Goal: Task Accomplishment & Management: Use online tool/utility

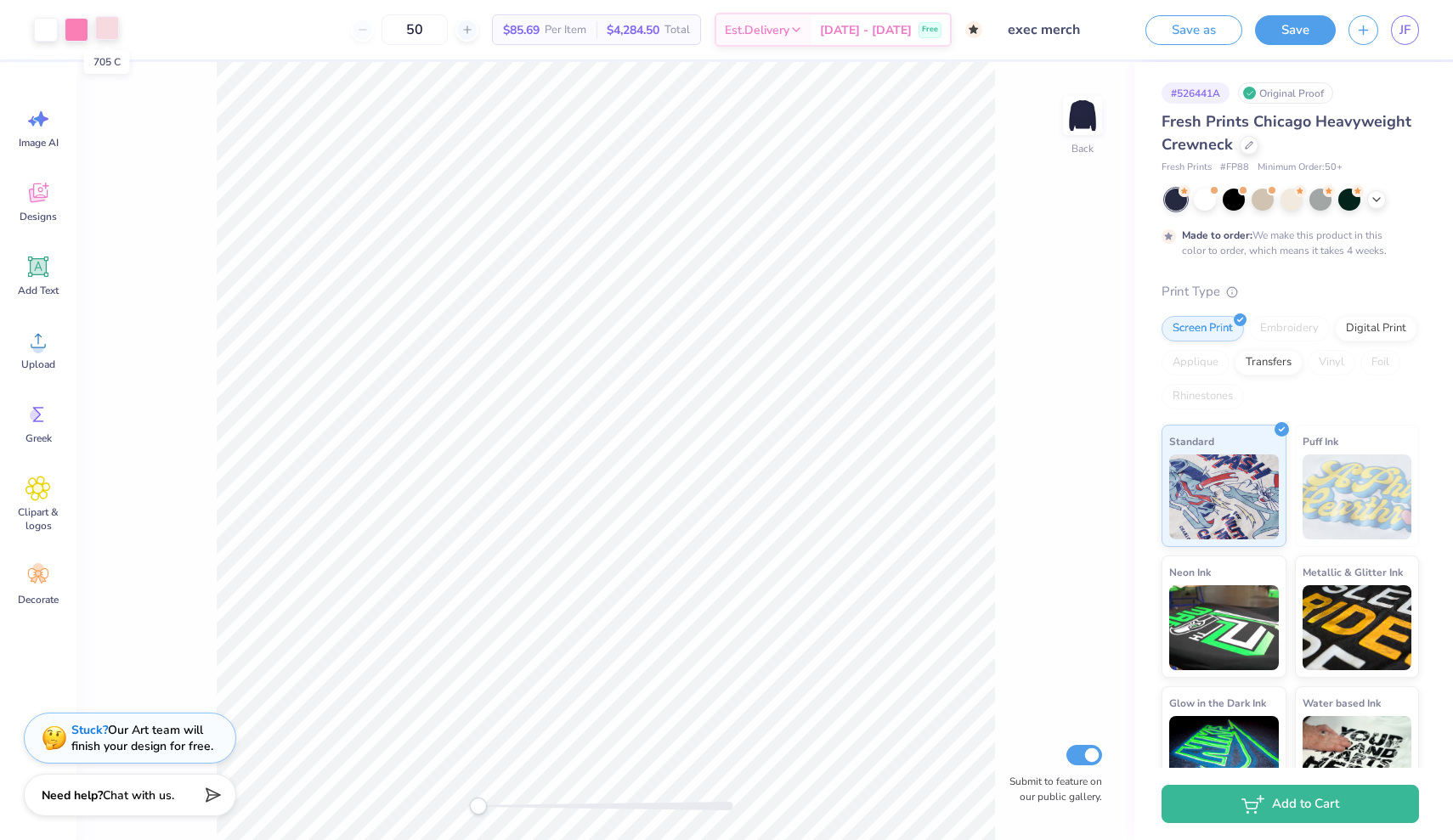
click at [111, 35] on div at bounding box center [106, 28] width 24 height 24
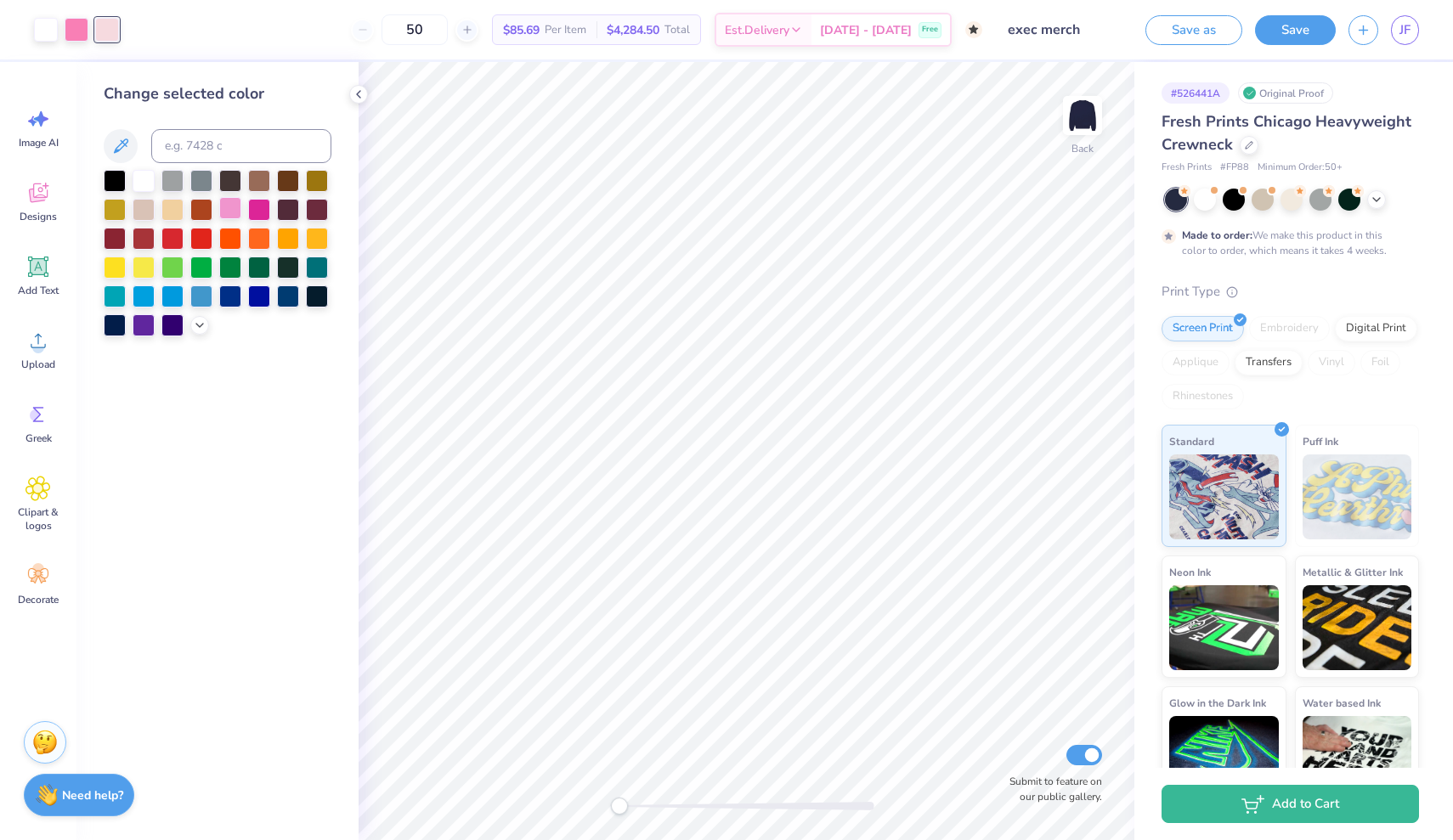
click at [236, 210] on div at bounding box center [230, 207] width 22 height 22
click at [193, 329] on icon at bounding box center [199, 323] width 13 height 13
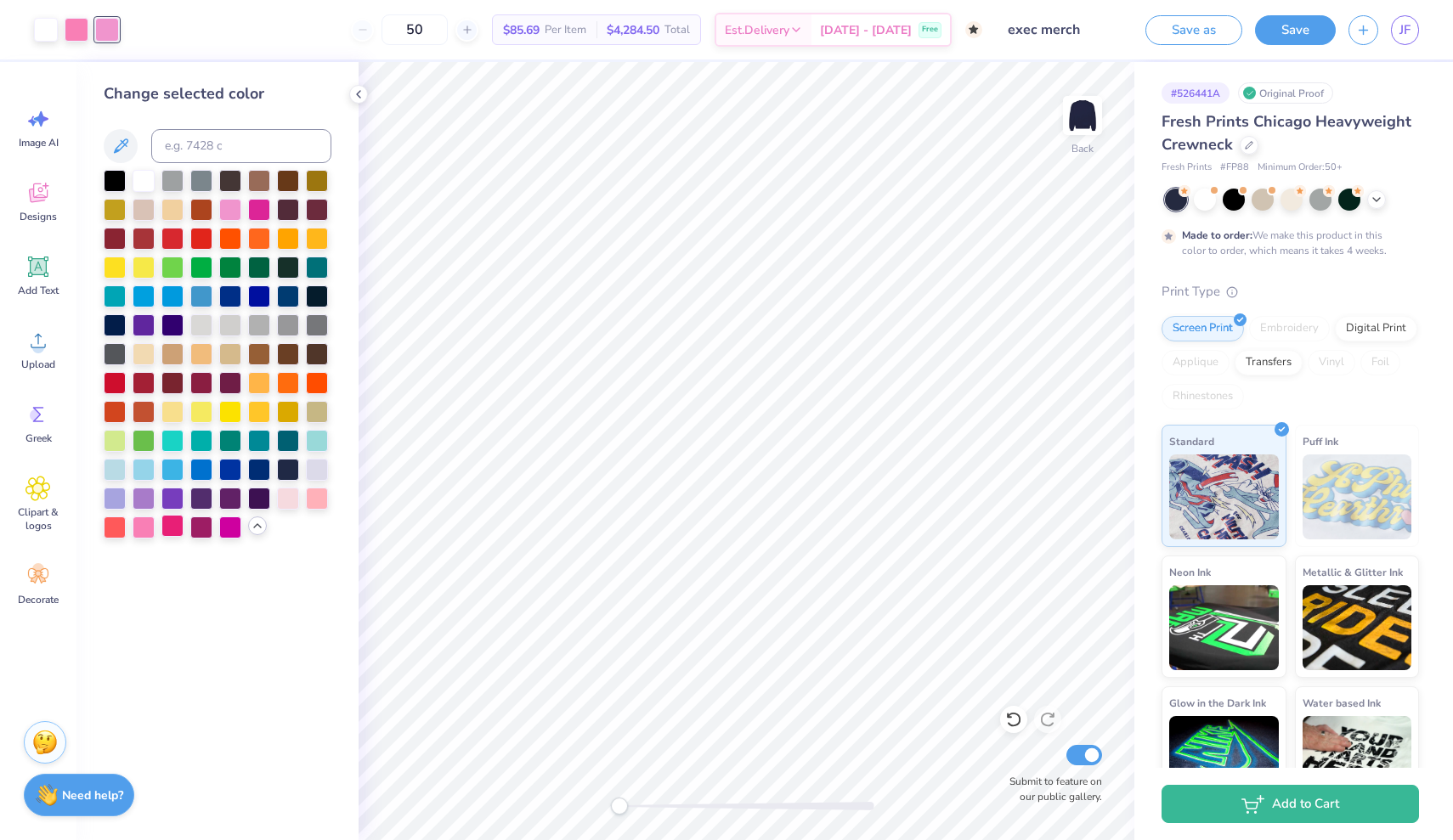
click at [170, 531] on div at bounding box center [172, 525] width 22 height 22
click at [260, 212] on div at bounding box center [259, 207] width 22 height 22
click at [223, 532] on div at bounding box center [230, 525] width 22 height 22
click at [197, 533] on div at bounding box center [200, 525] width 22 height 22
click at [361, 90] on icon at bounding box center [359, 94] width 13 height 13
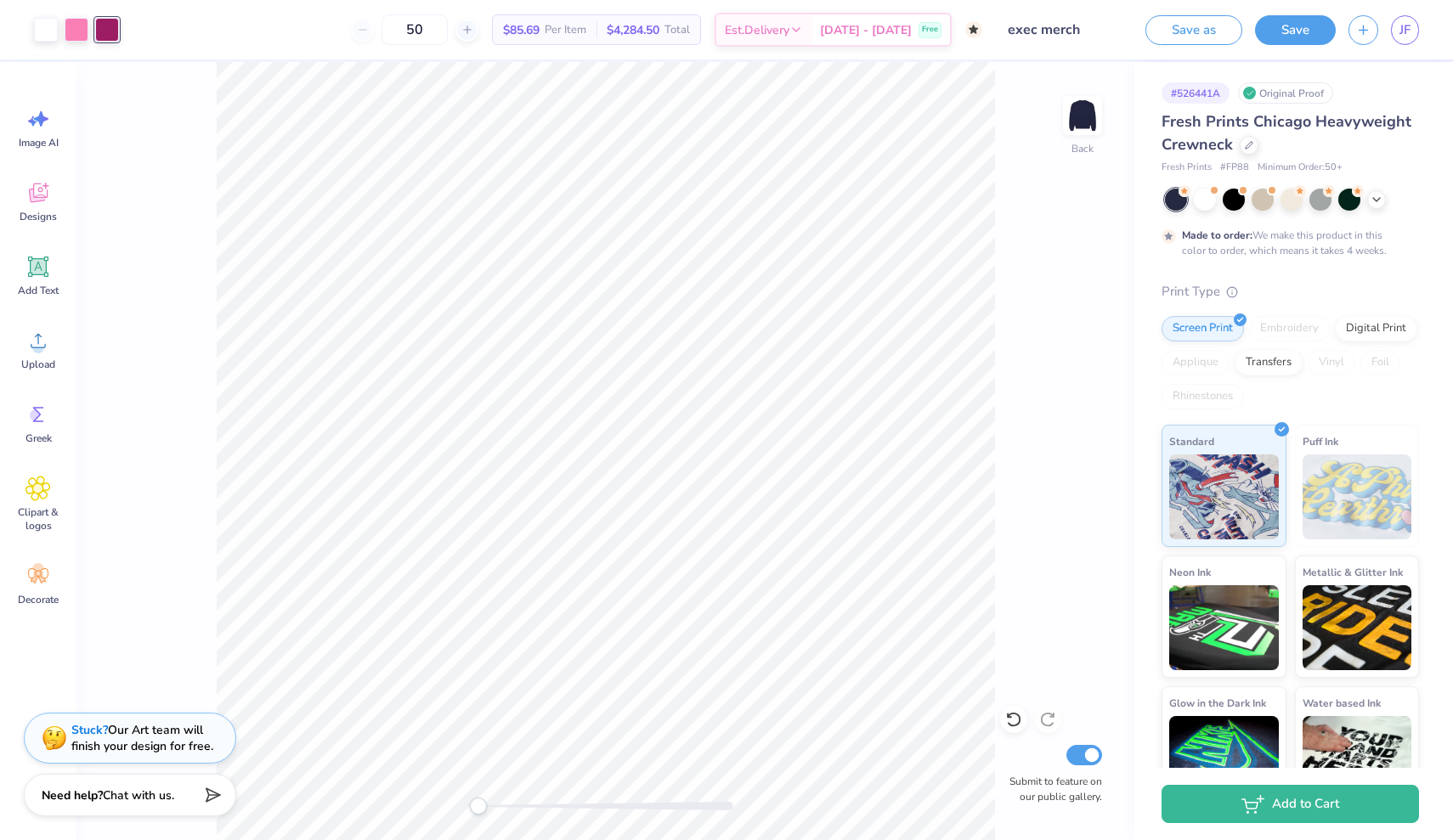
click at [870, 194] on div "Back Submit to feature on our public gallery." at bounding box center [605, 451] width 1058 height 778
click at [870, 197] on div at bounding box center [1262, 198] width 22 height 22
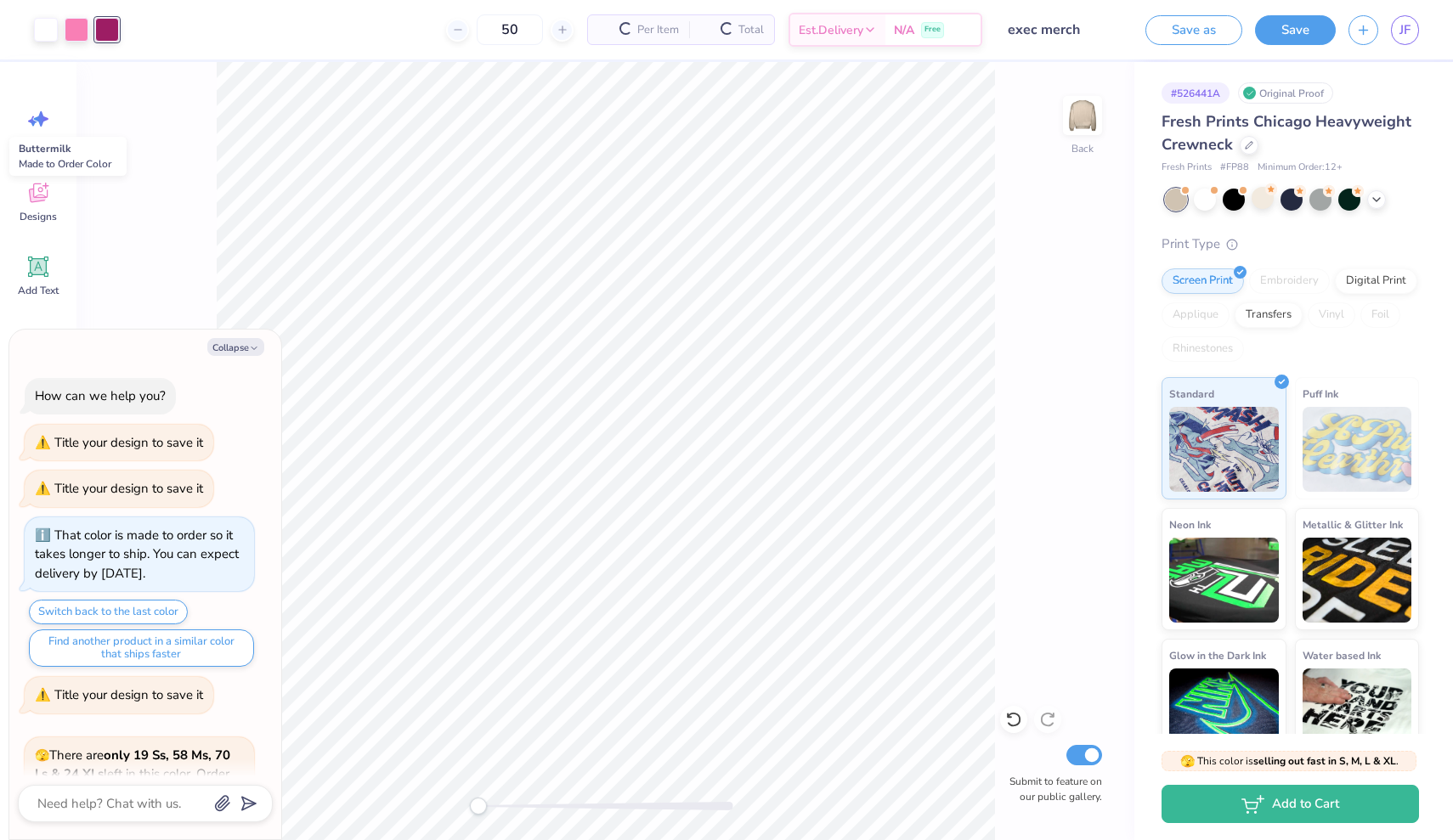
scroll to position [478, 0]
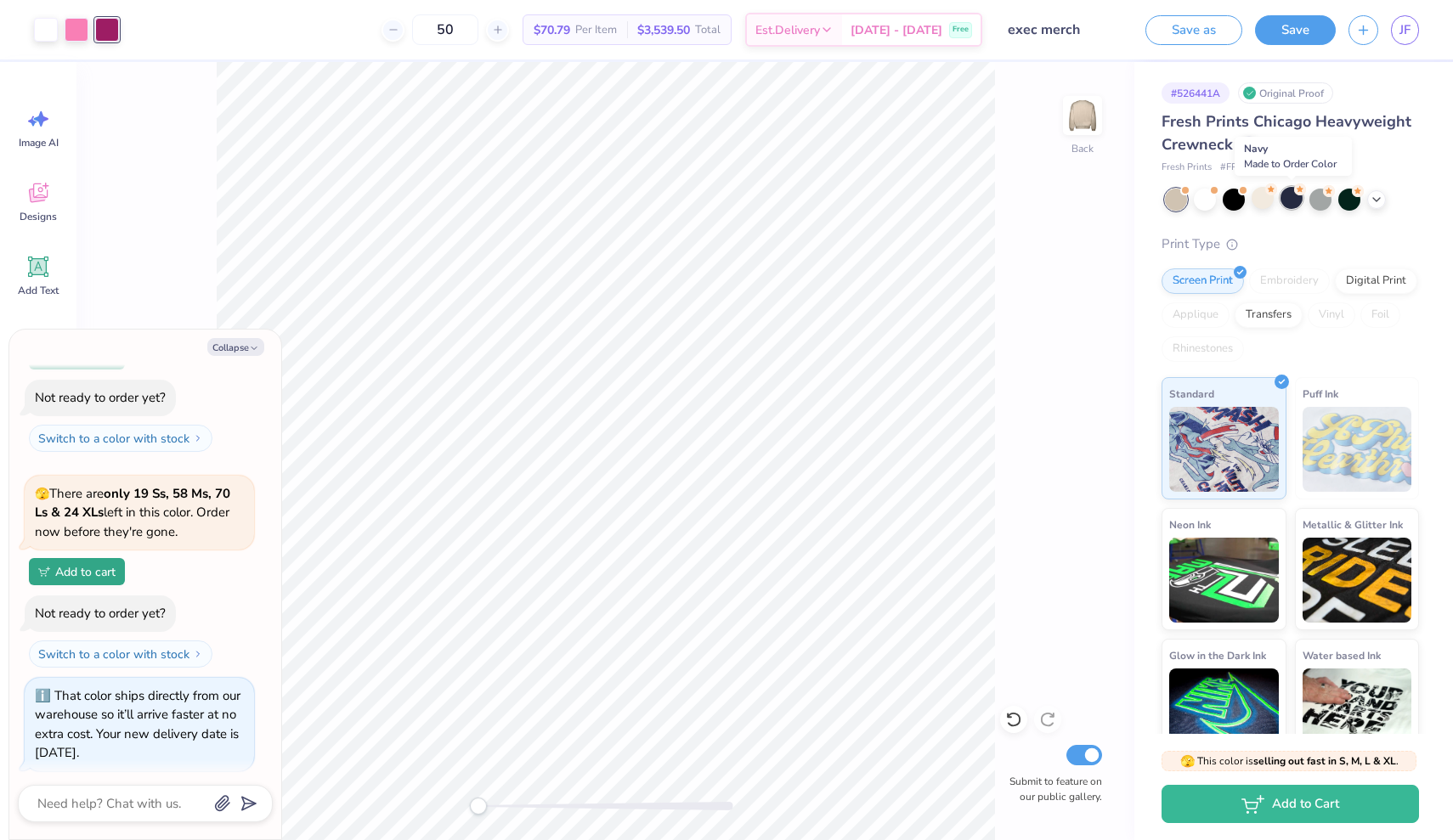
click at [870, 202] on div at bounding box center [1291, 198] width 22 height 22
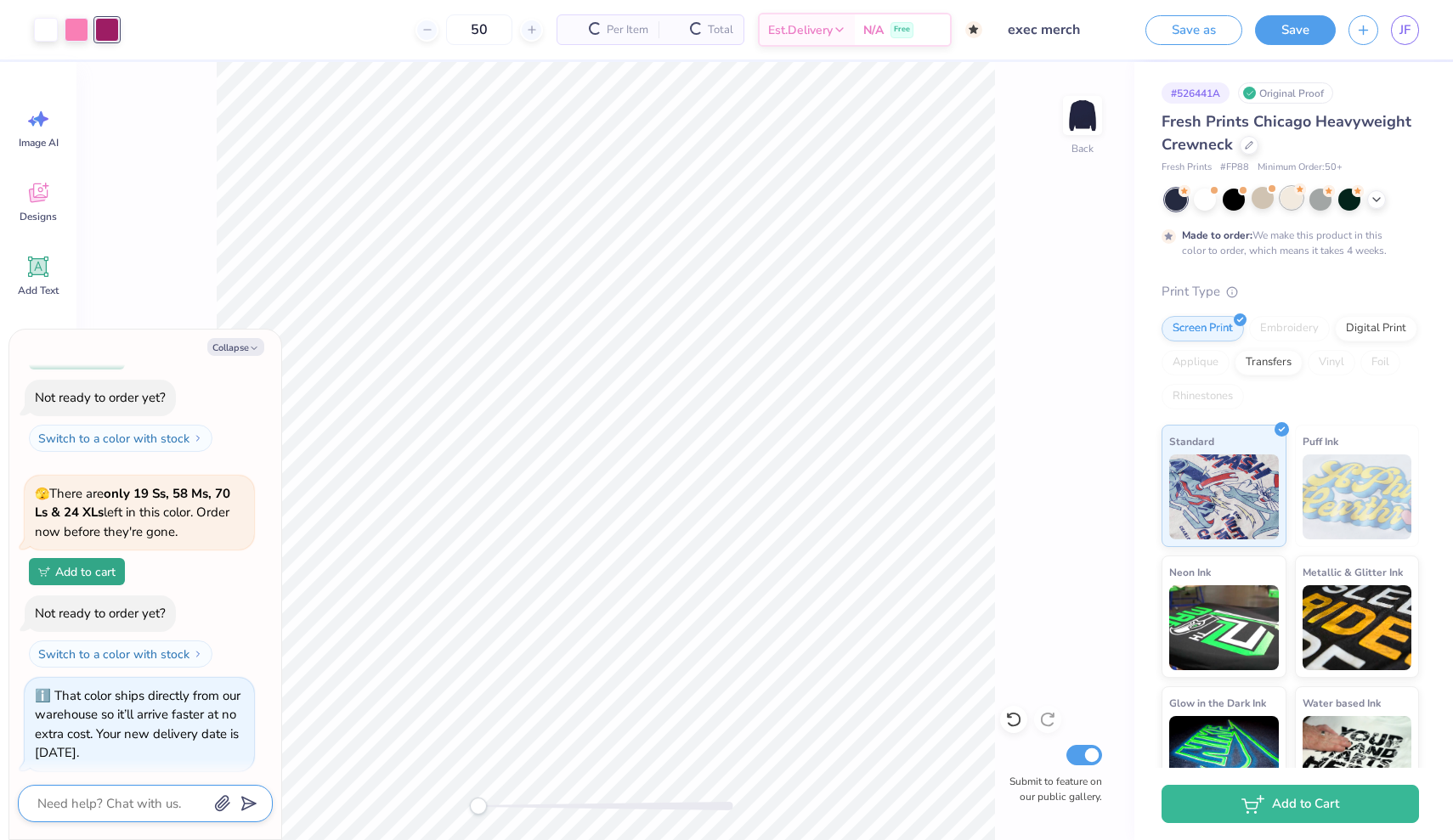
scroll to position [682, 0]
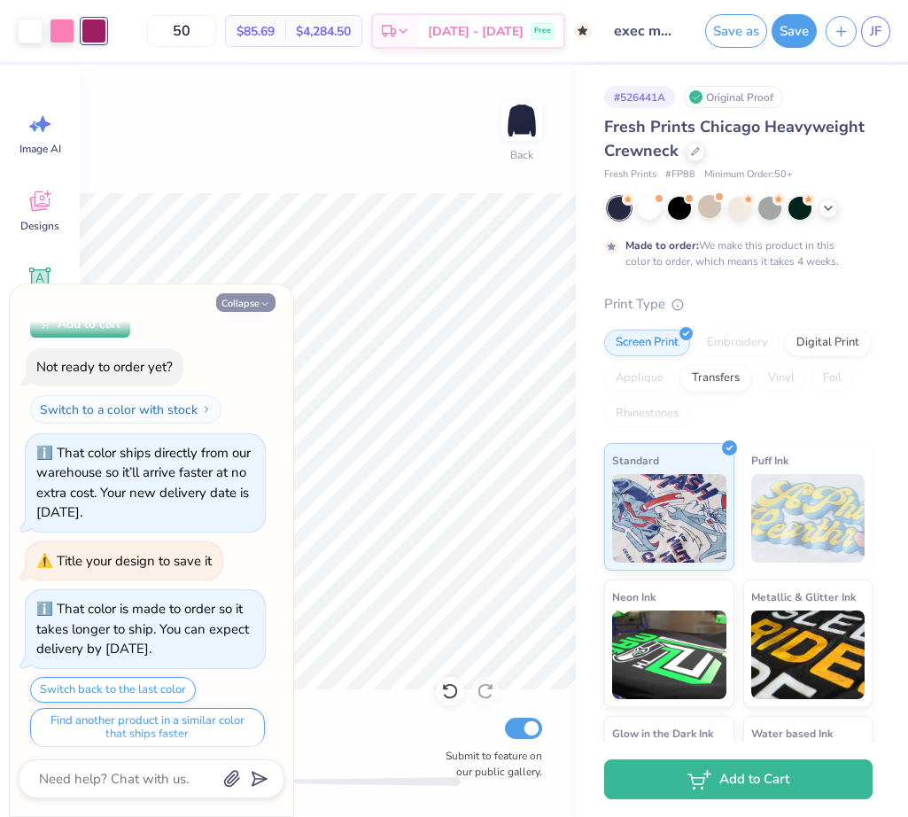
click at [249, 301] on button "Collapse" at bounding box center [245, 302] width 59 height 19
type textarea "x"
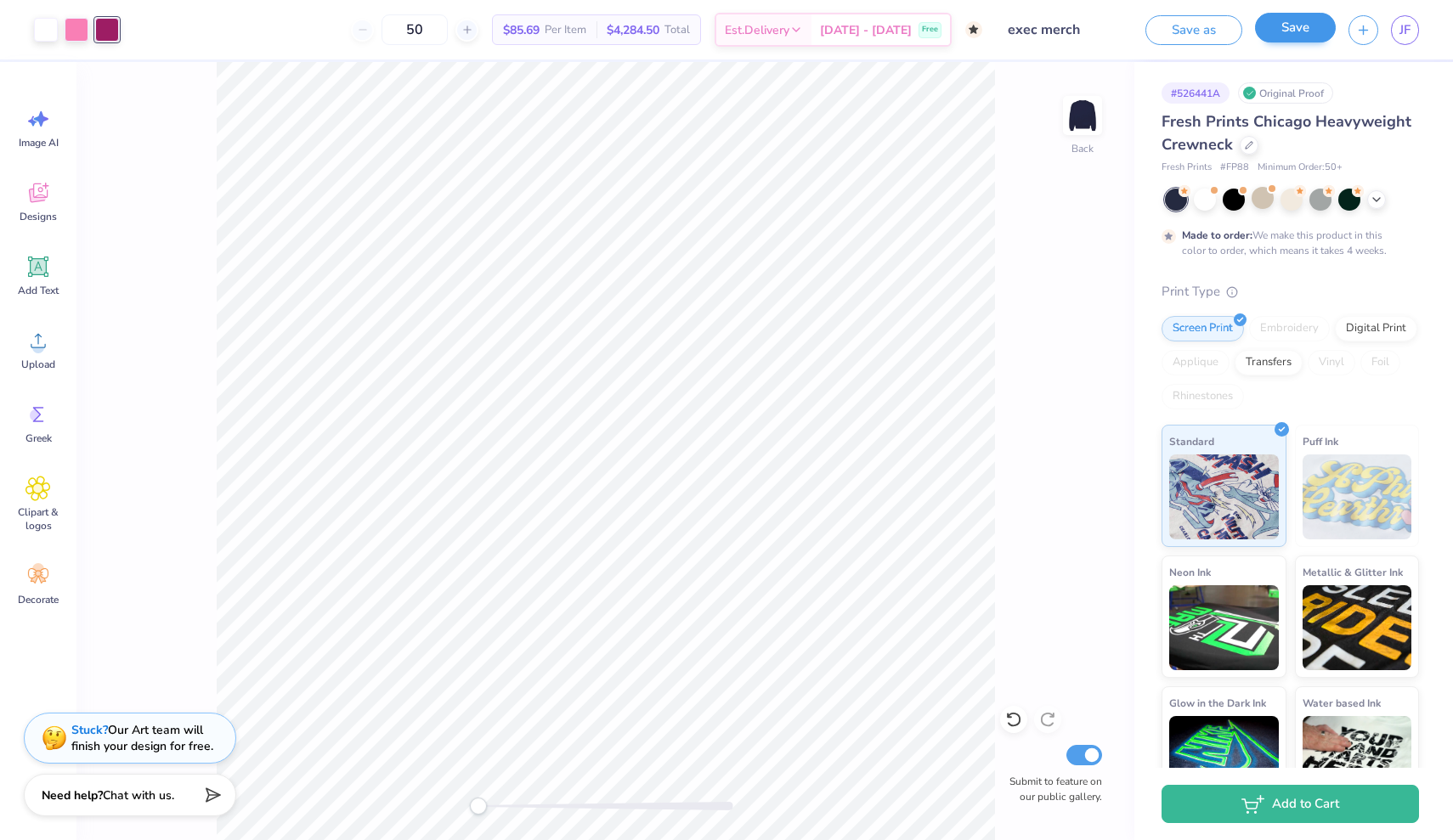
click at [870, 32] on button "Save" at bounding box center [1295, 27] width 81 height 30
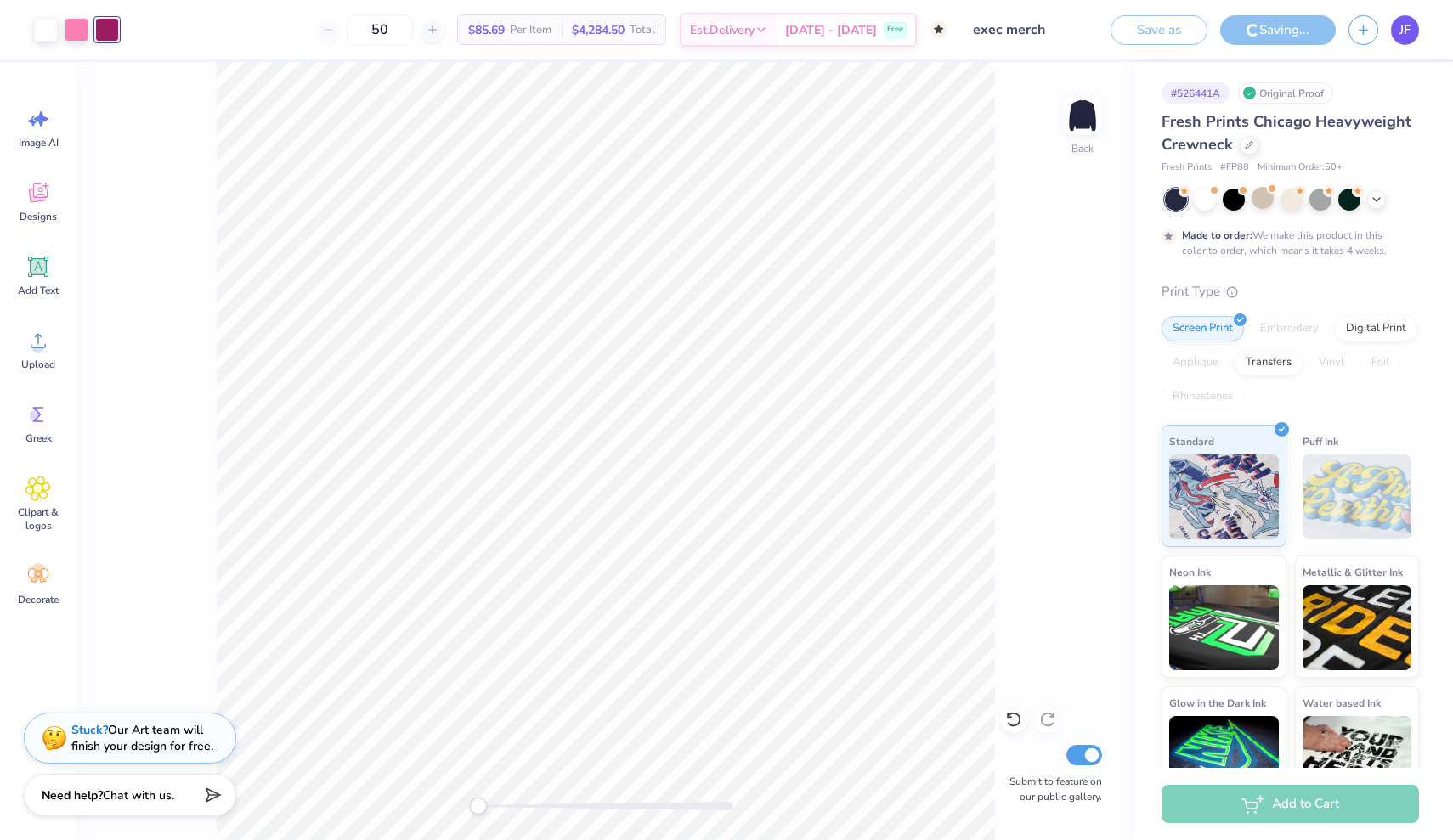
click at [870, 32] on span "JF" at bounding box center [1405, 30] width 12 height 19
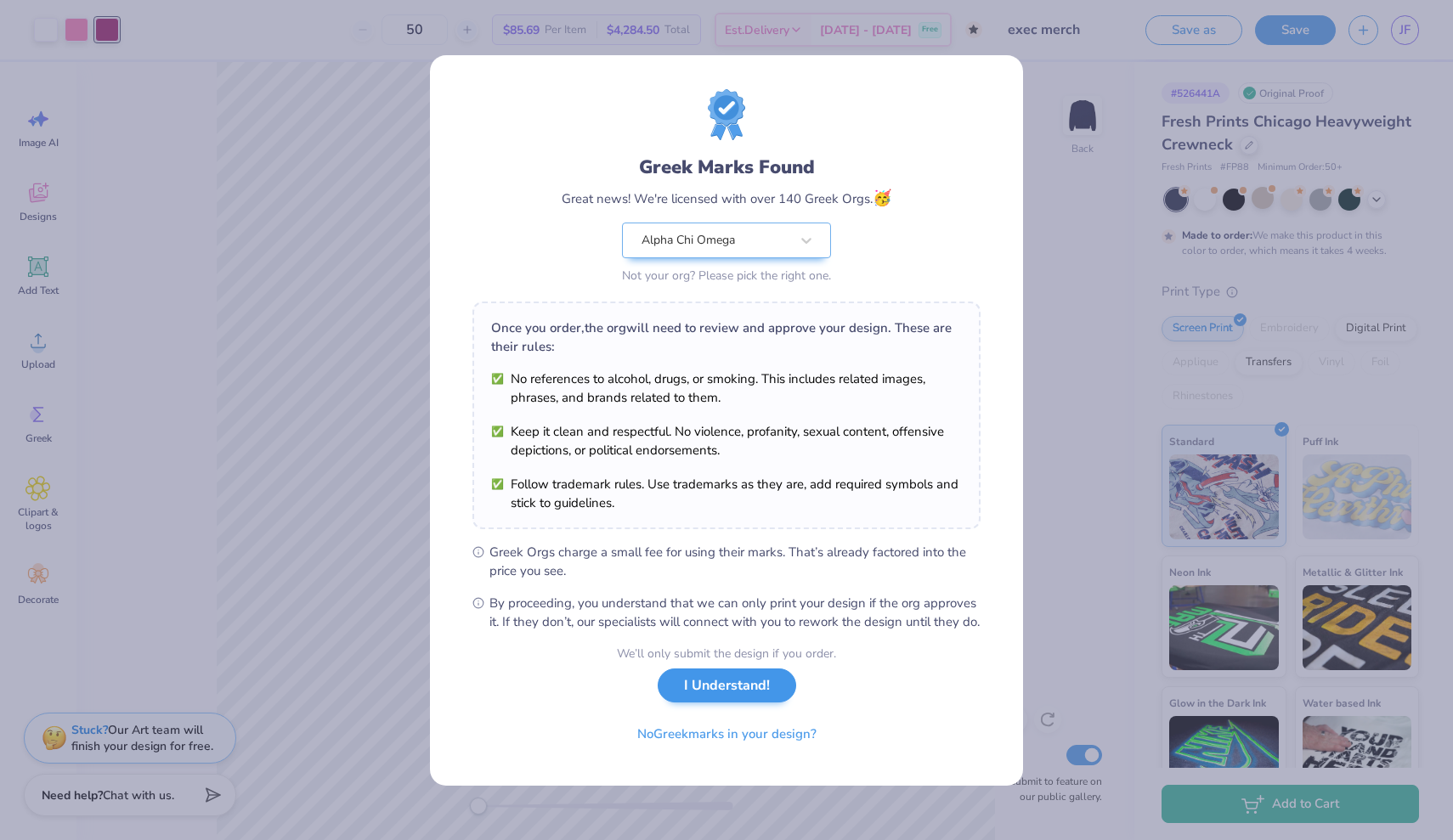
click at [744, 702] on button "I Understand!" at bounding box center [727, 686] width 138 height 35
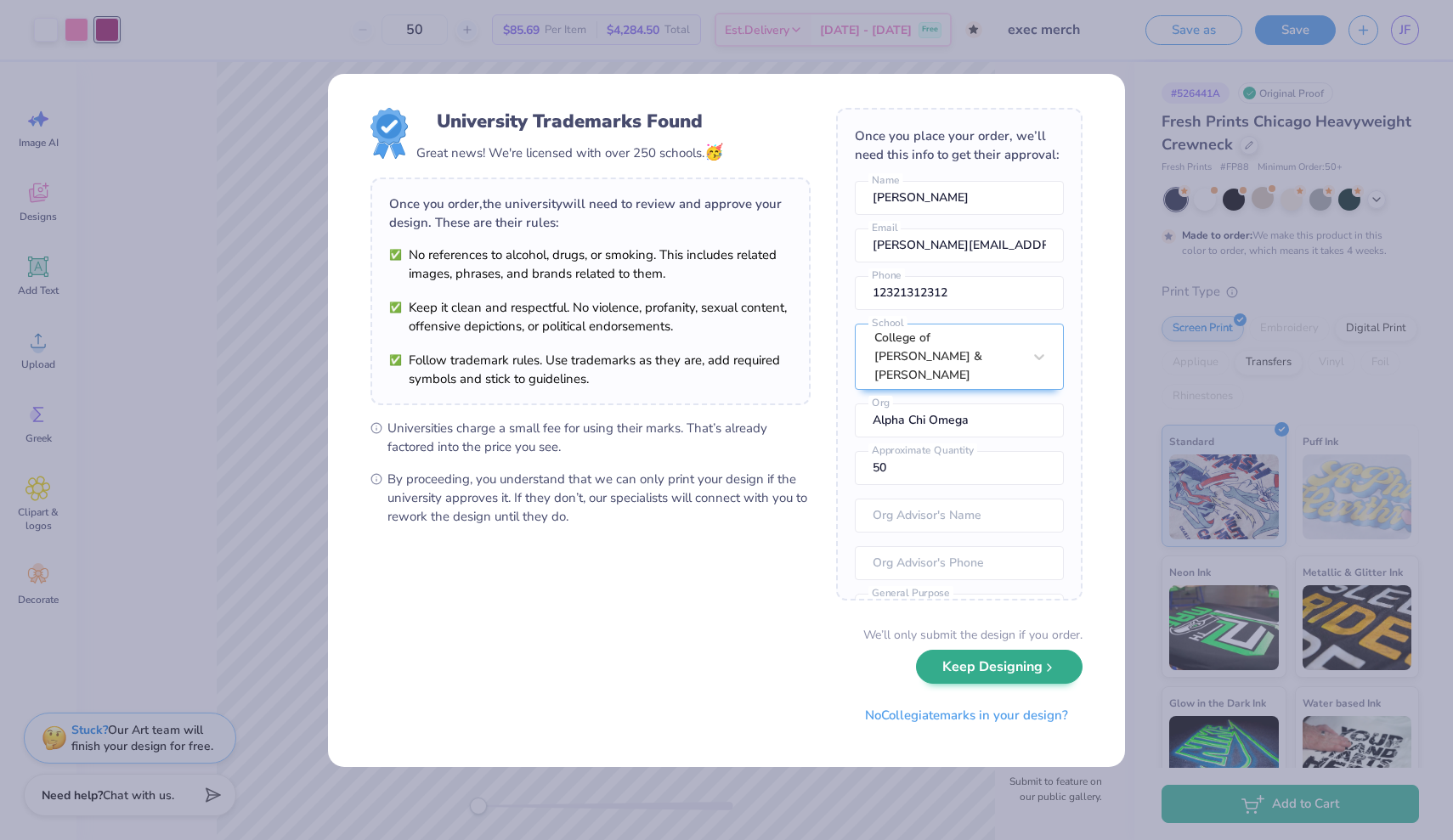
click at [870, 671] on button "Keep Designing" at bounding box center [999, 667] width 167 height 35
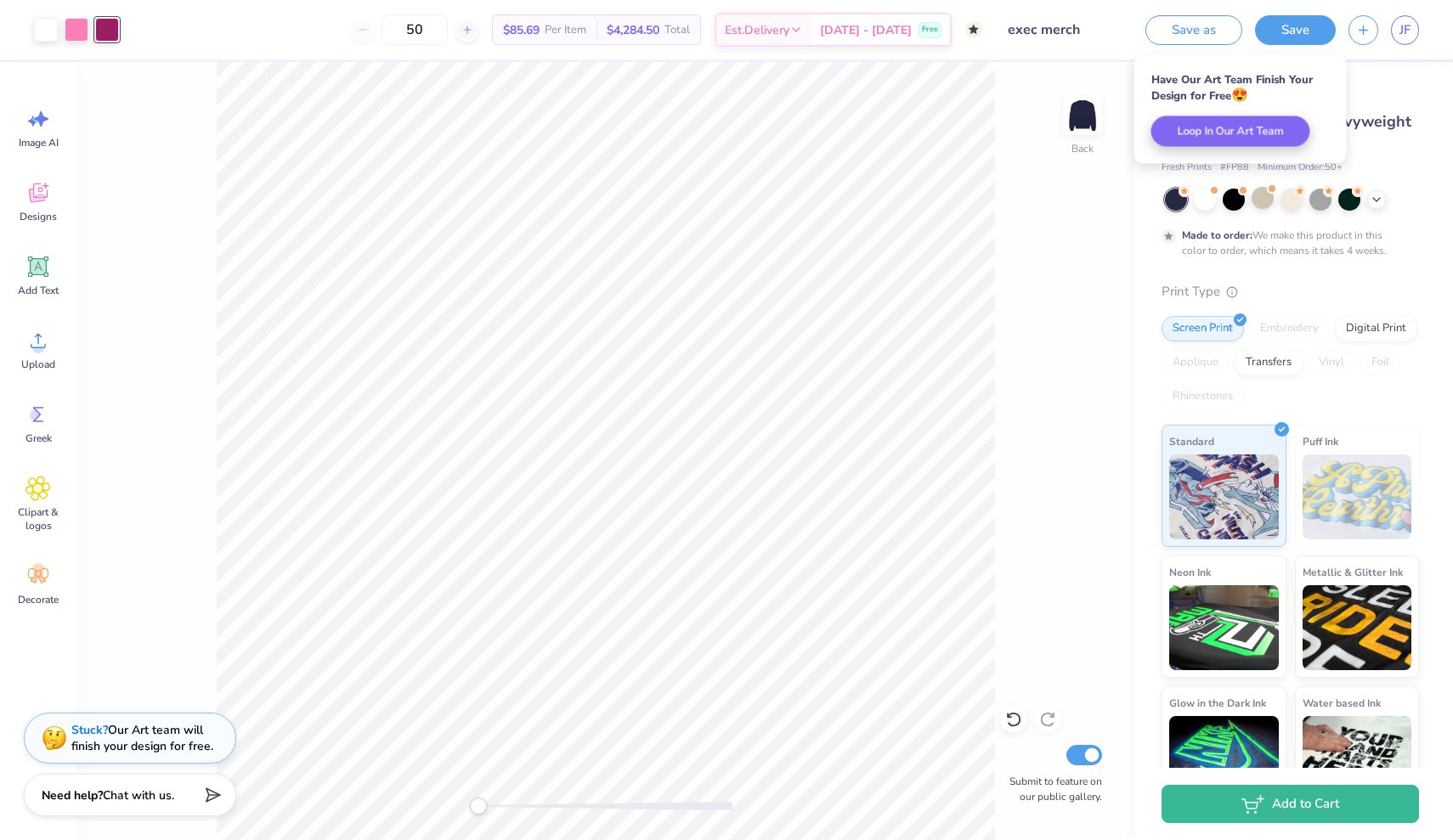
click at [870, 206] on div "Back Submit to feature on our public gallery." at bounding box center [605, 451] width 1058 height 778
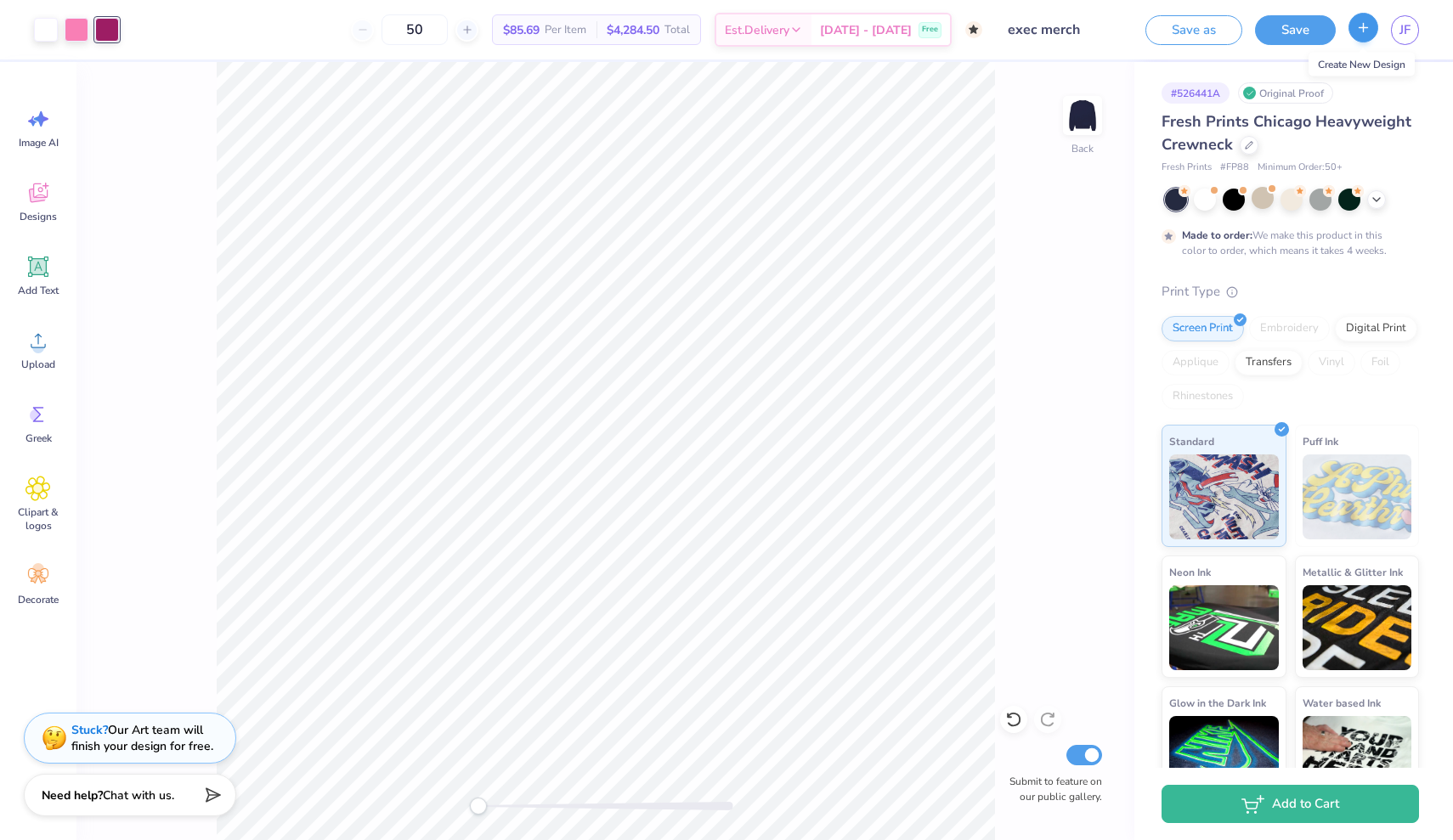
click at [870, 33] on icon "button" at bounding box center [1363, 27] width 14 height 14
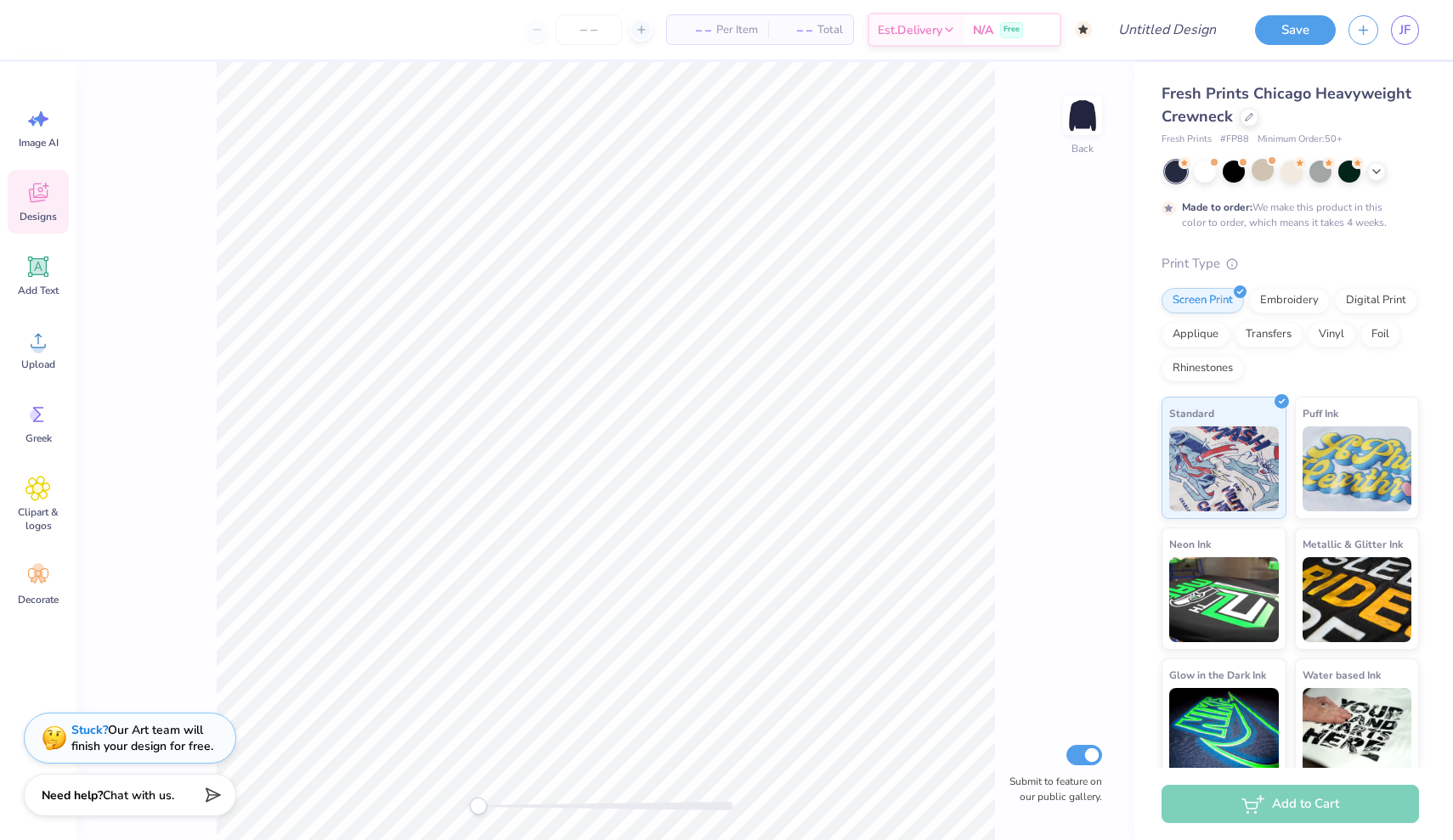
click at [39, 212] on span "Designs" at bounding box center [37, 217] width 37 height 13
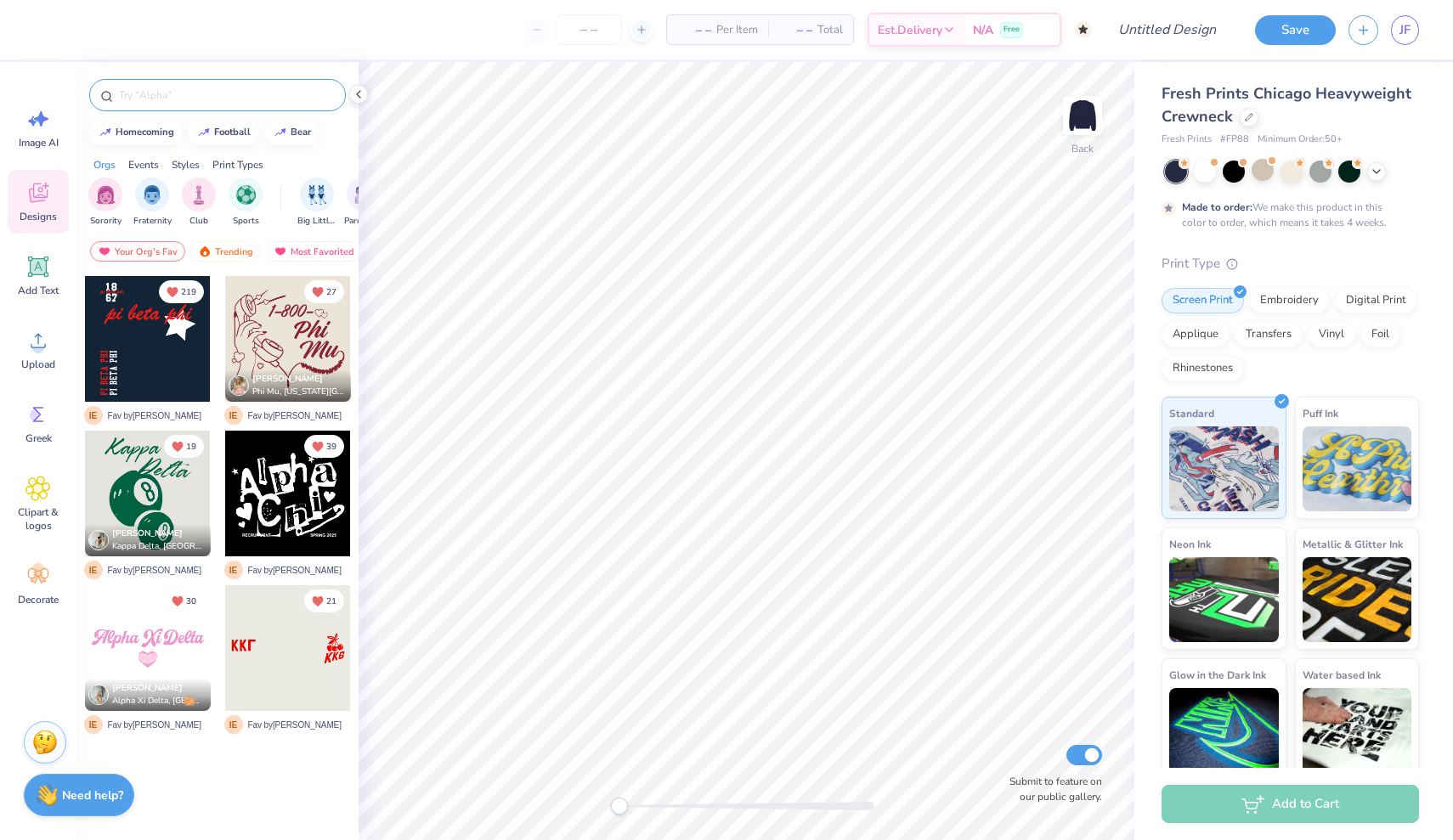
click at [186, 94] on input "text" at bounding box center [225, 95] width 218 height 17
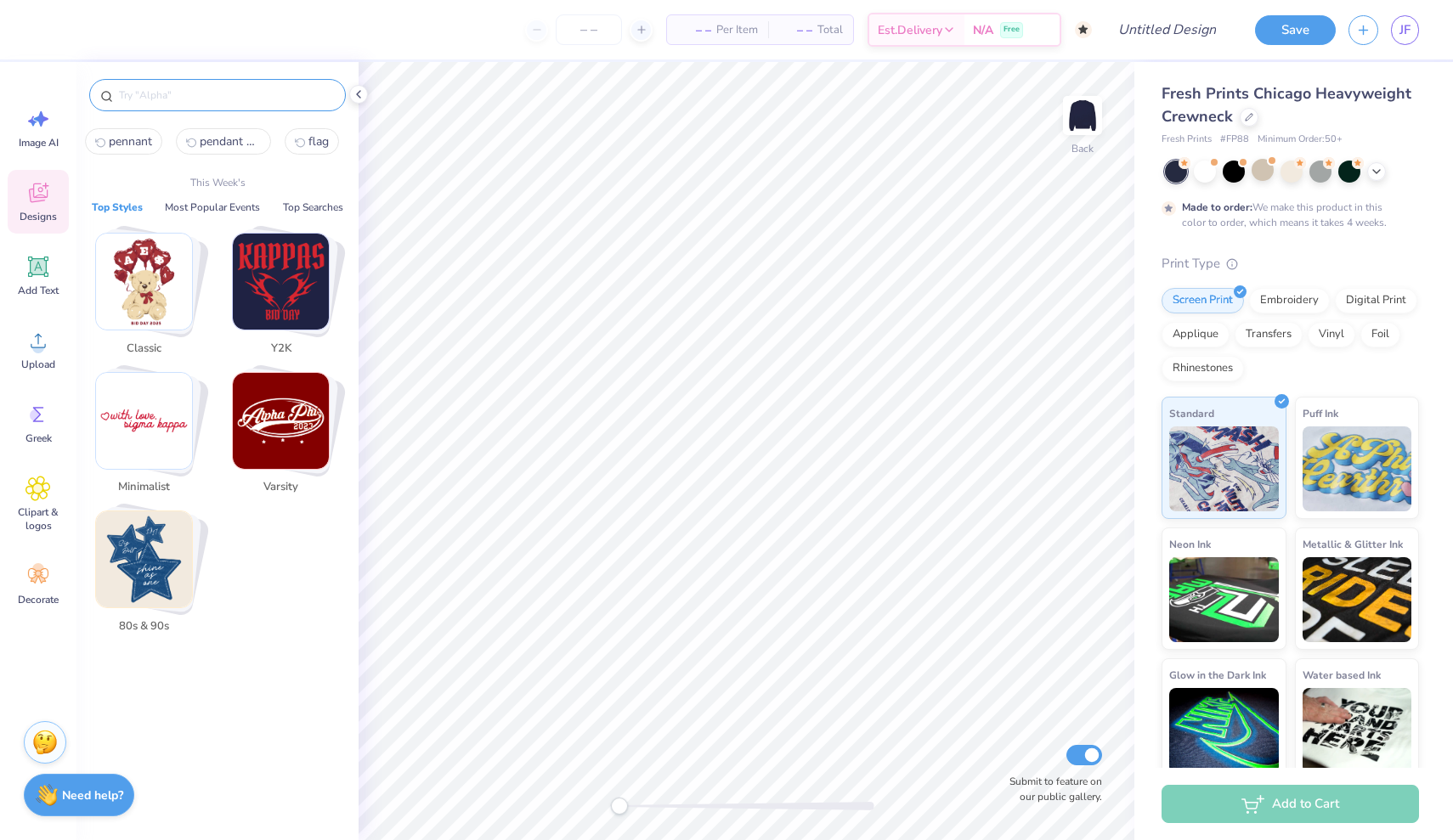
click at [166, 94] on input "text" at bounding box center [225, 95] width 218 height 17
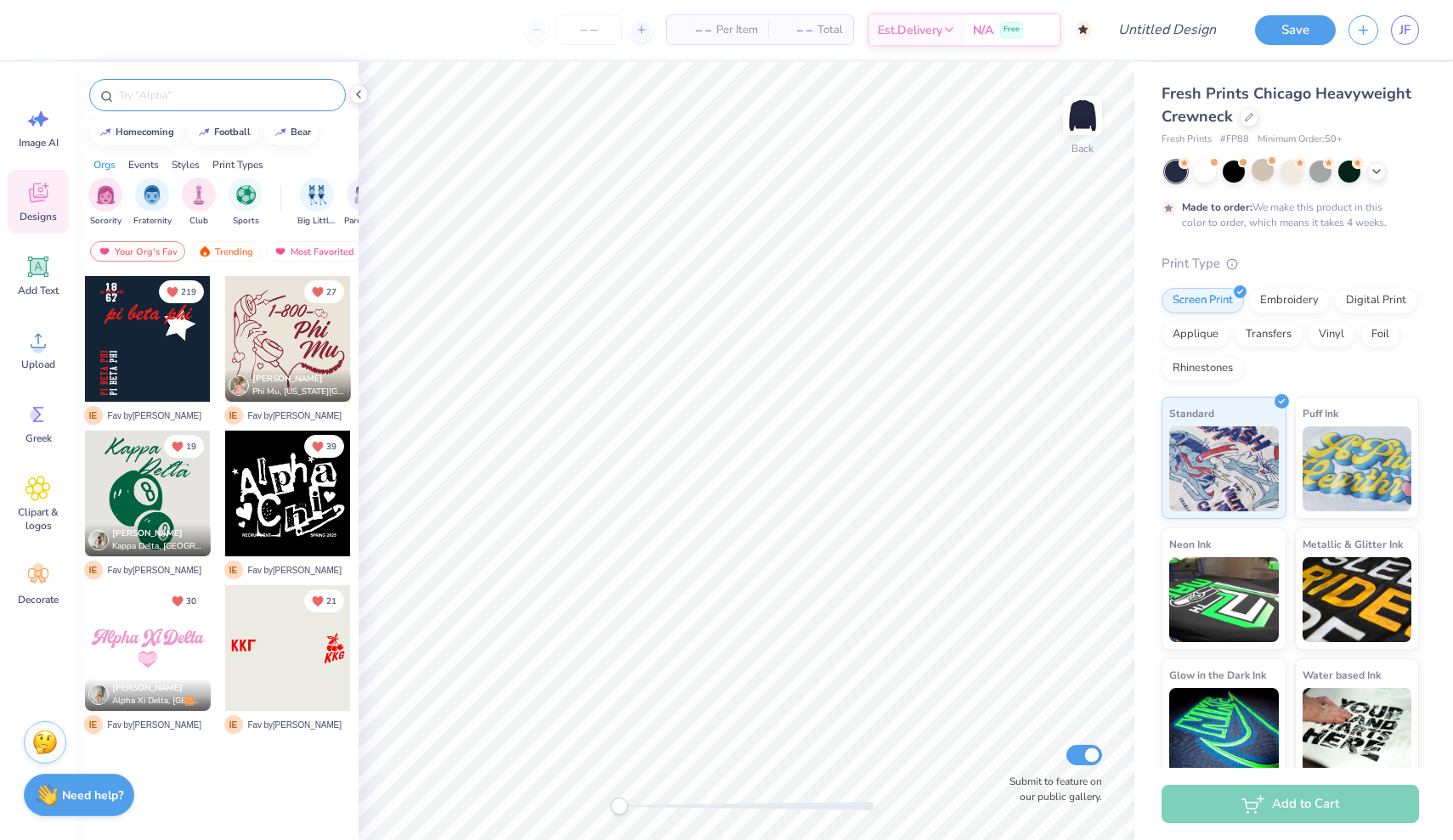
click at [161, 98] on input "text" at bounding box center [225, 95] width 218 height 17
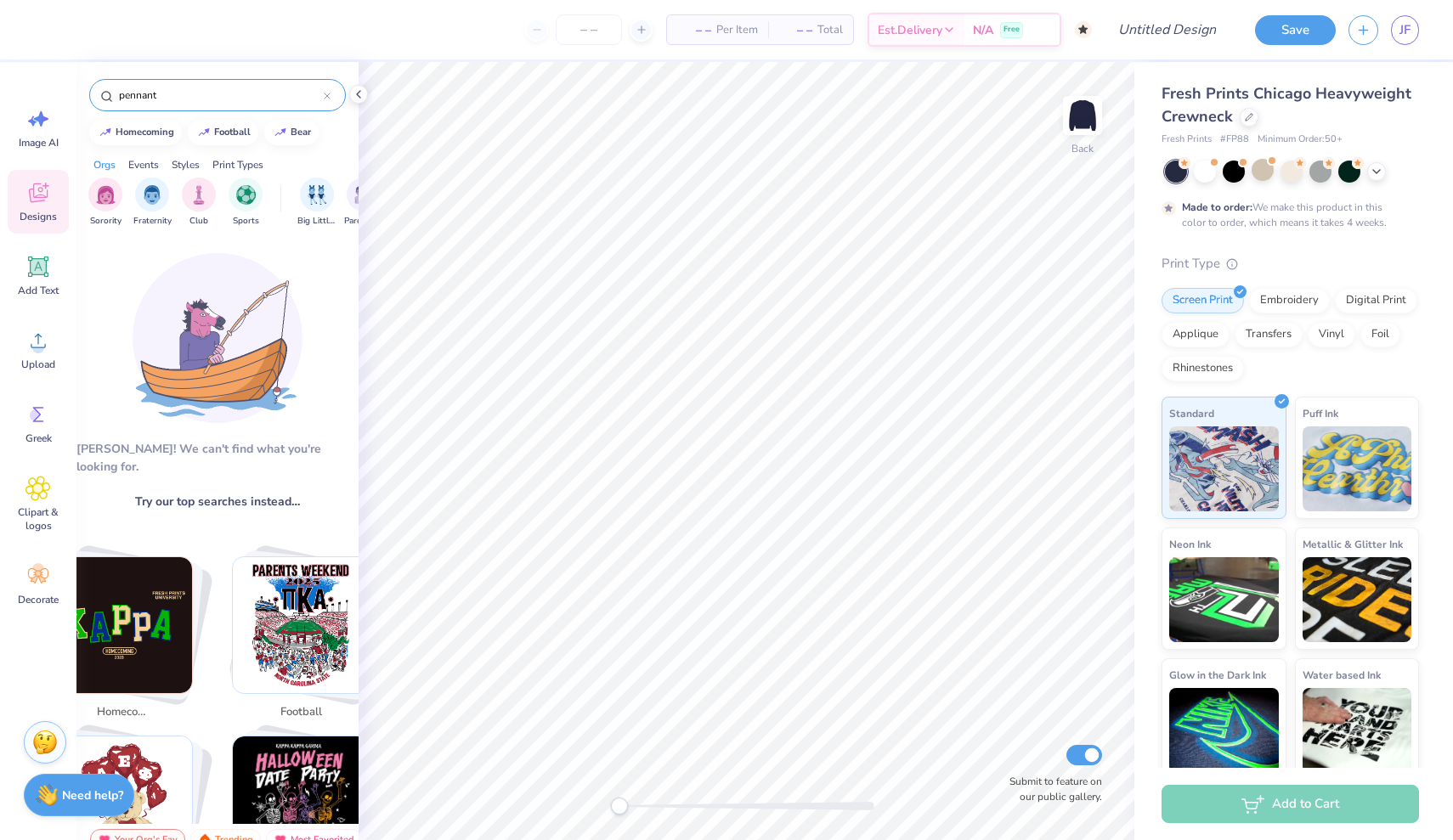
click at [224, 96] on input "pennant" at bounding box center [220, 95] width 206 height 17
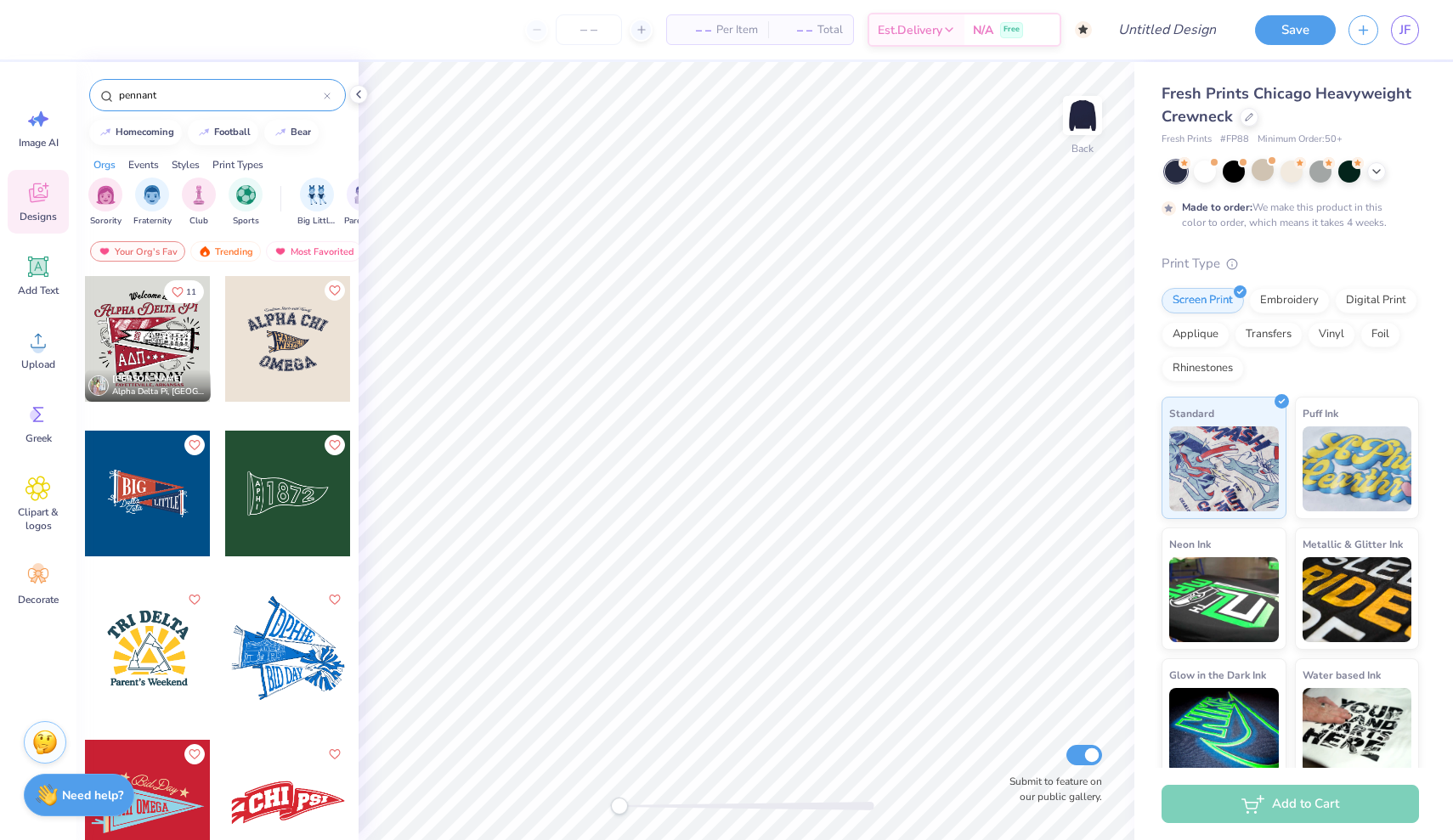
type input "pennant"
click at [167, 521] on div at bounding box center [273, 493] width 377 height 126
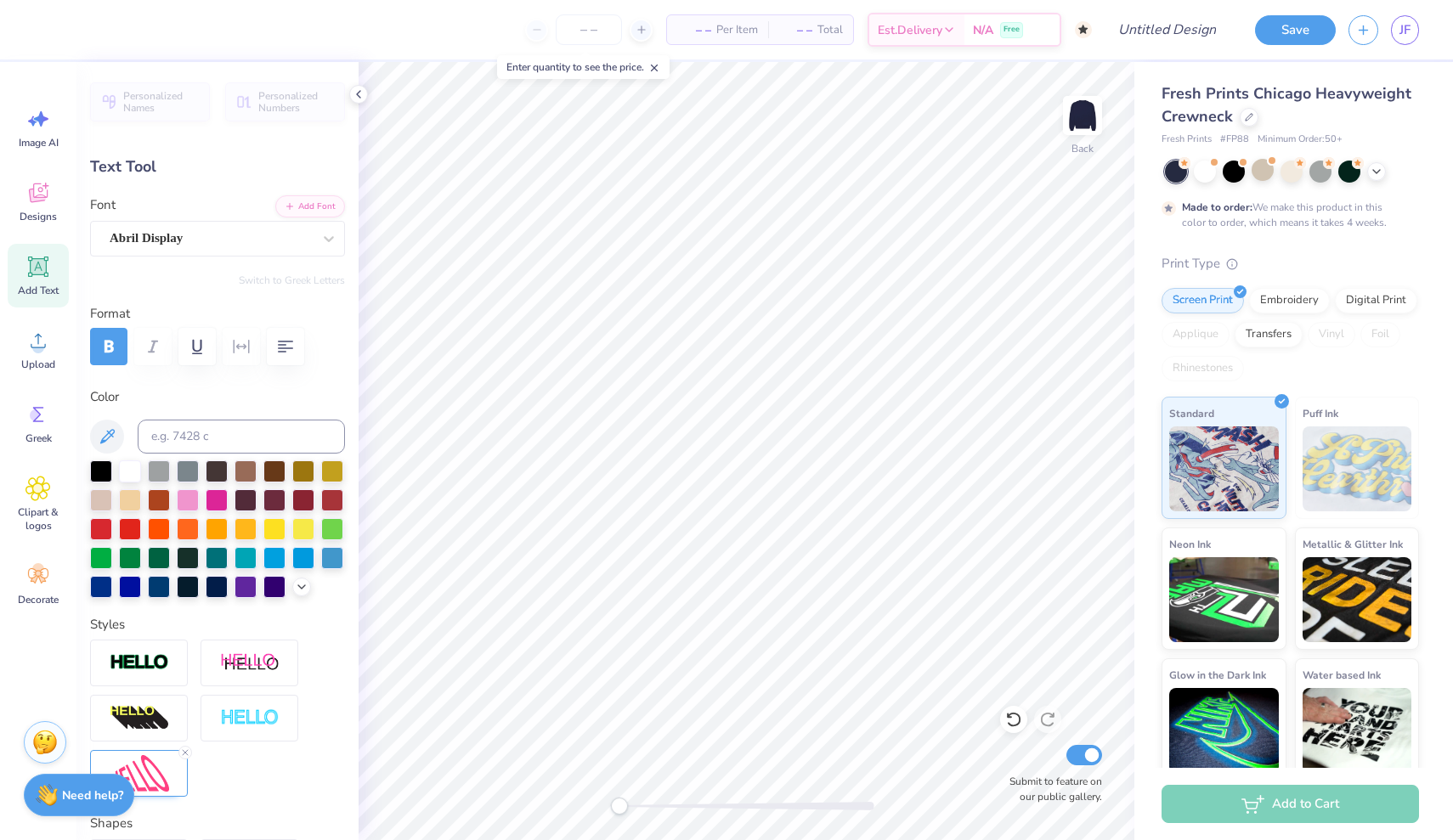
type textarea "AX"
click at [34, 432] on span "Greek" at bounding box center [38, 438] width 26 height 13
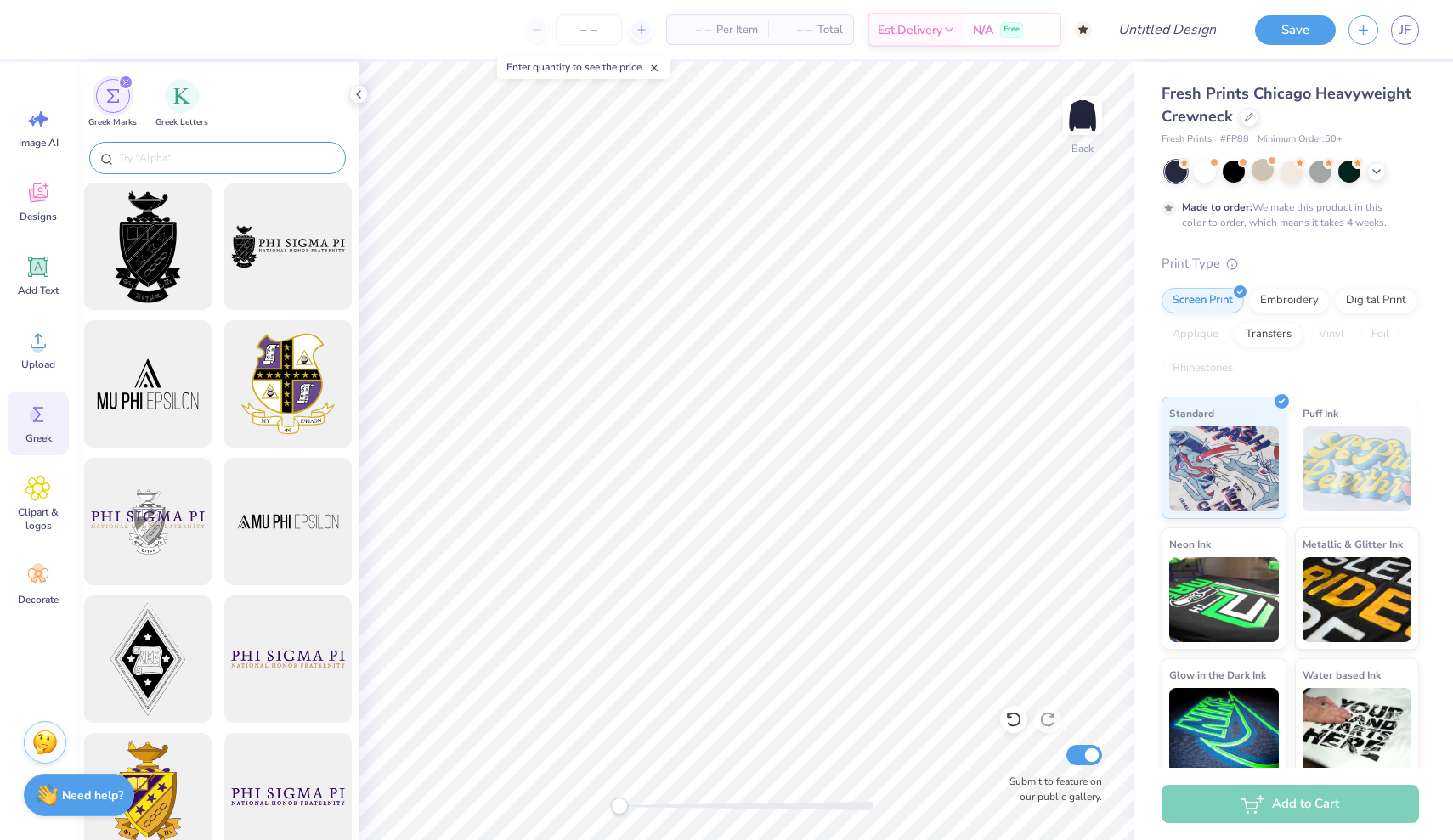
click at [211, 168] on div at bounding box center [217, 158] width 256 height 33
click at [185, 153] on input "text" at bounding box center [225, 158] width 218 height 17
paste textarea "Ω"
type textarea "AXΩ EXEC"
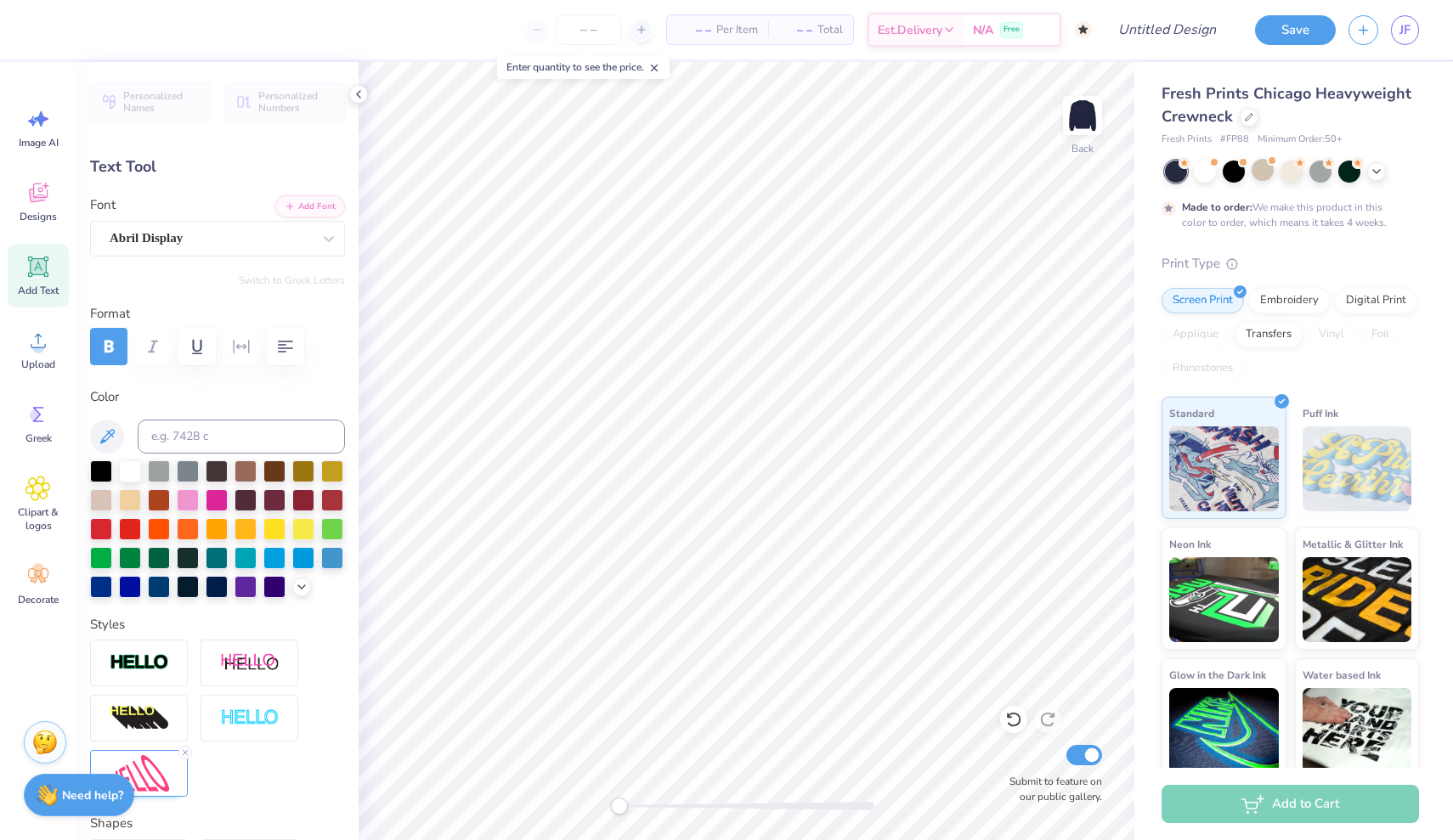
scroll to position [0, 2]
paste textarea "Ω"
type textarea "AXΩ EXEC"
type textarea "EXEC"
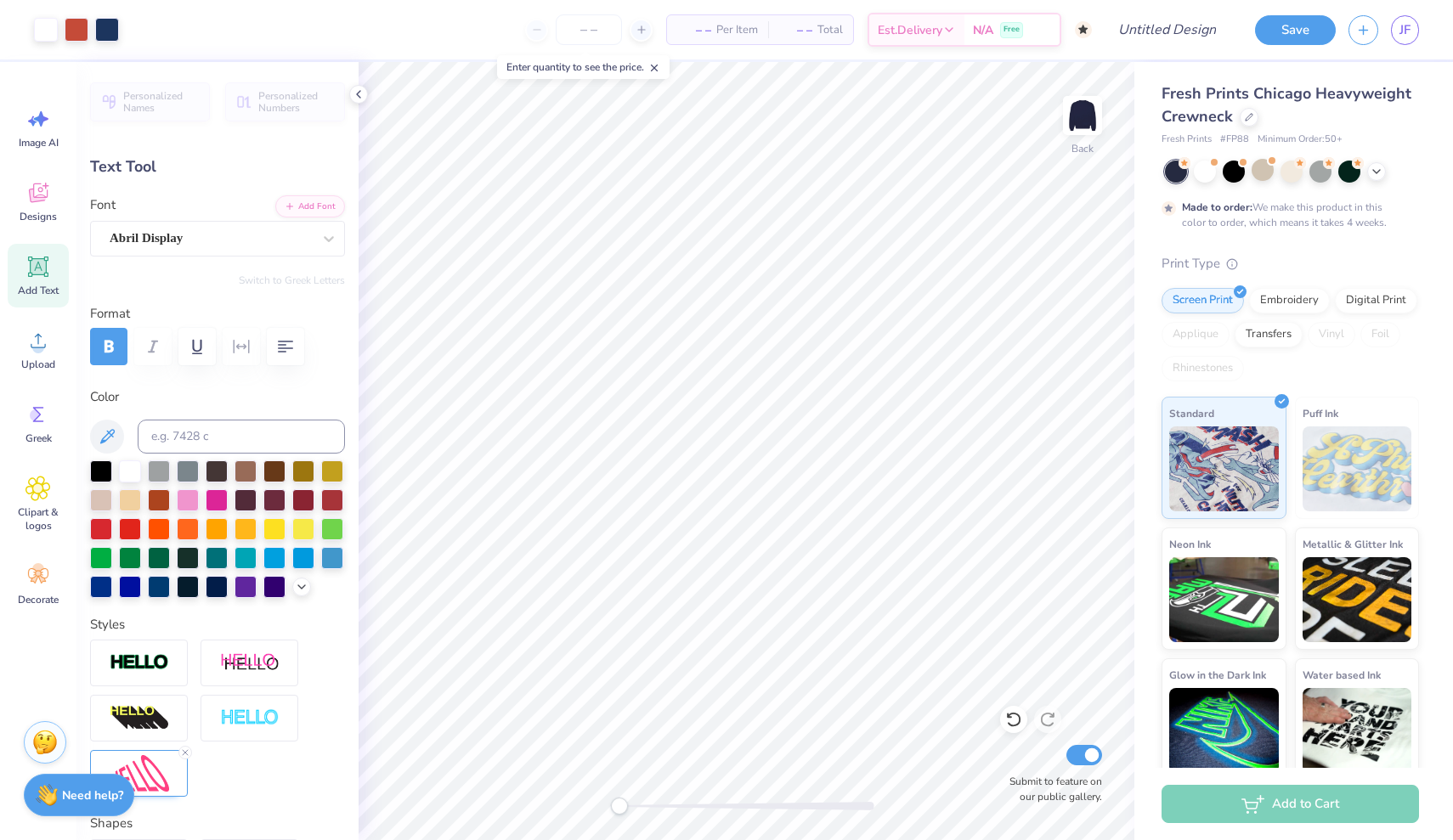
type input "2.73"
type input "4.14"
type textarea "ALPHA CHI EXEC"
type input "2.71"
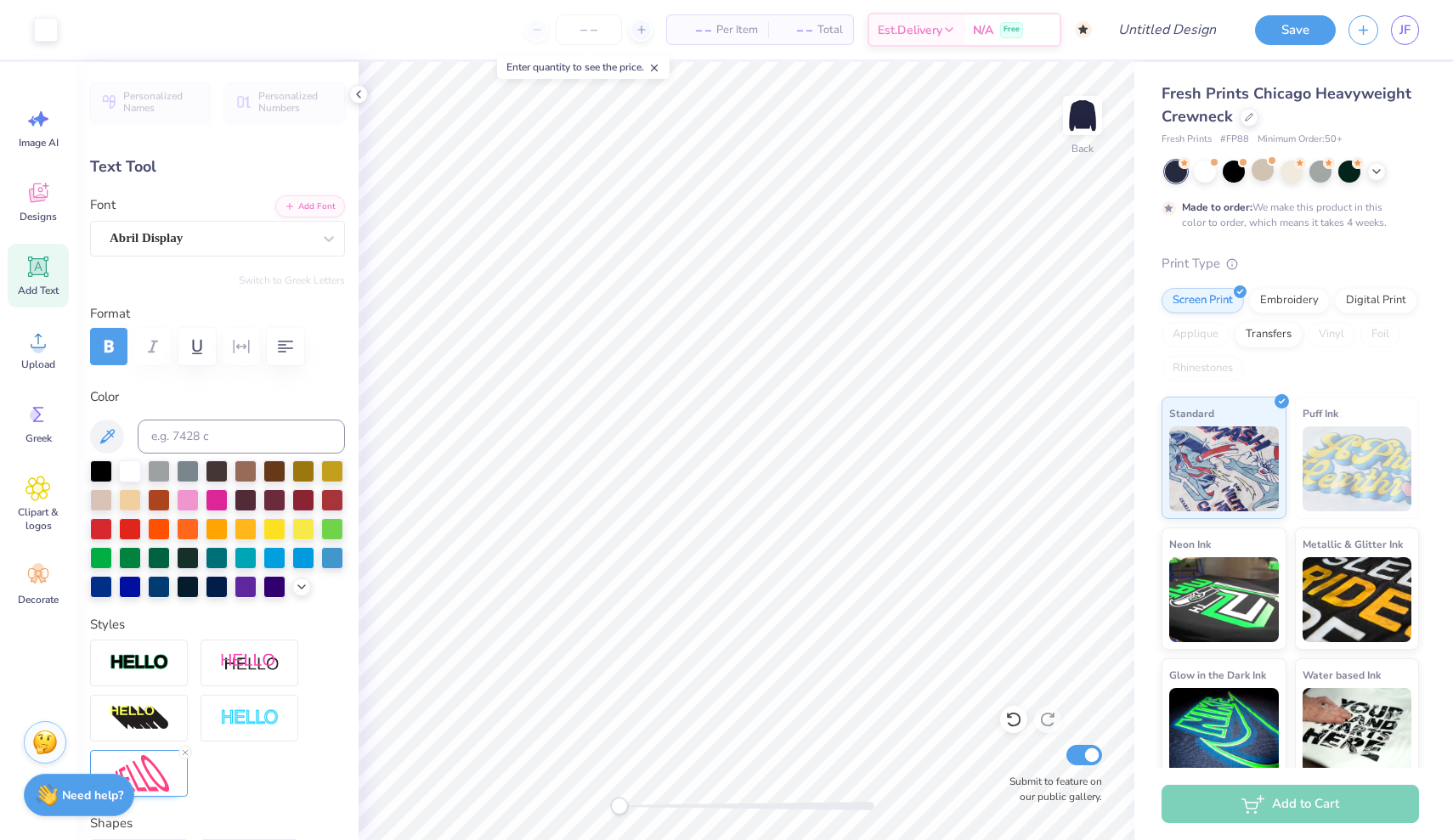
type input "4.15"
type input "3.96"
type input "3.00"
type input "3.86"
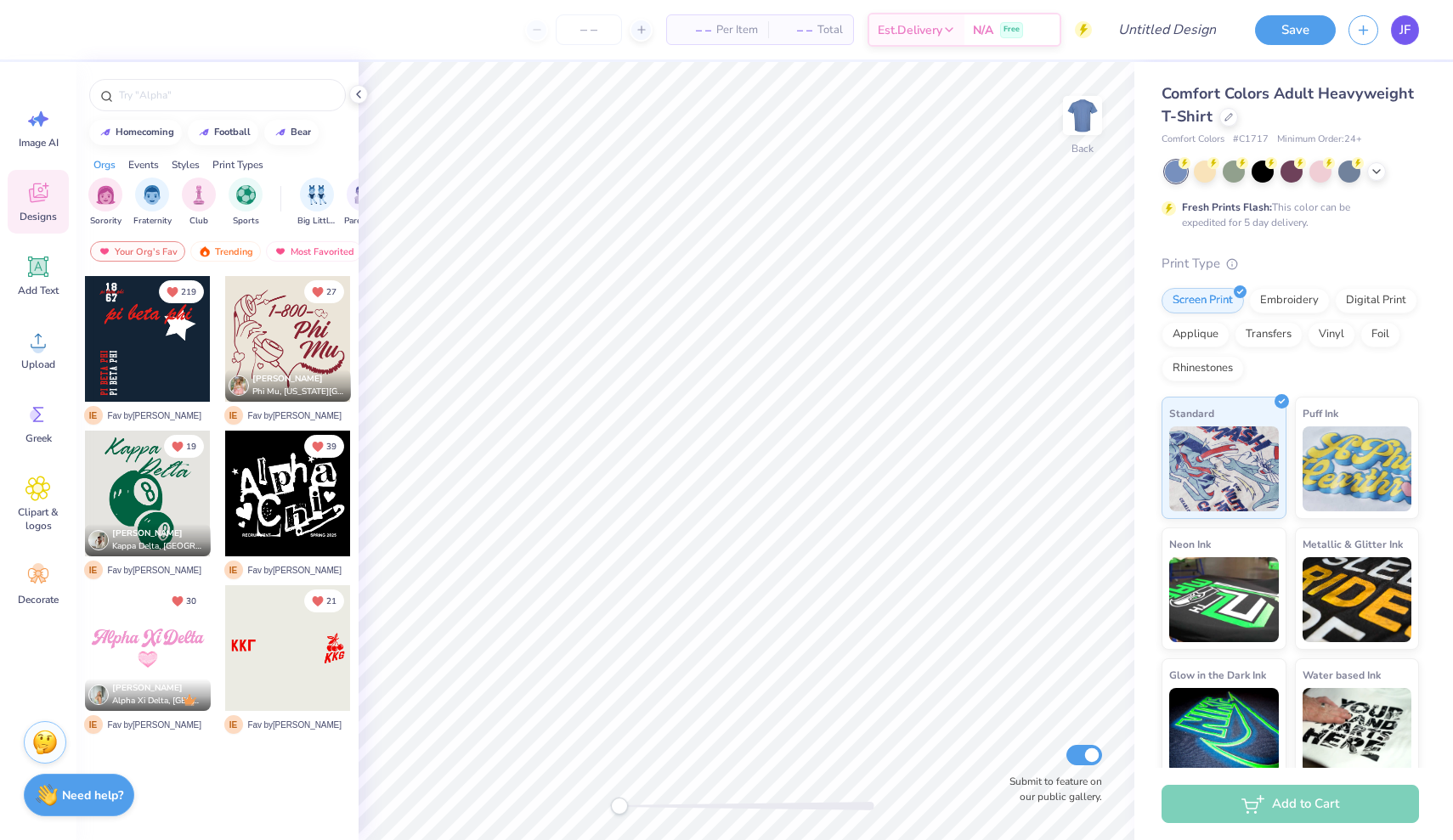
click at [1399, 34] on span "JF" at bounding box center [1405, 30] width 12 height 19
click at [1223, 122] on div at bounding box center [1228, 115] width 18 height 18
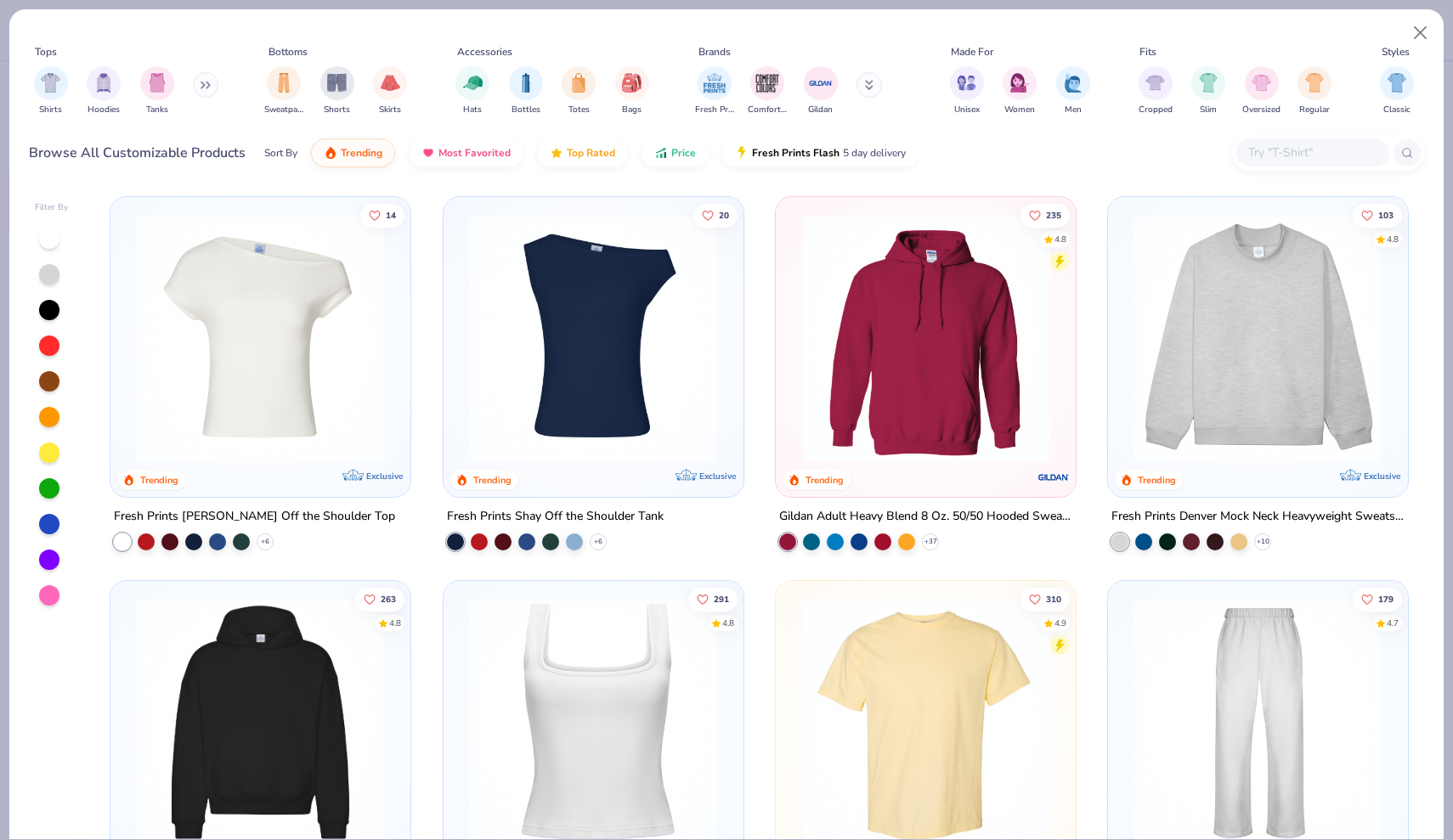
click at [200, 84] on button at bounding box center [205, 84] width 26 height 26
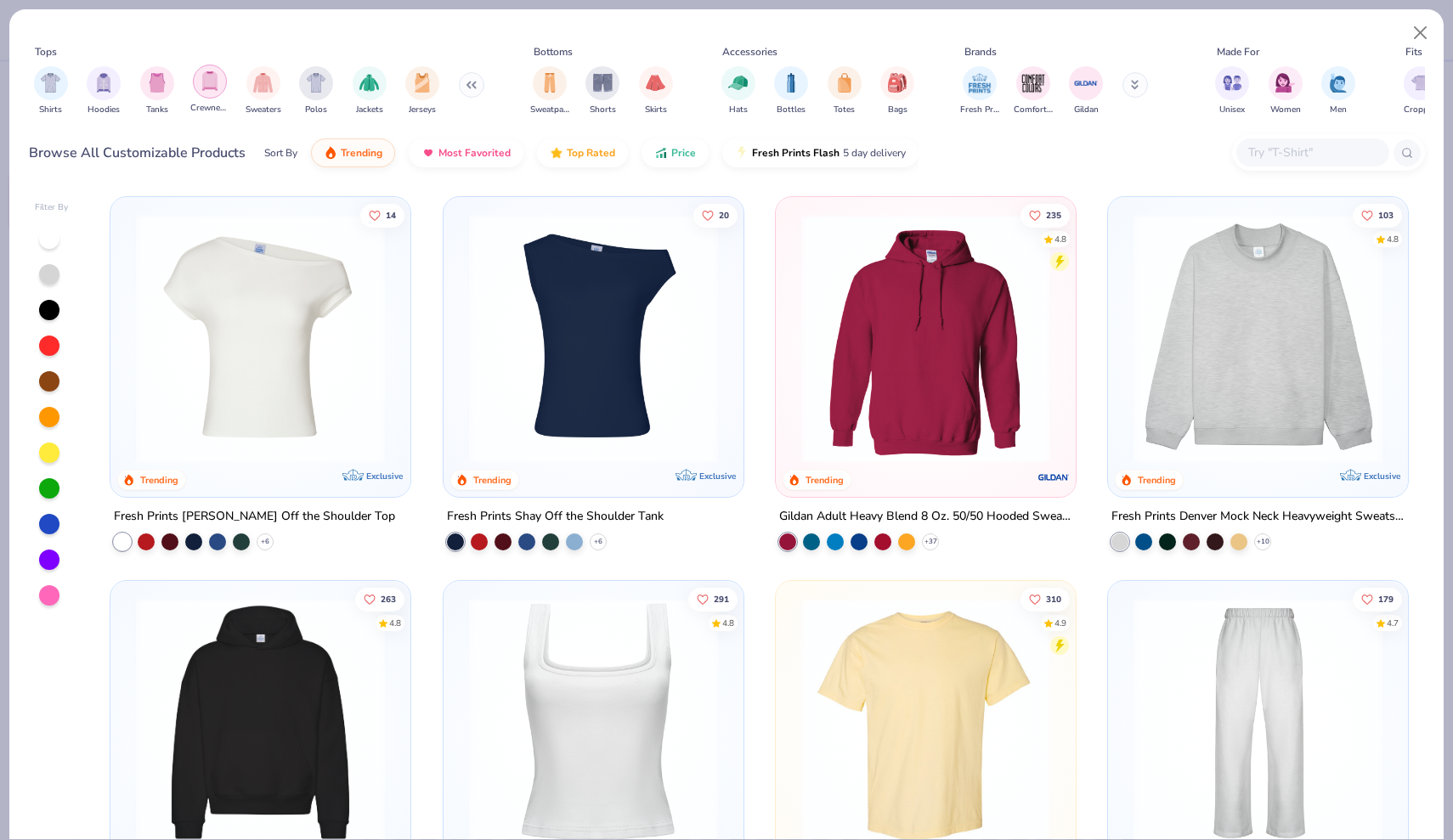
click at [221, 94] on div "filter for Crewnecks" at bounding box center [209, 81] width 34 height 34
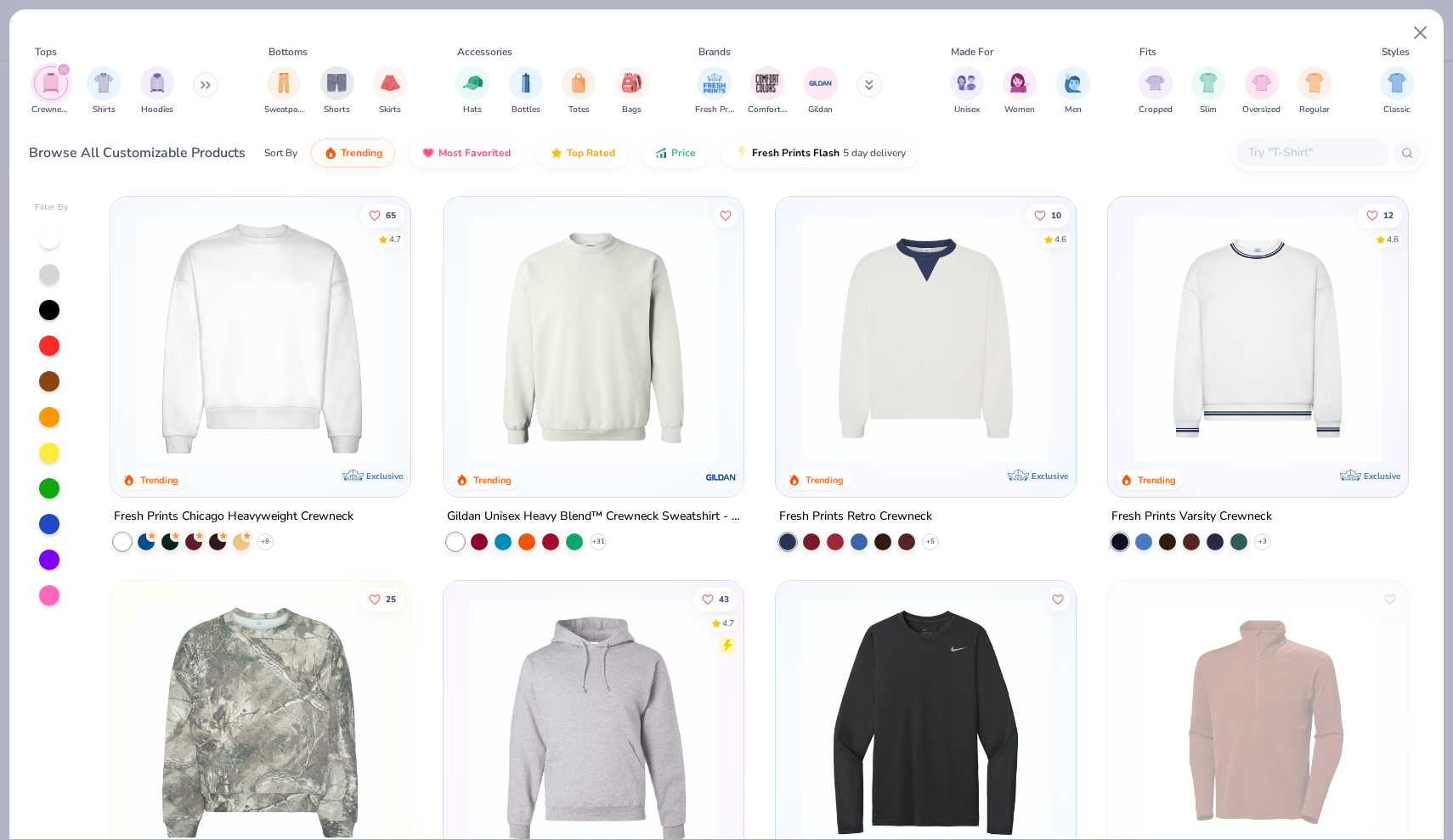
click at [316, 277] on img at bounding box center [260, 338] width 266 height 249
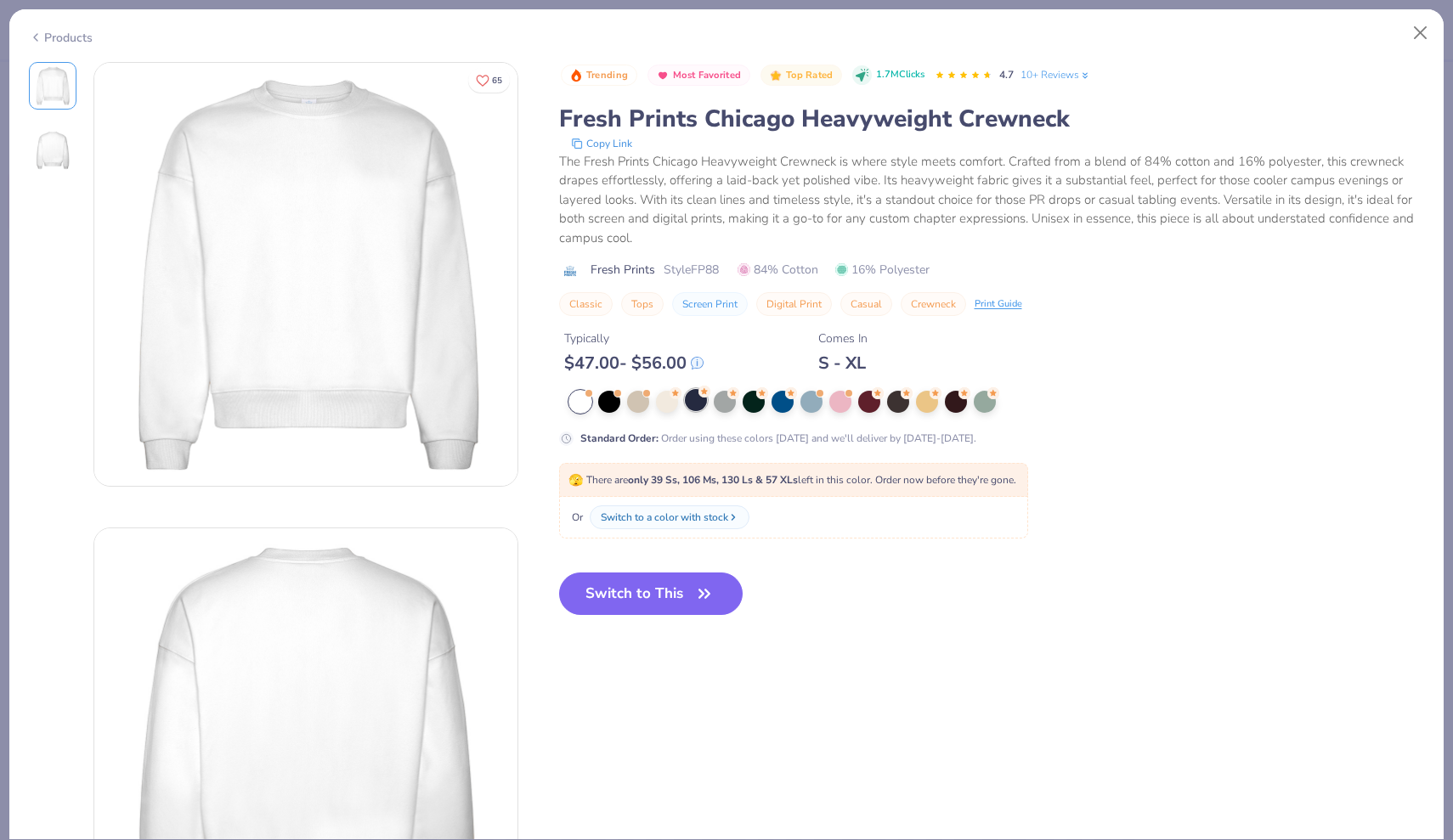
click at [697, 408] on div at bounding box center [695, 400] width 22 height 22
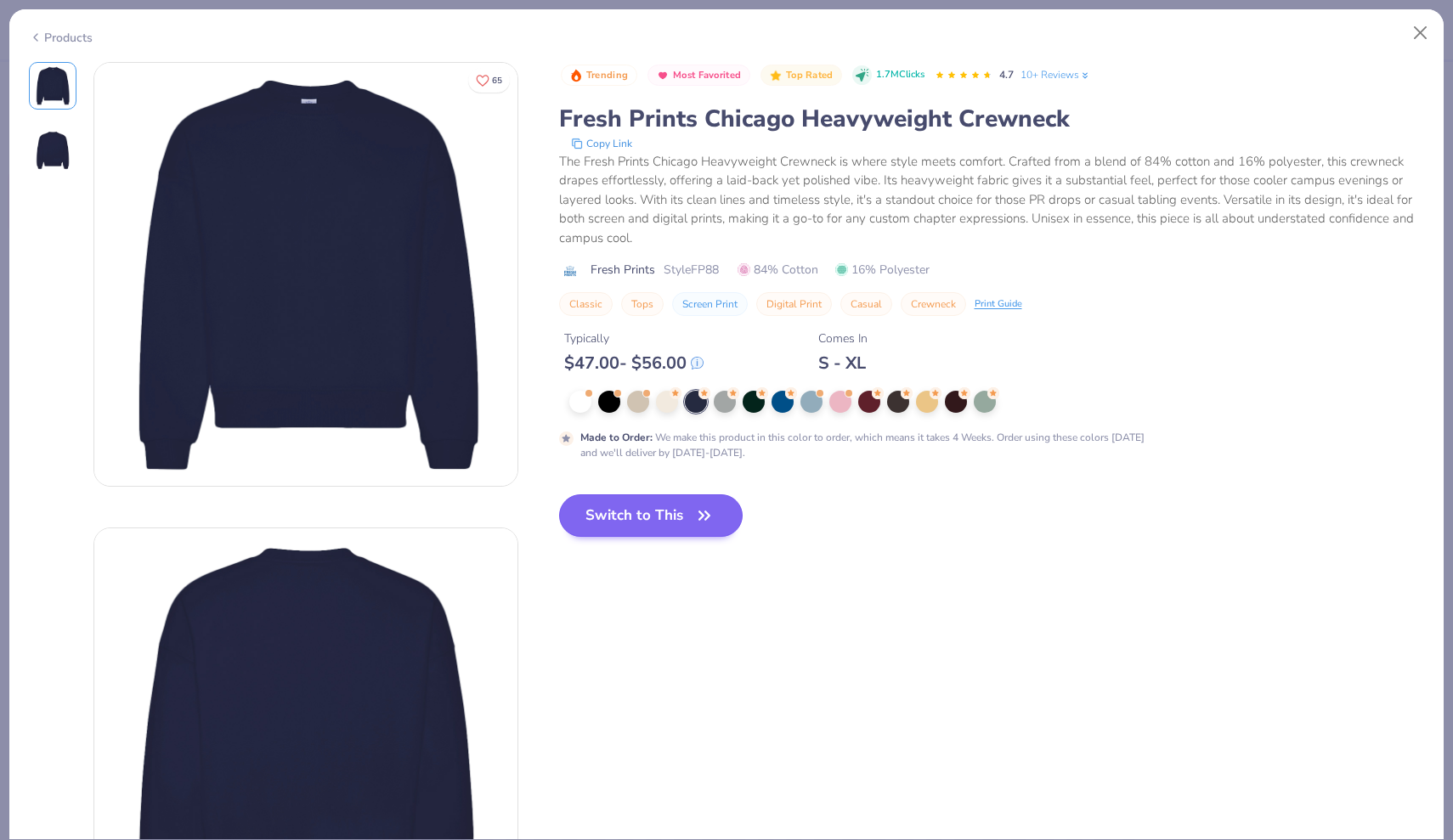
click at [688, 510] on button "Switch to This" at bounding box center [651, 515] width 184 height 42
type textarea "x"
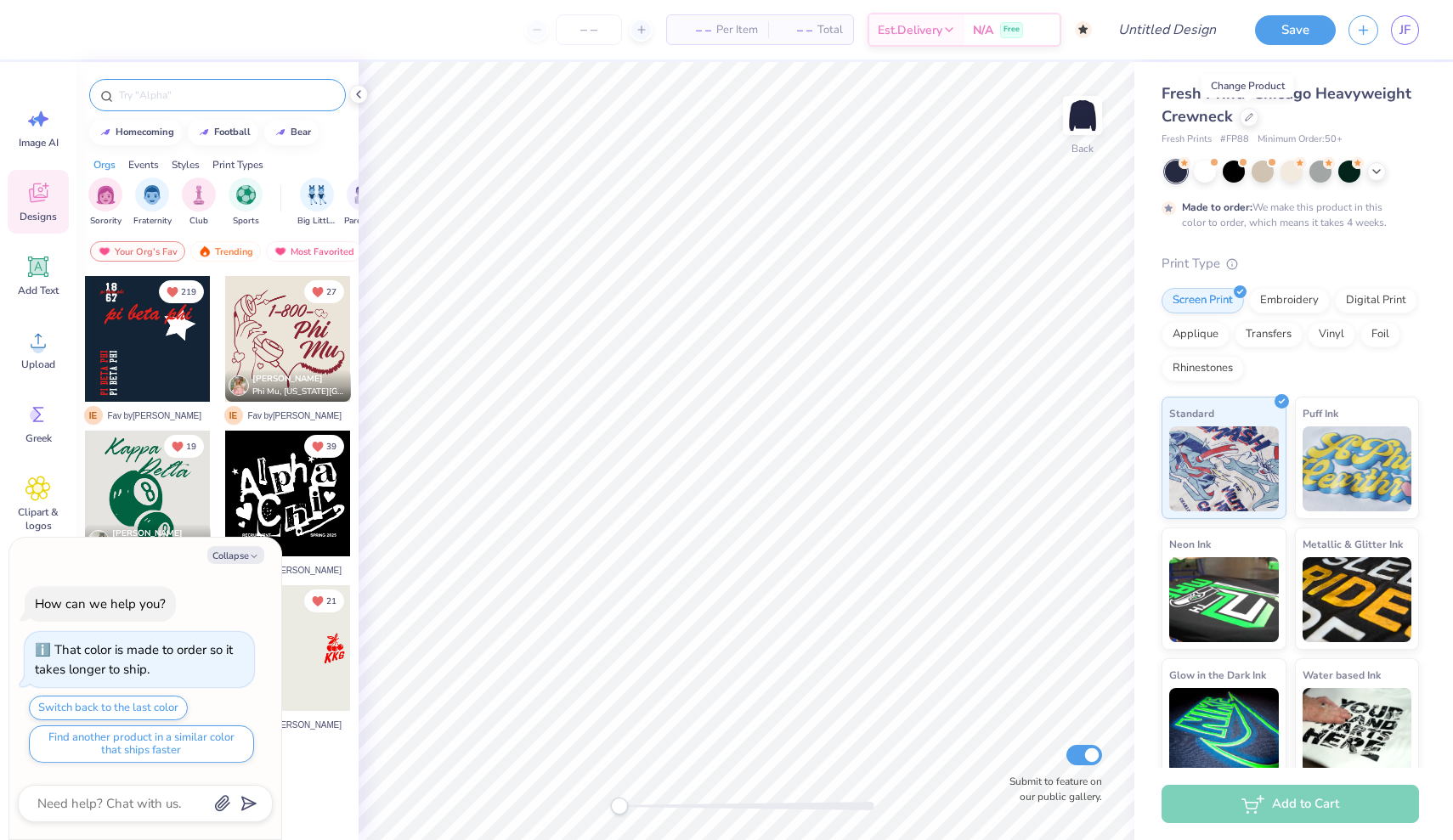
click at [149, 94] on input "text" at bounding box center [225, 95] width 218 height 17
type input "PENNANT"
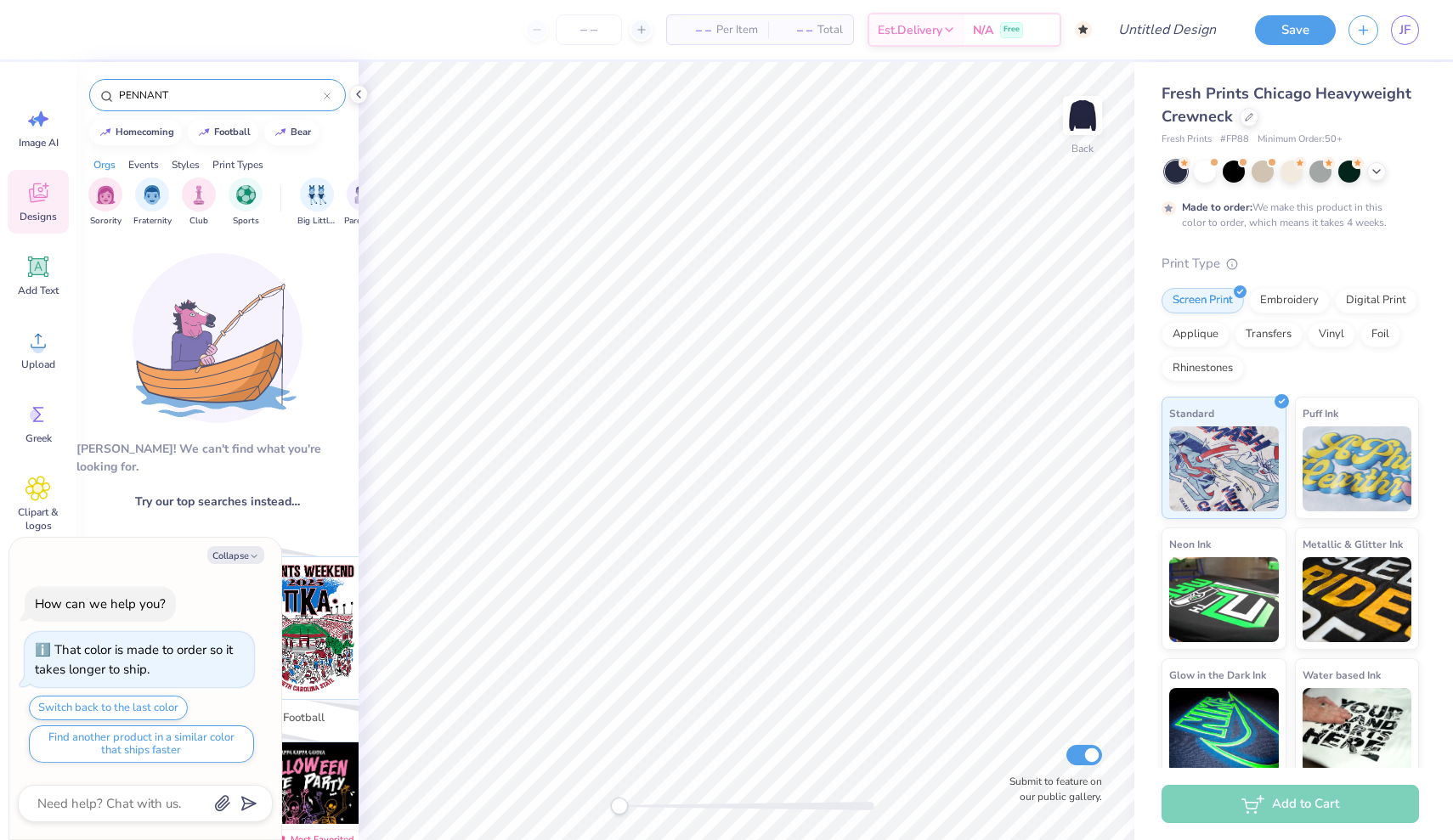
click at [185, 96] on input "PENNANT" at bounding box center [220, 95] width 206 height 17
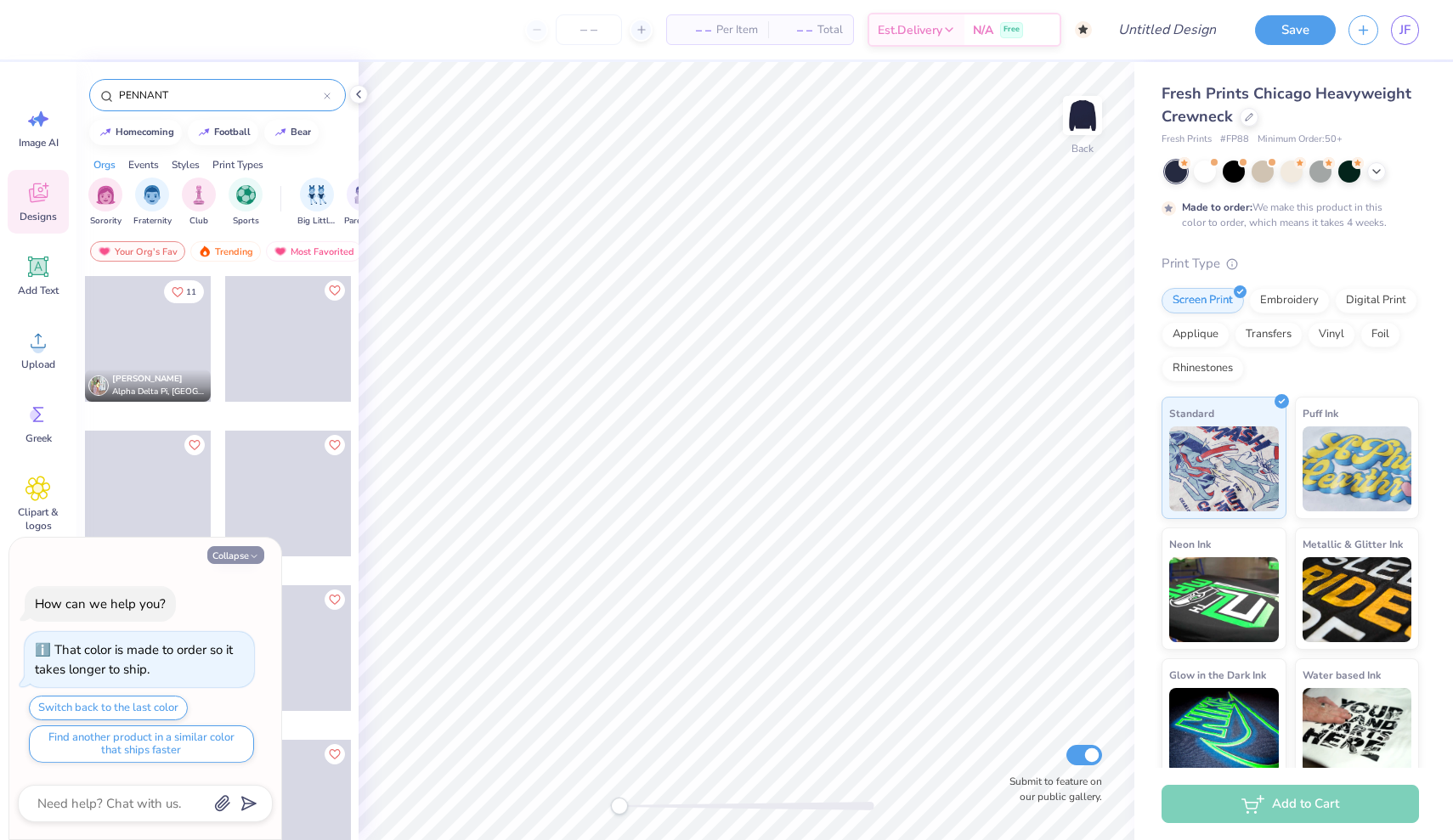
click at [243, 553] on button "Collapse" at bounding box center [235, 555] width 57 height 18
type textarea "x"
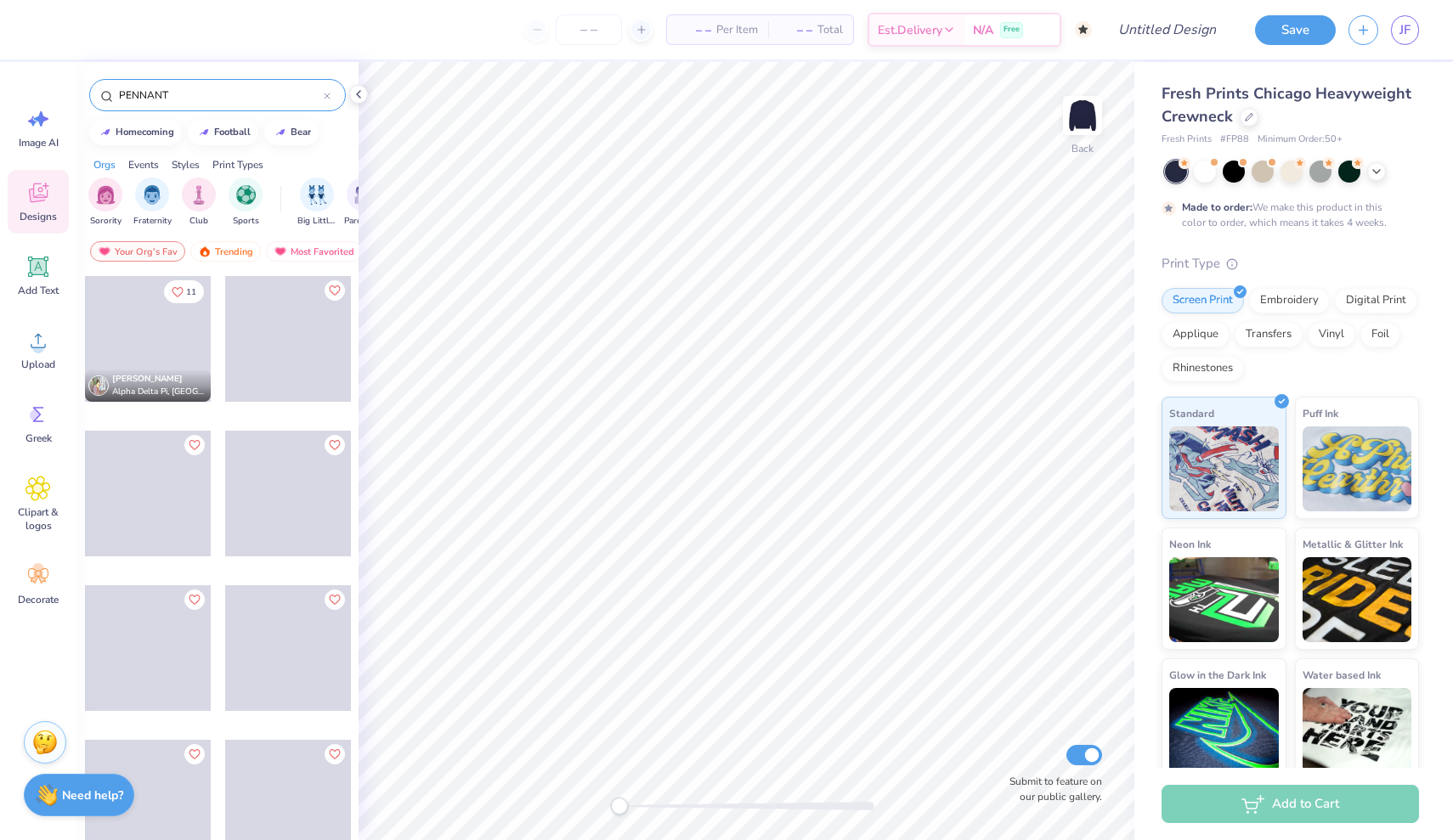
click at [218, 100] on input "PENNANT" at bounding box center [220, 95] width 206 height 17
click at [322, 93] on input "PENNANT" at bounding box center [220, 95] width 206 height 17
click at [159, 91] on input "PENNANT" at bounding box center [220, 95] width 206 height 17
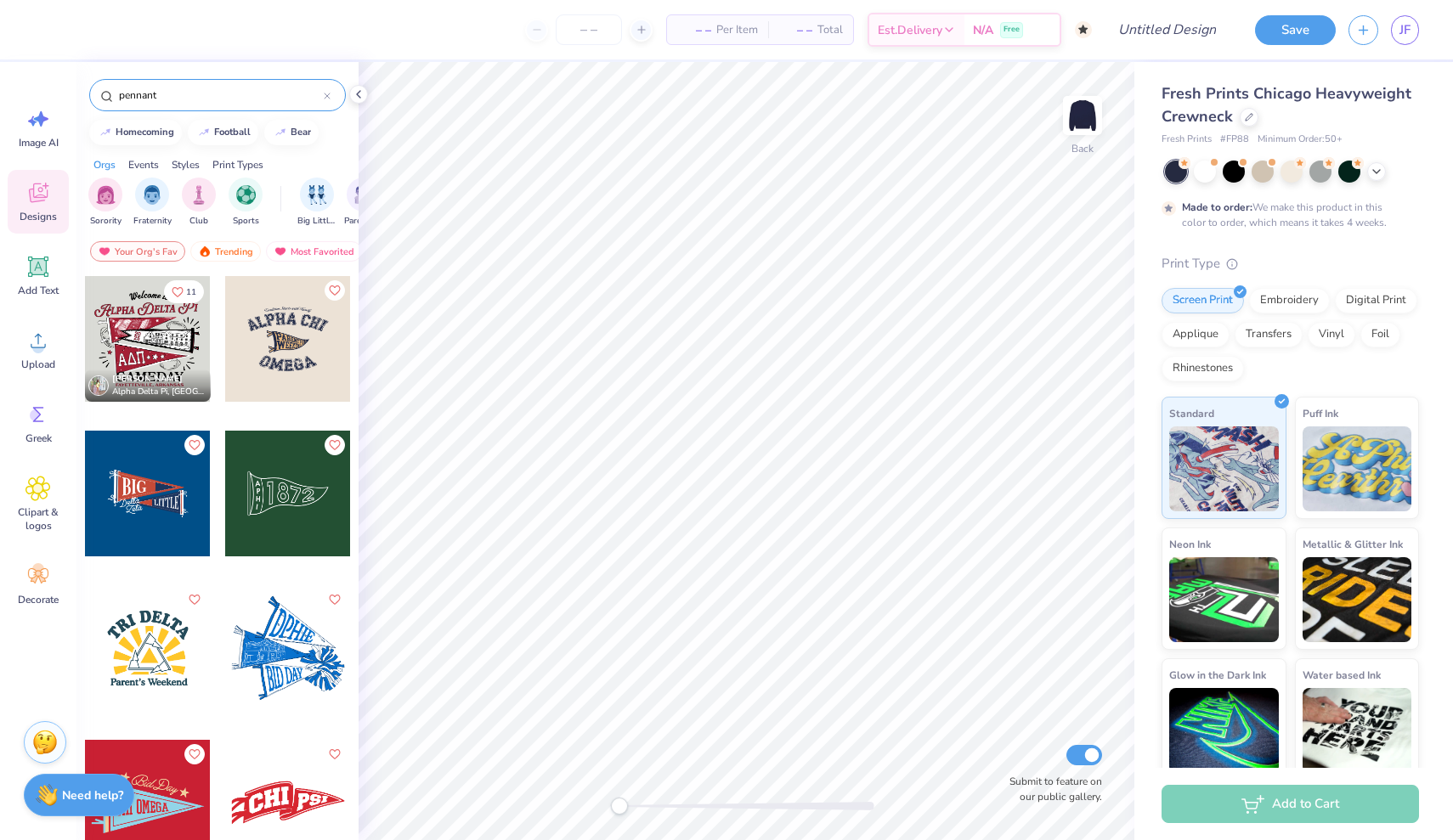
type input "pennant"
click at [159, 502] on div at bounding box center [148, 493] width 126 height 126
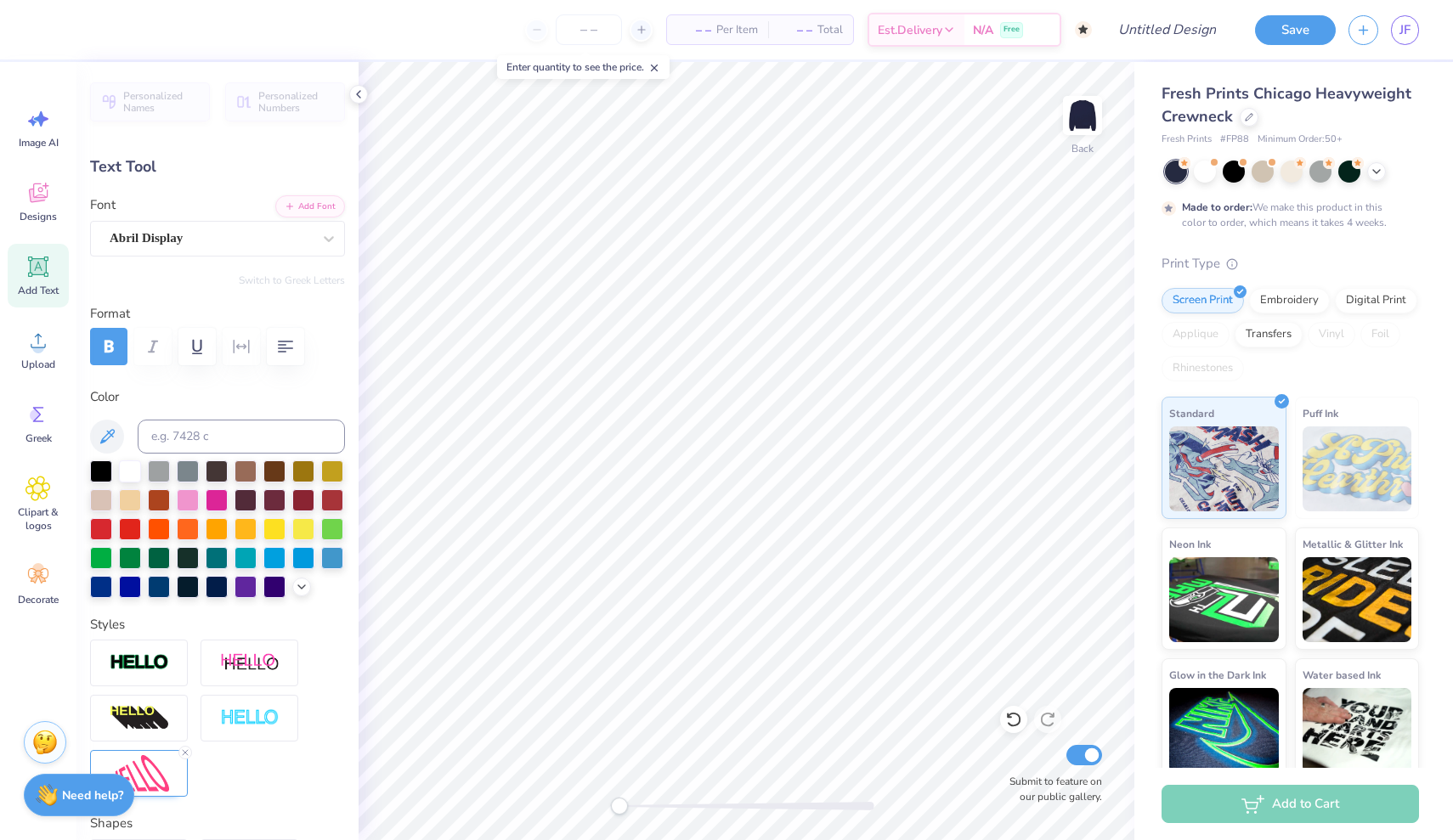
type textarea "ALPHA"
click at [707, 356] on li "Copy" at bounding box center [746, 352] width 133 height 34
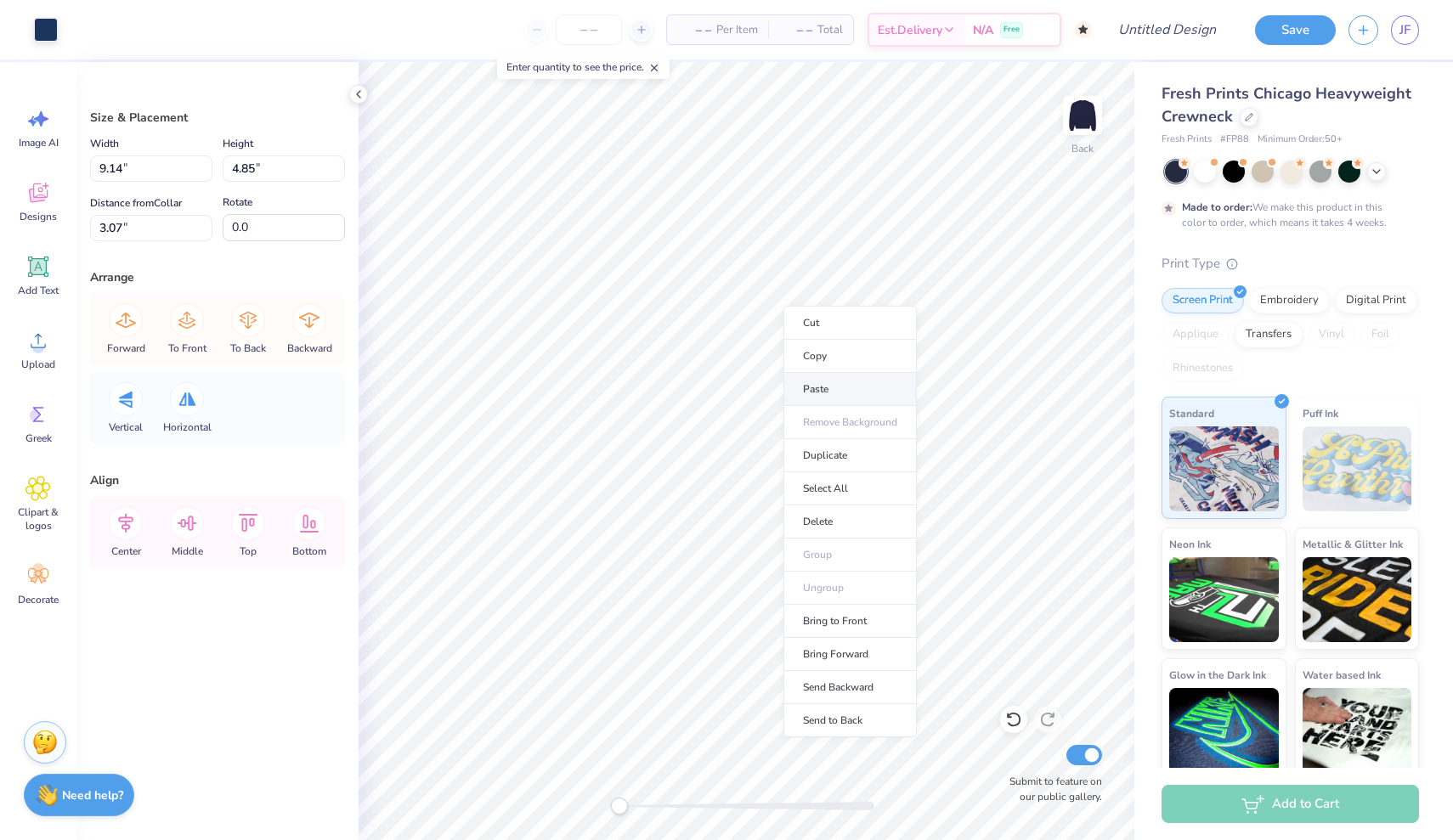
click at [810, 386] on li "Paste" at bounding box center [850, 389] width 133 height 34
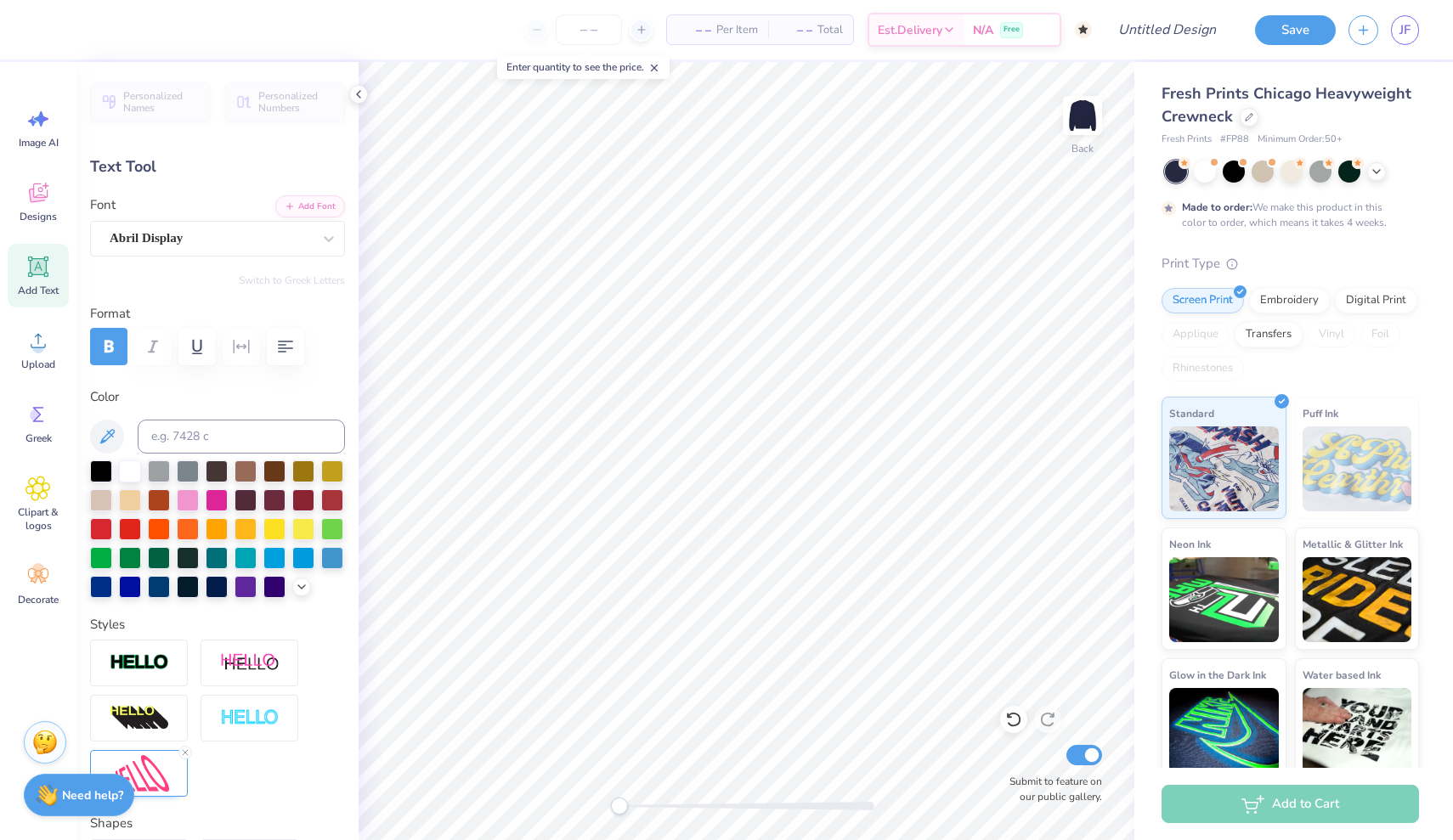
type textarea "CHI"
type input "3.56"
type input "2.58"
type input "4.33"
type input "1.70"
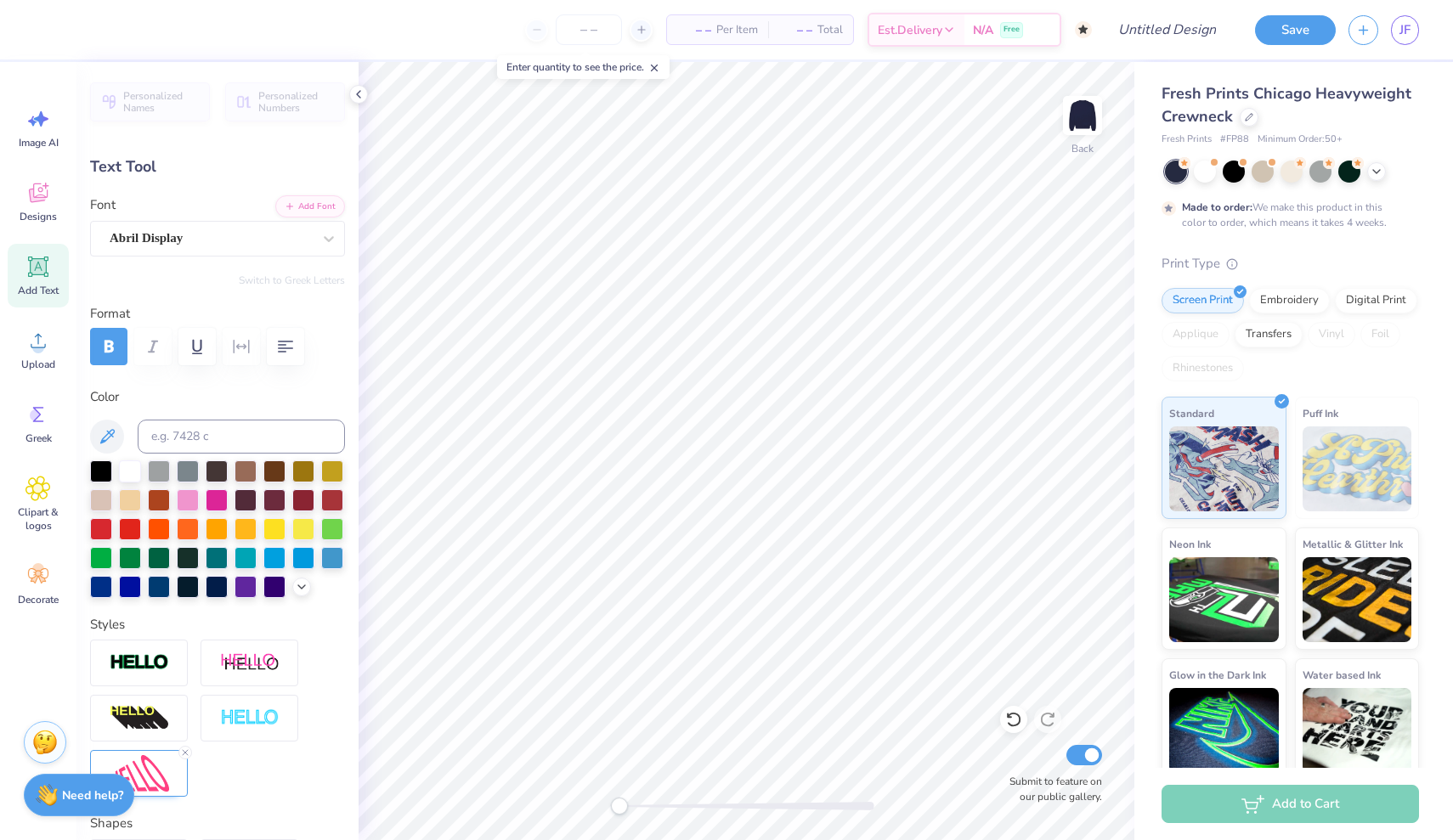
type input "1.23"
type input "5.68"
type input "2.09"
type input "1.52"
type input "4.64"
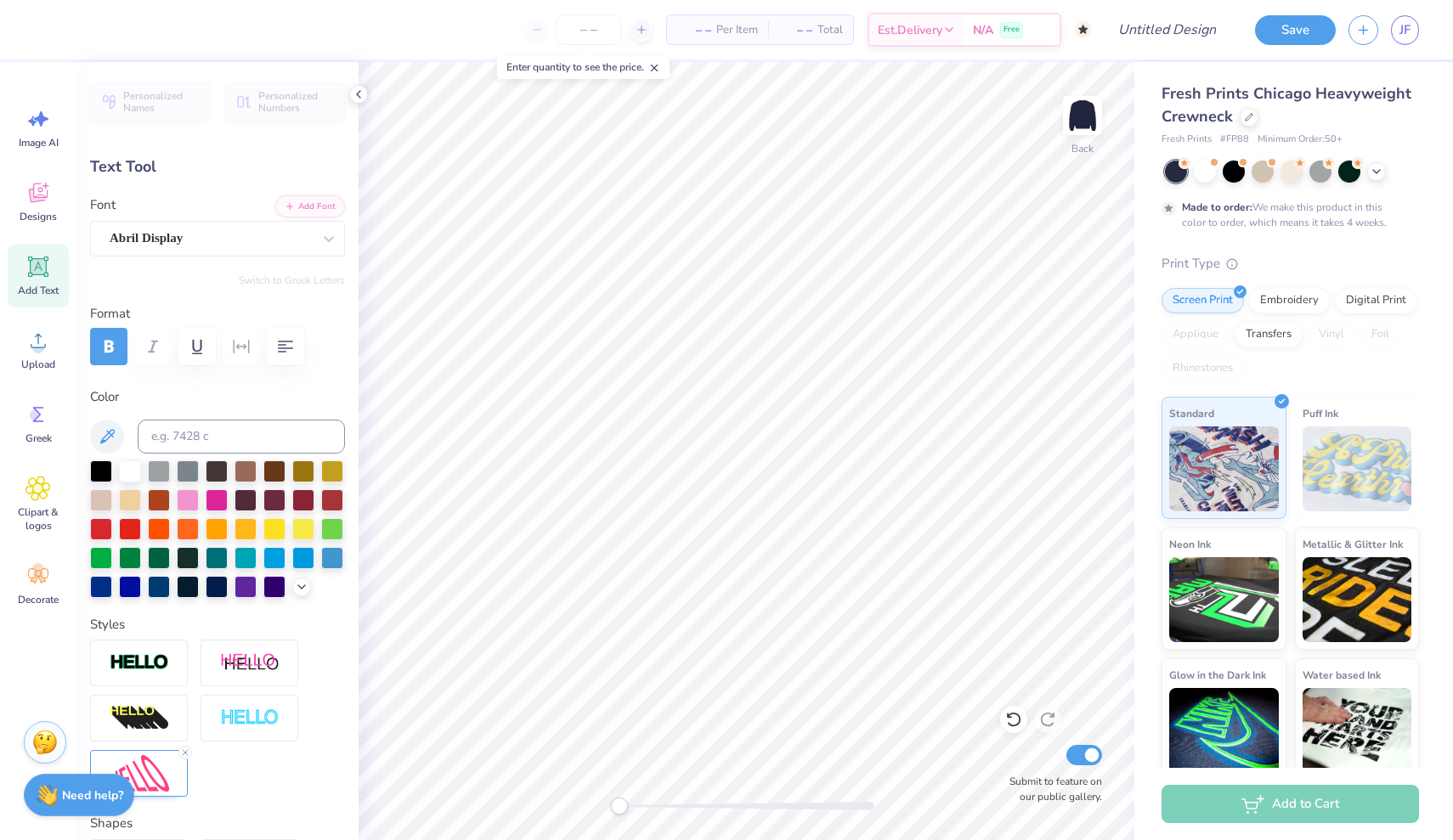
type input "3.62"
type input "2.00"
type input "6.91"
type input "3.04"
type input "1.53"
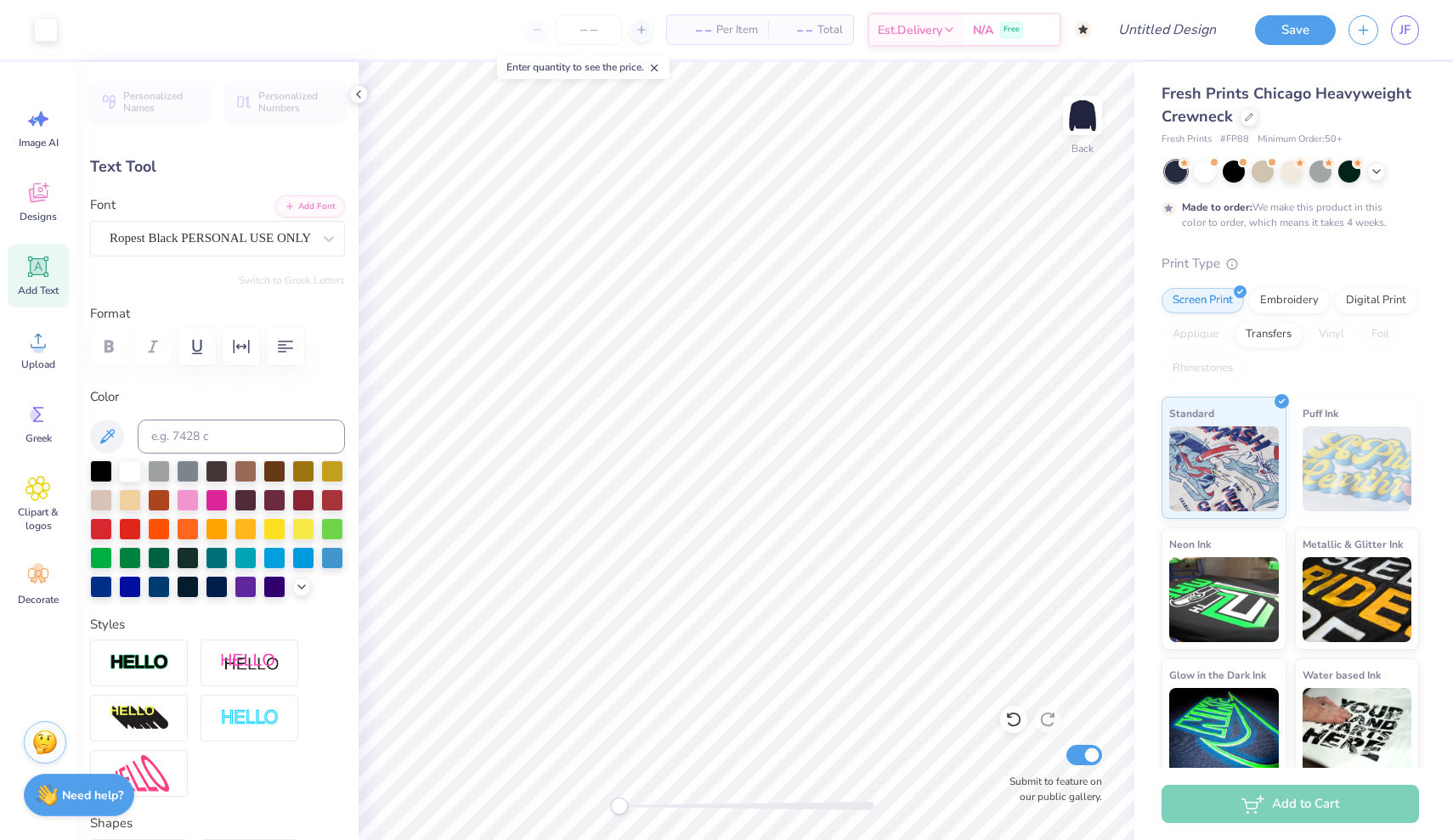
type input "7.07"
type input "0.0"
type input "2.42"
type input "1.46"
type input "8.13"
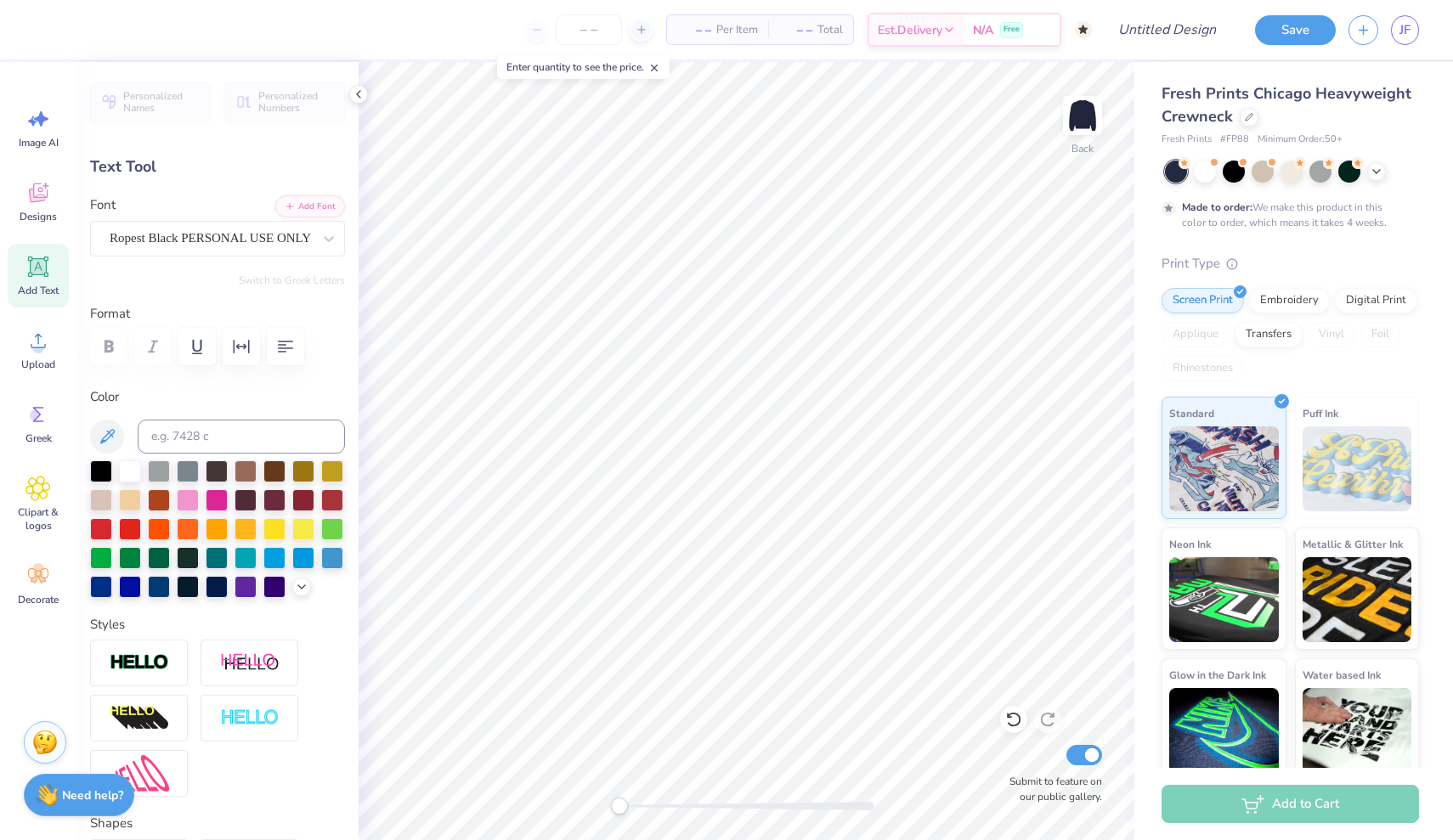
type input "0.0"
type input "3.09"
type input "2.38"
type input "4.53"
type input "2.09"
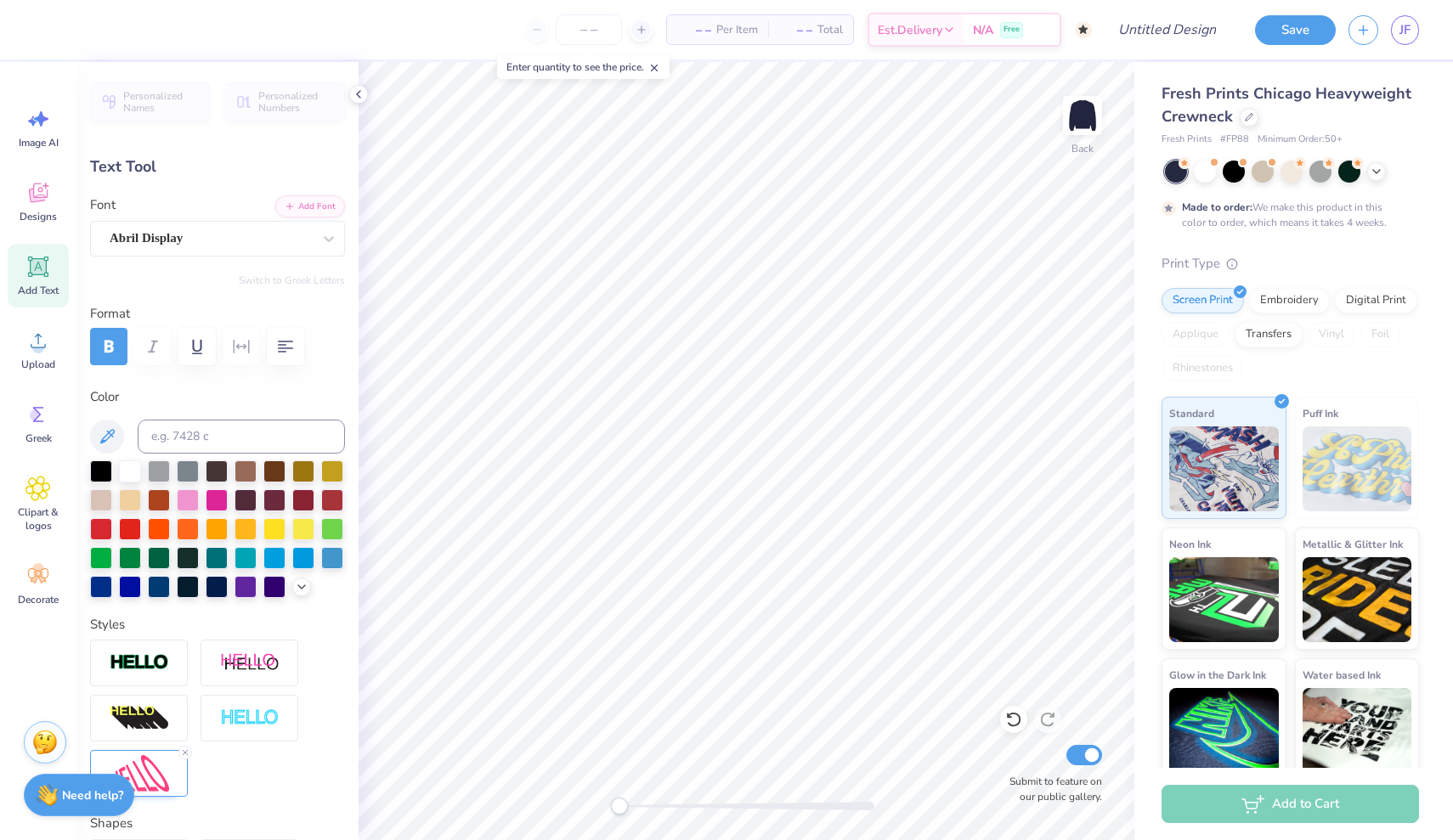
type input "1.52"
type input "4.78"
type input "1.76"
type input "1.28"
type input "4.90"
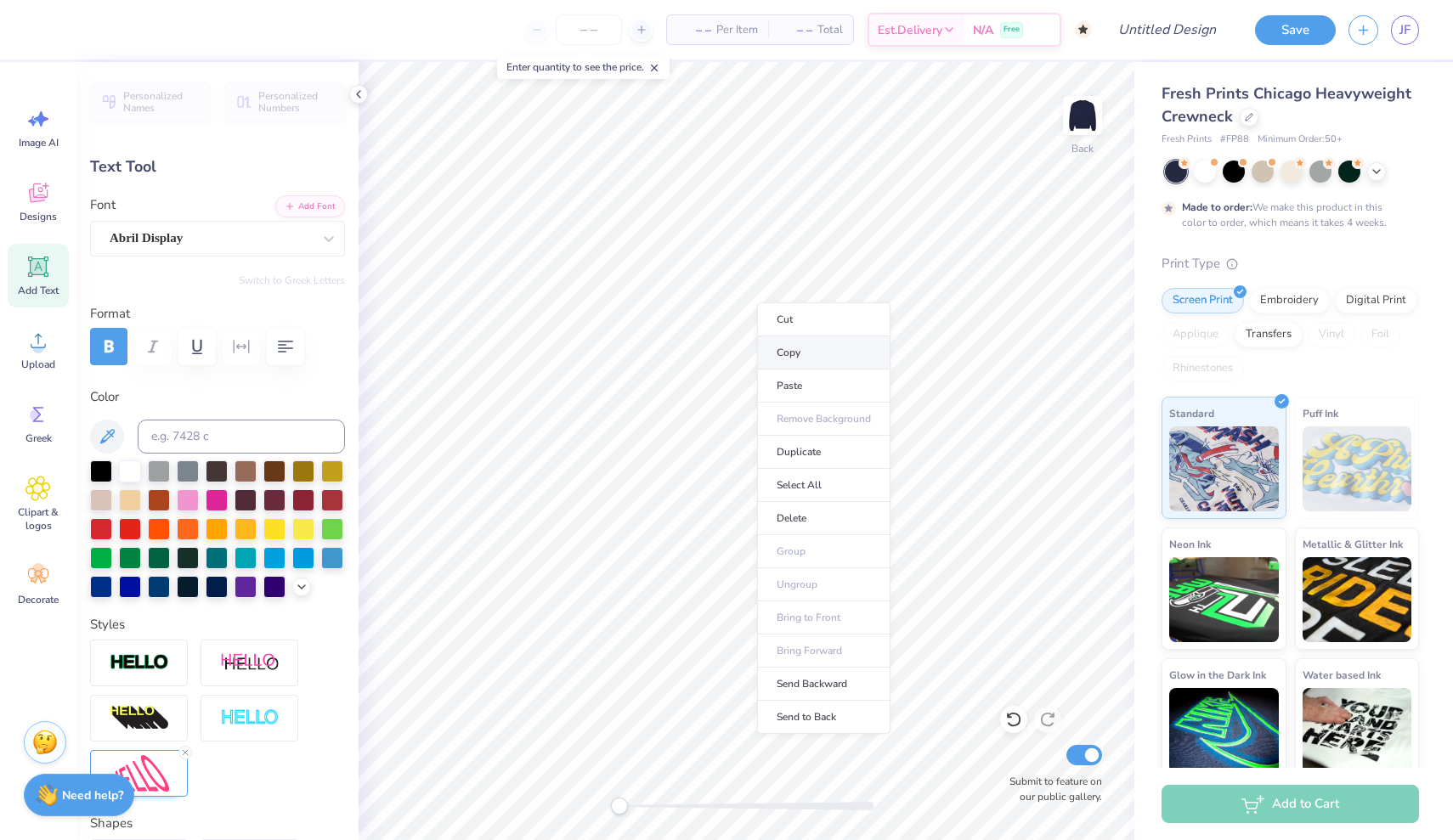
click at [779, 353] on li "Copy" at bounding box center [823, 353] width 133 height 34
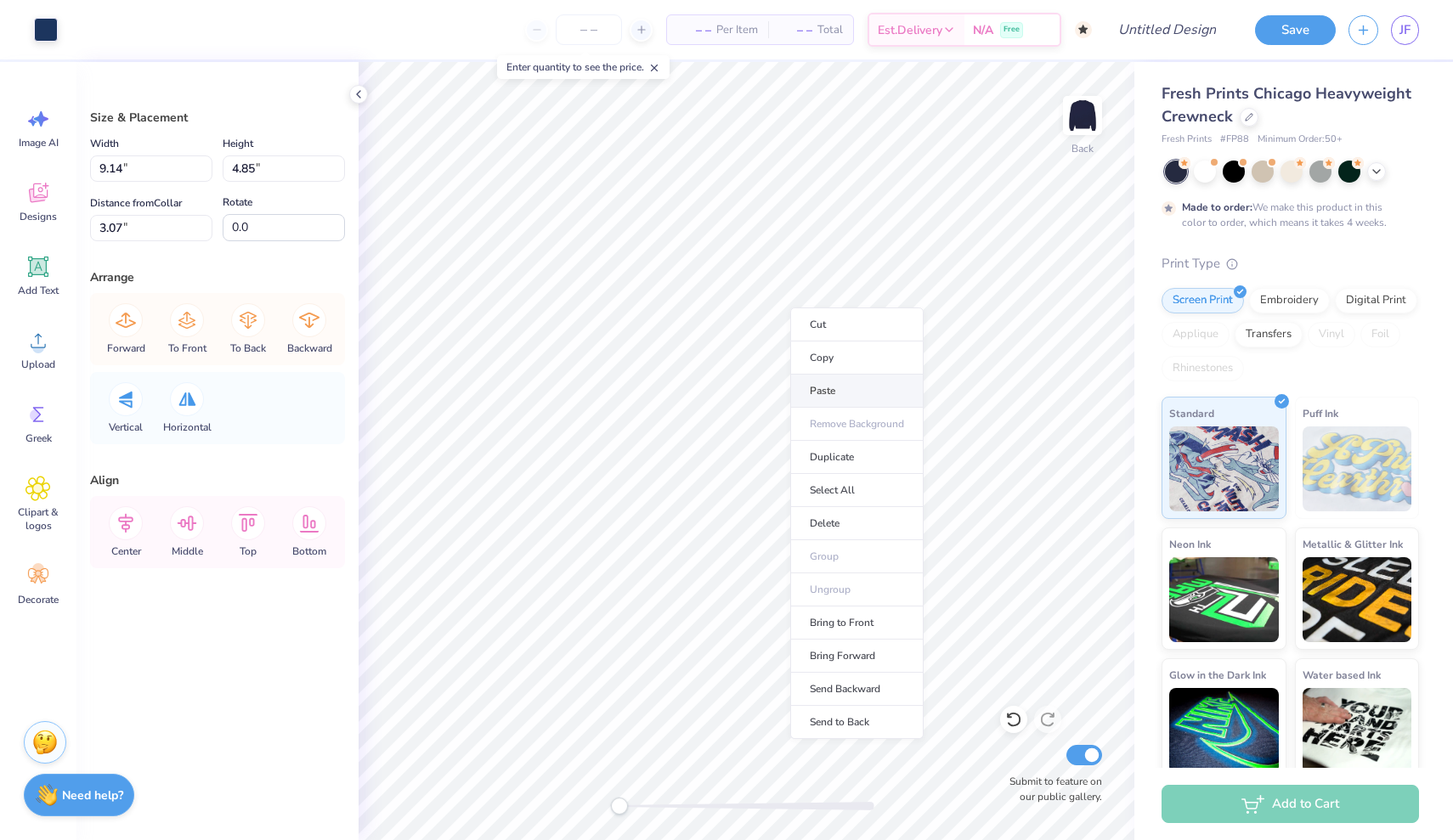
click at [825, 395] on li "Paste" at bounding box center [856, 391] width 133 height 34
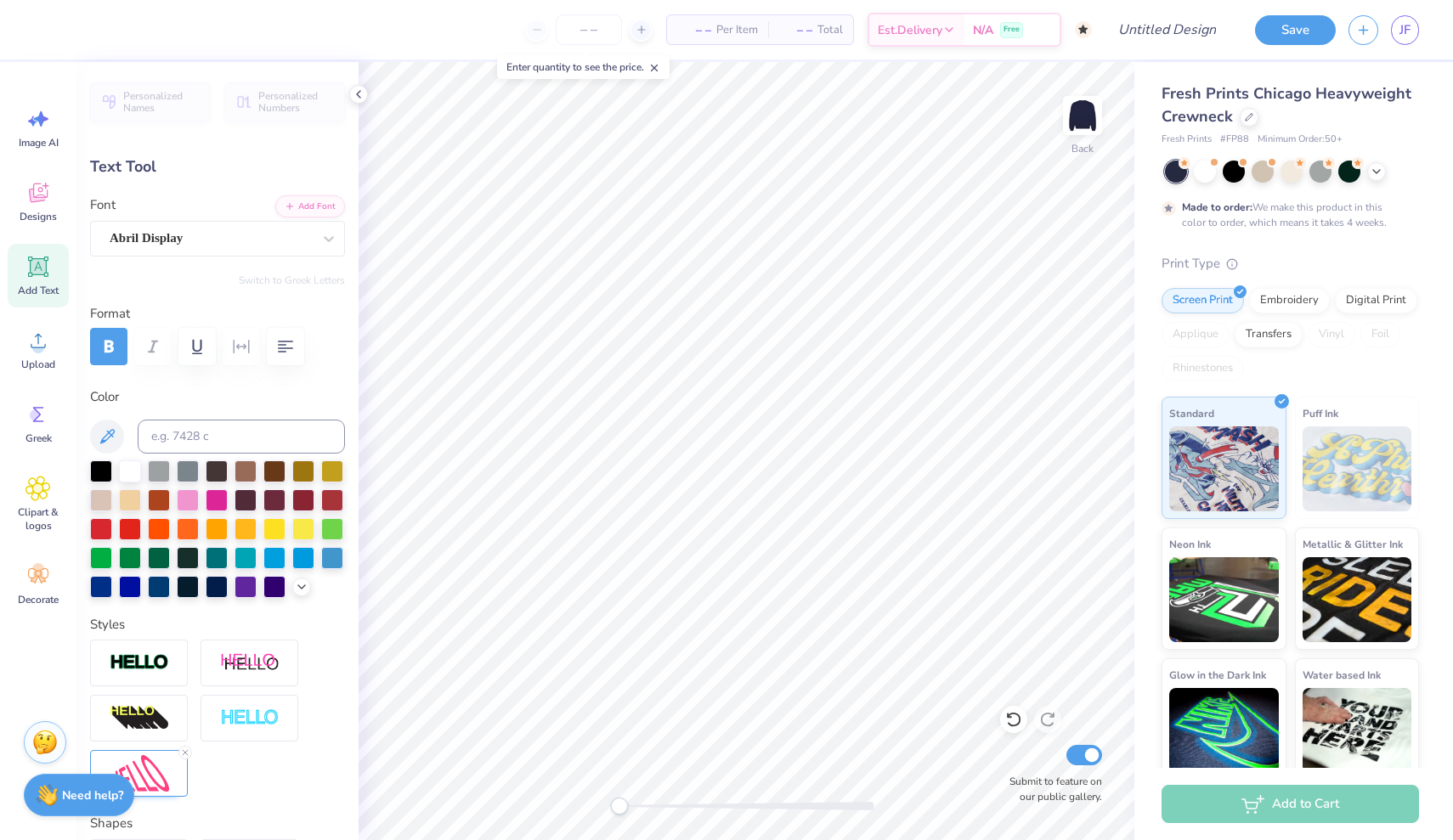
type textarea "EXEC"
type input "1.77"
type input "1.35"
type input "5.02"
type input "1.44"
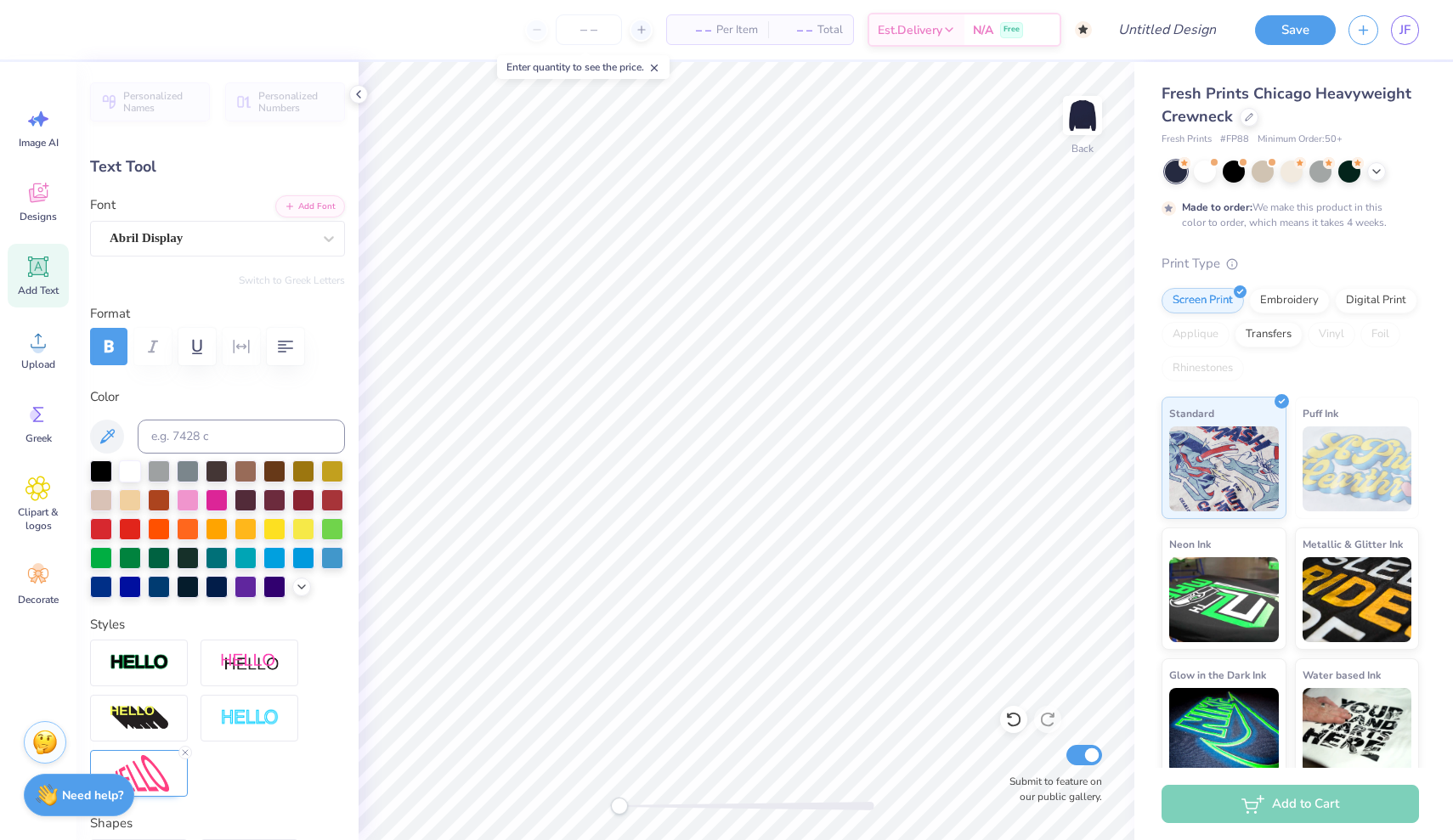
type input "1.10"
type input "5.27"
type input "3.09"
type input "2.38"
type input "4.35"
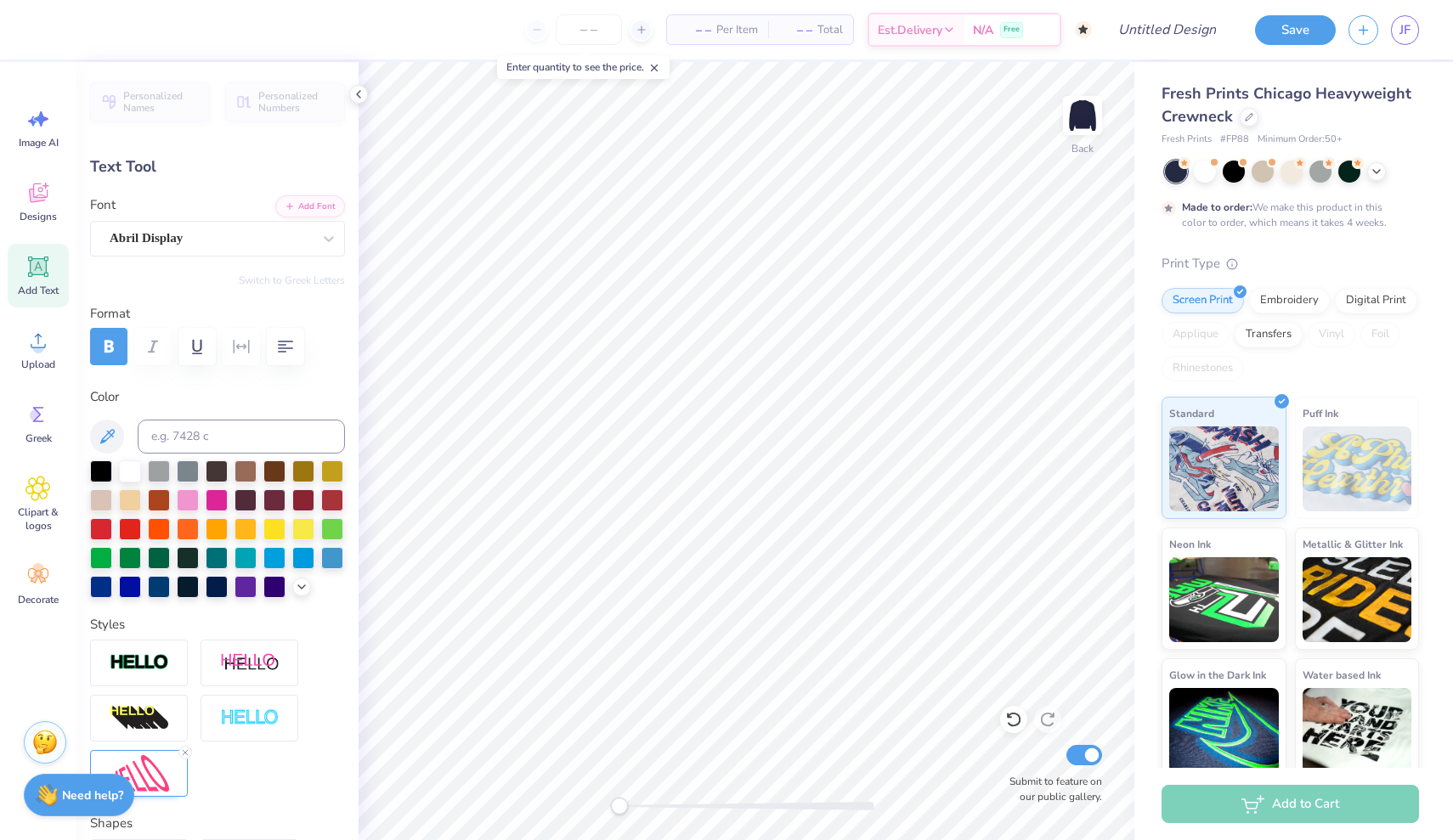
type input "3.01"
type input "2.32"
type input "1.44"
type input "1.10"
type input "4.98"
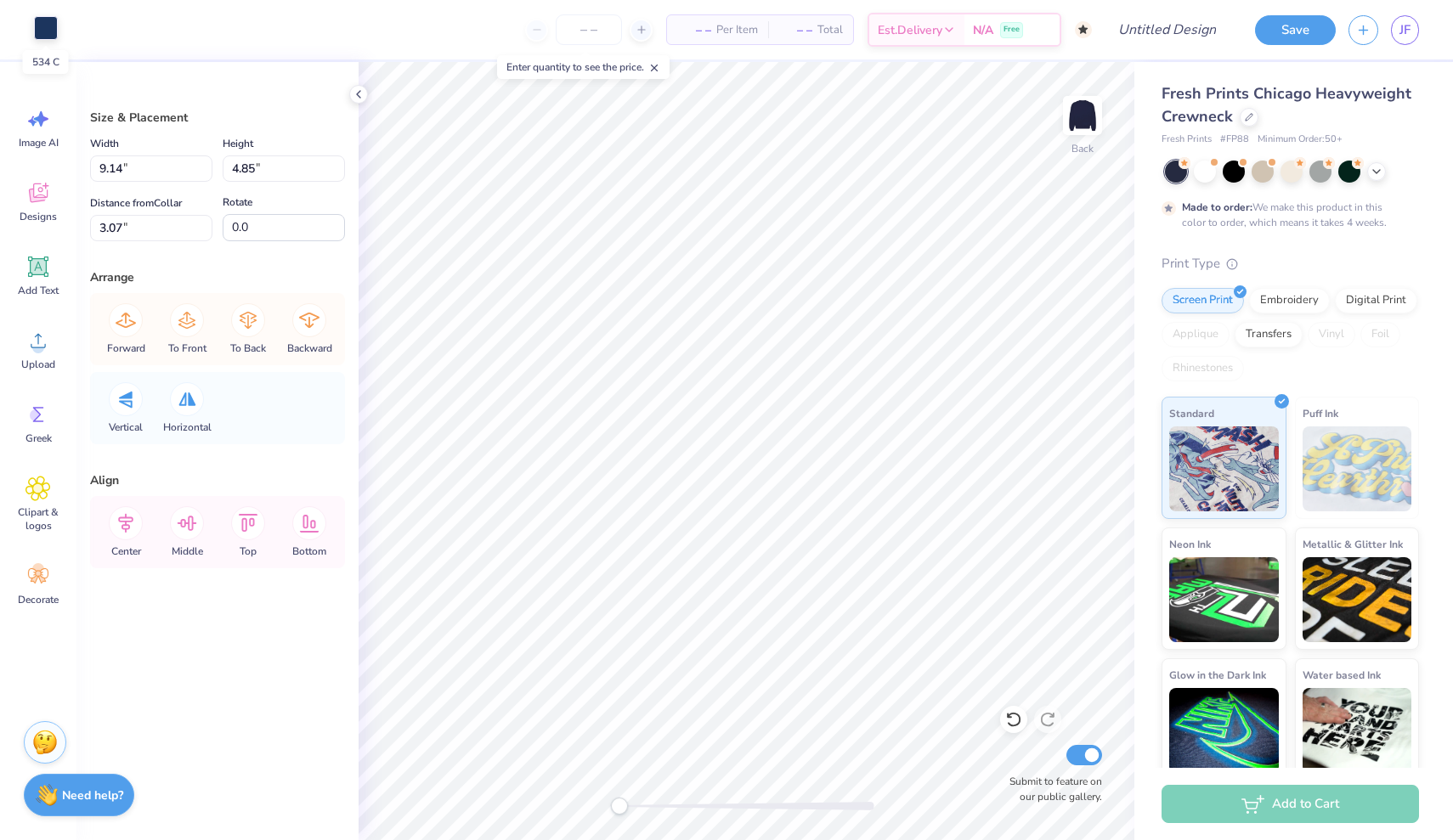
click at [52, 35] on div at bounding box center [45, 28] width 24 height 24
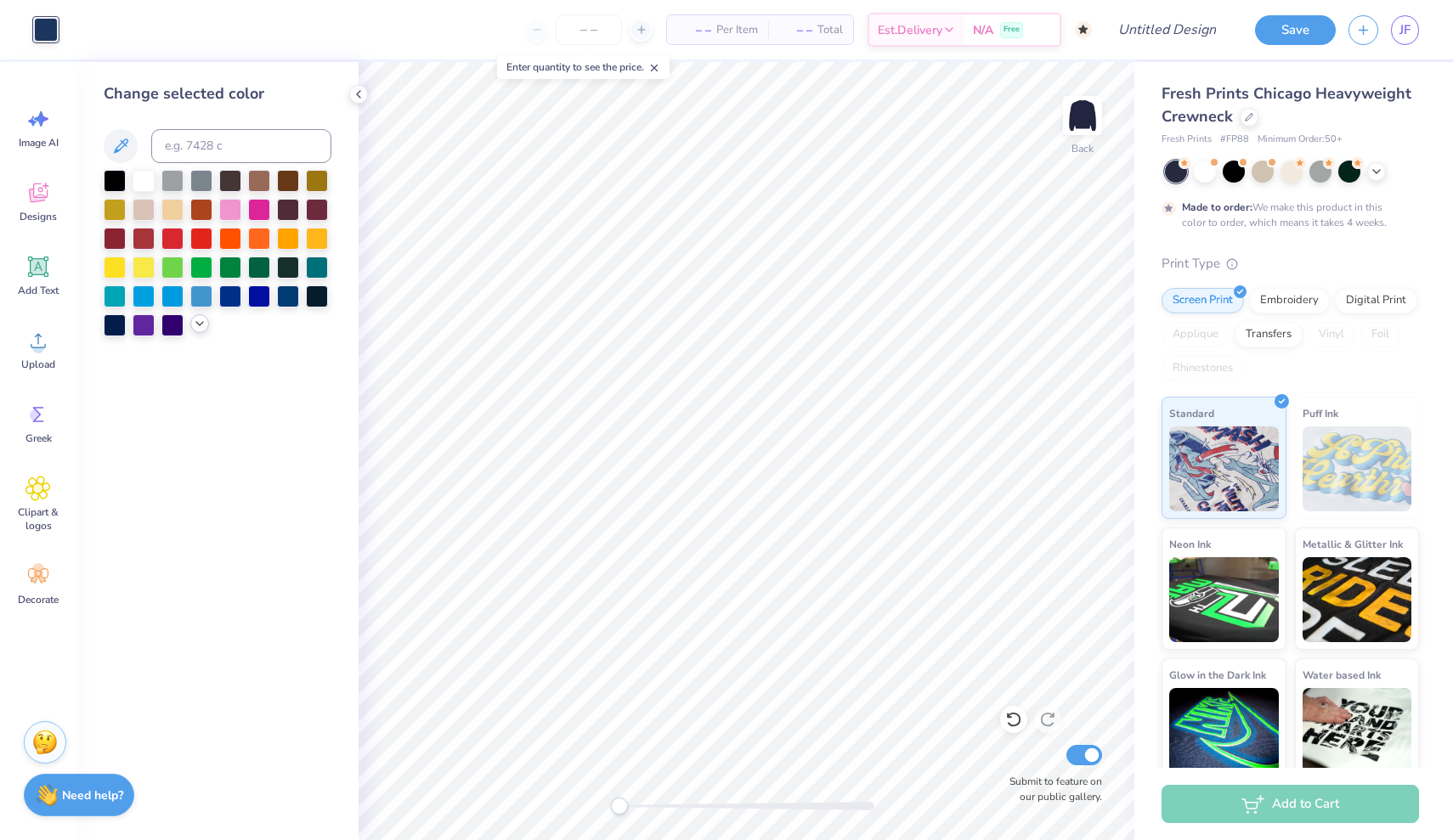
click at [198, 324] on icon at bounding box center [199, 323] width 13 height 13
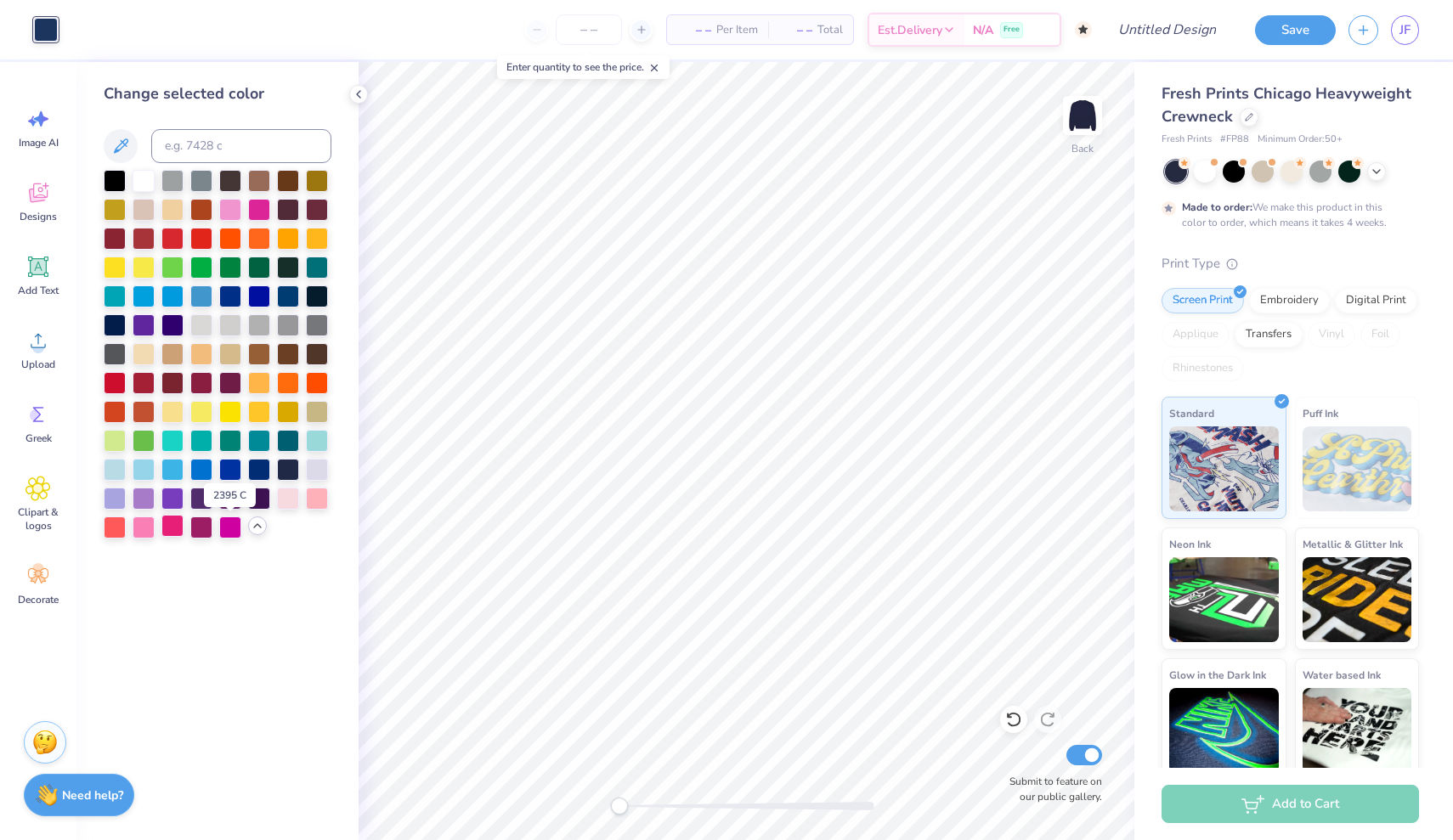
click at [174, 525] on div at bounding box center [172, 525] width 22 height 22
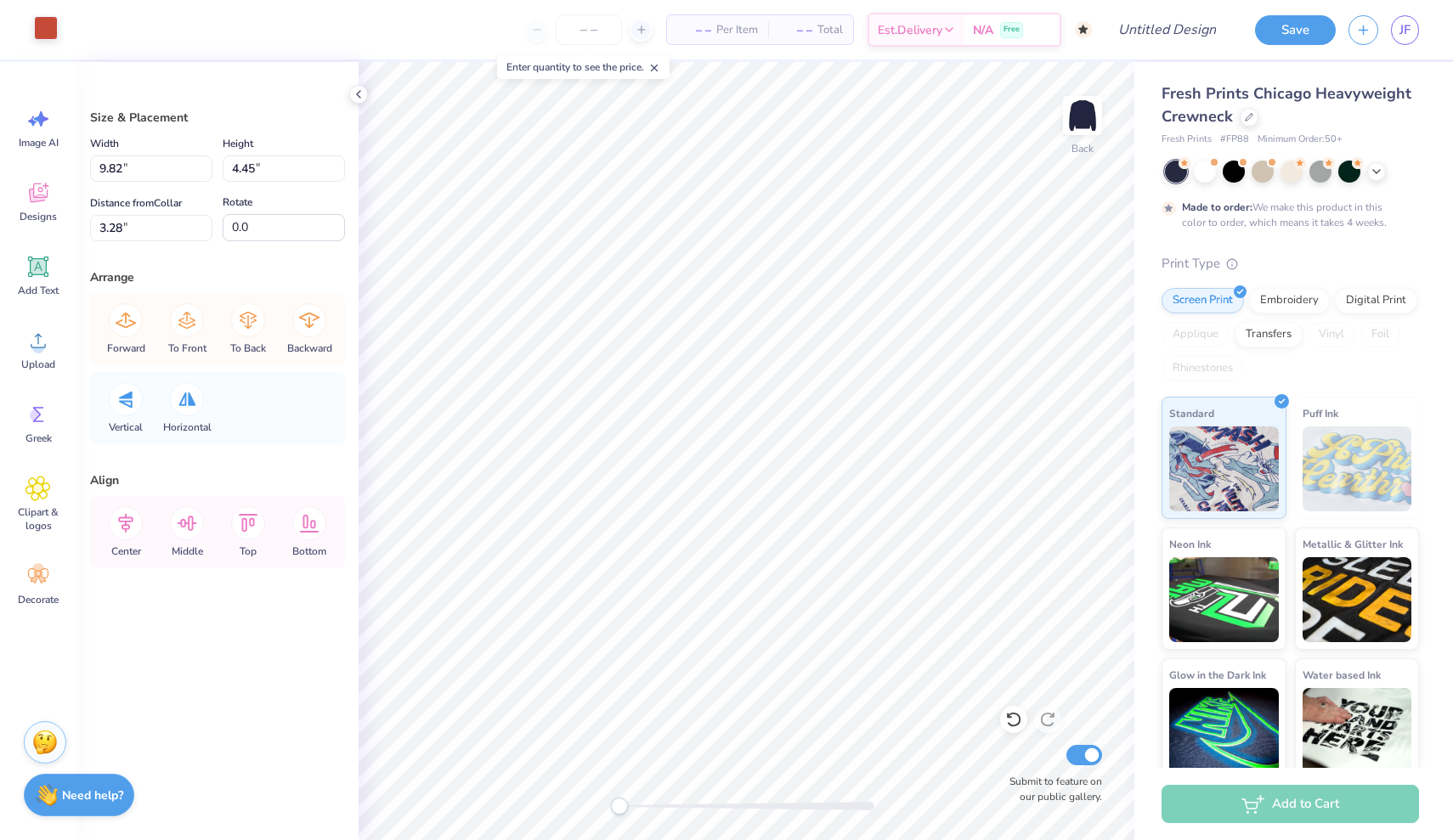
click at [50, 40] on div at bounding box center [45, 28] width 24 height 24
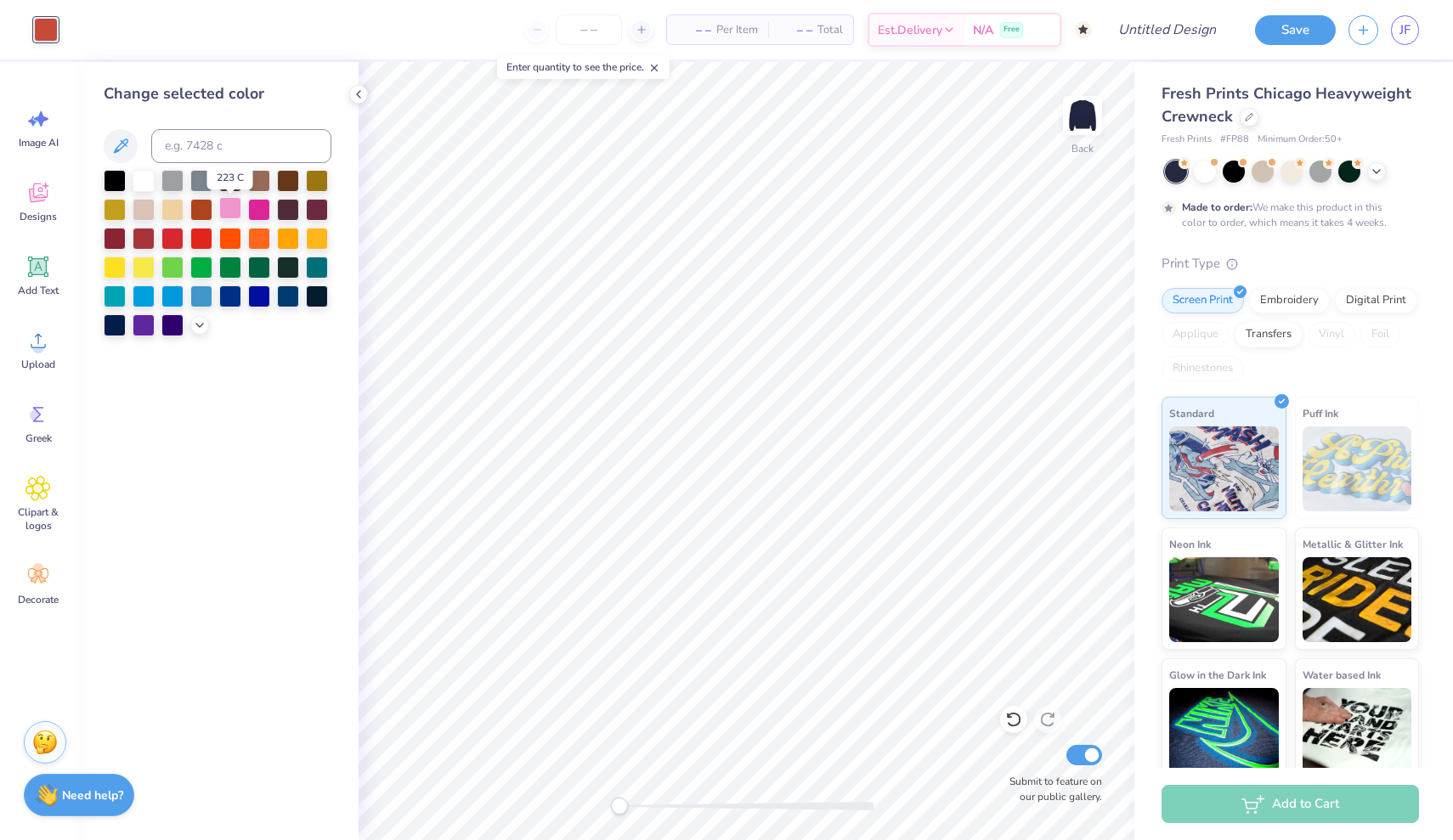
click at [234, 212] on div at bounding box center [230, 207] width 22 height 22
click at [265, 218] on div at bounding box center [259, 207] width 22 height 22
click at [199, 330] on icon at bounding box center [199, 323] width 13 height 13
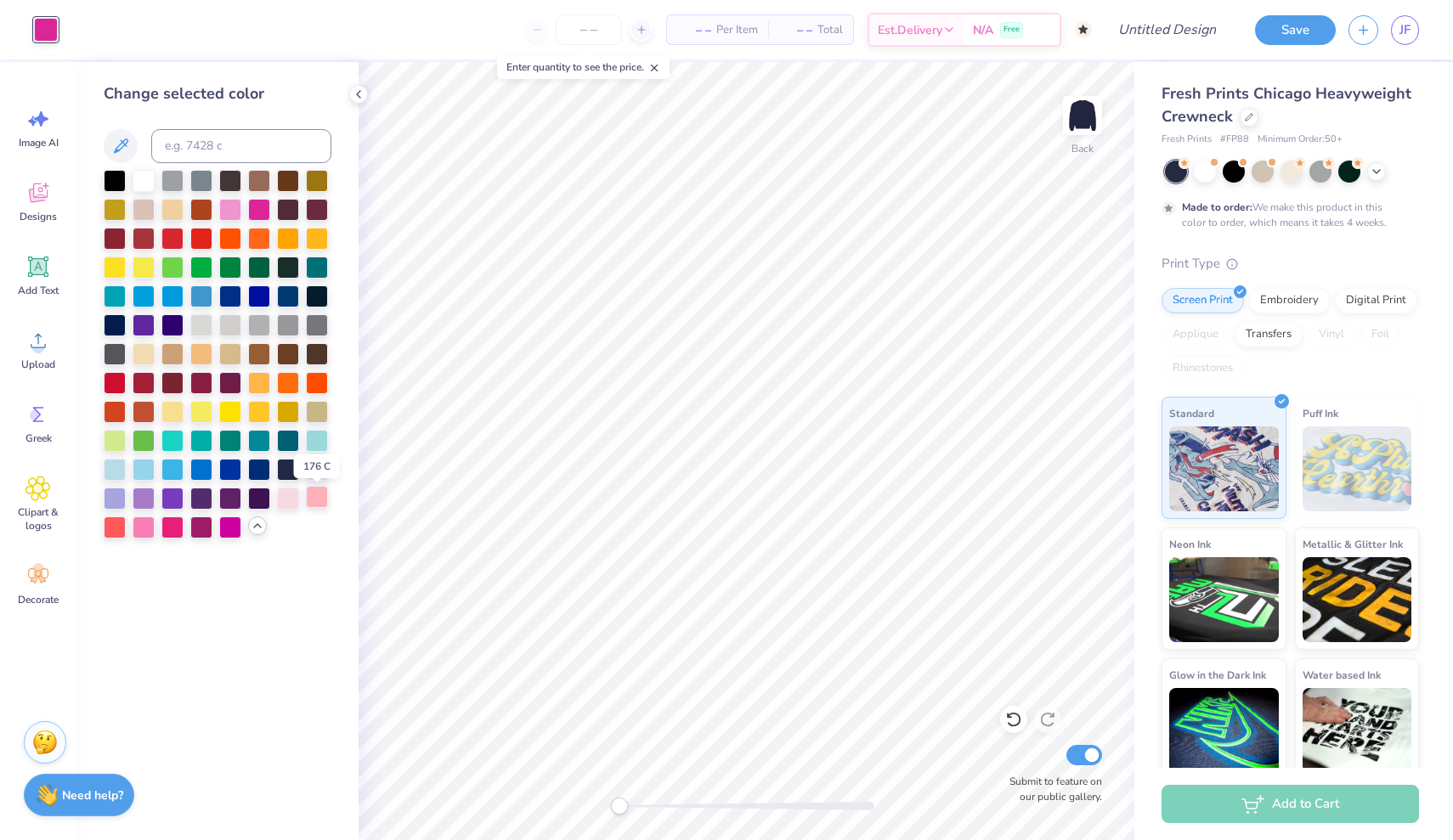
click at [318, 500] on div at bounding box center [316, 497] width 22 height 22
click at [150, 531] on div at bounding box center [143, 525] width 22 height 22
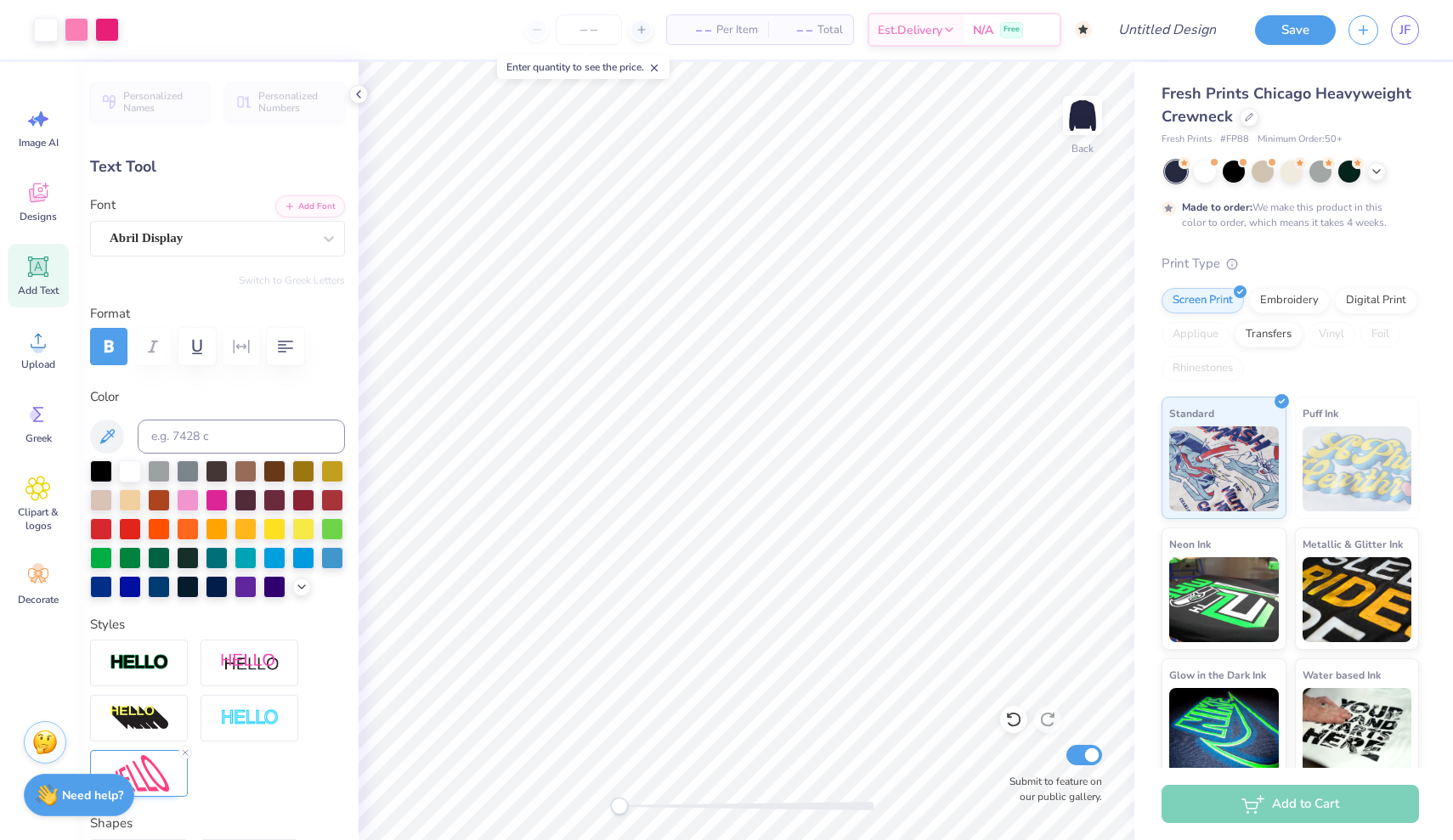
type input "3.01"
type input "2.32"
type input "4.35"
type input "3.12"
type input "2.41"
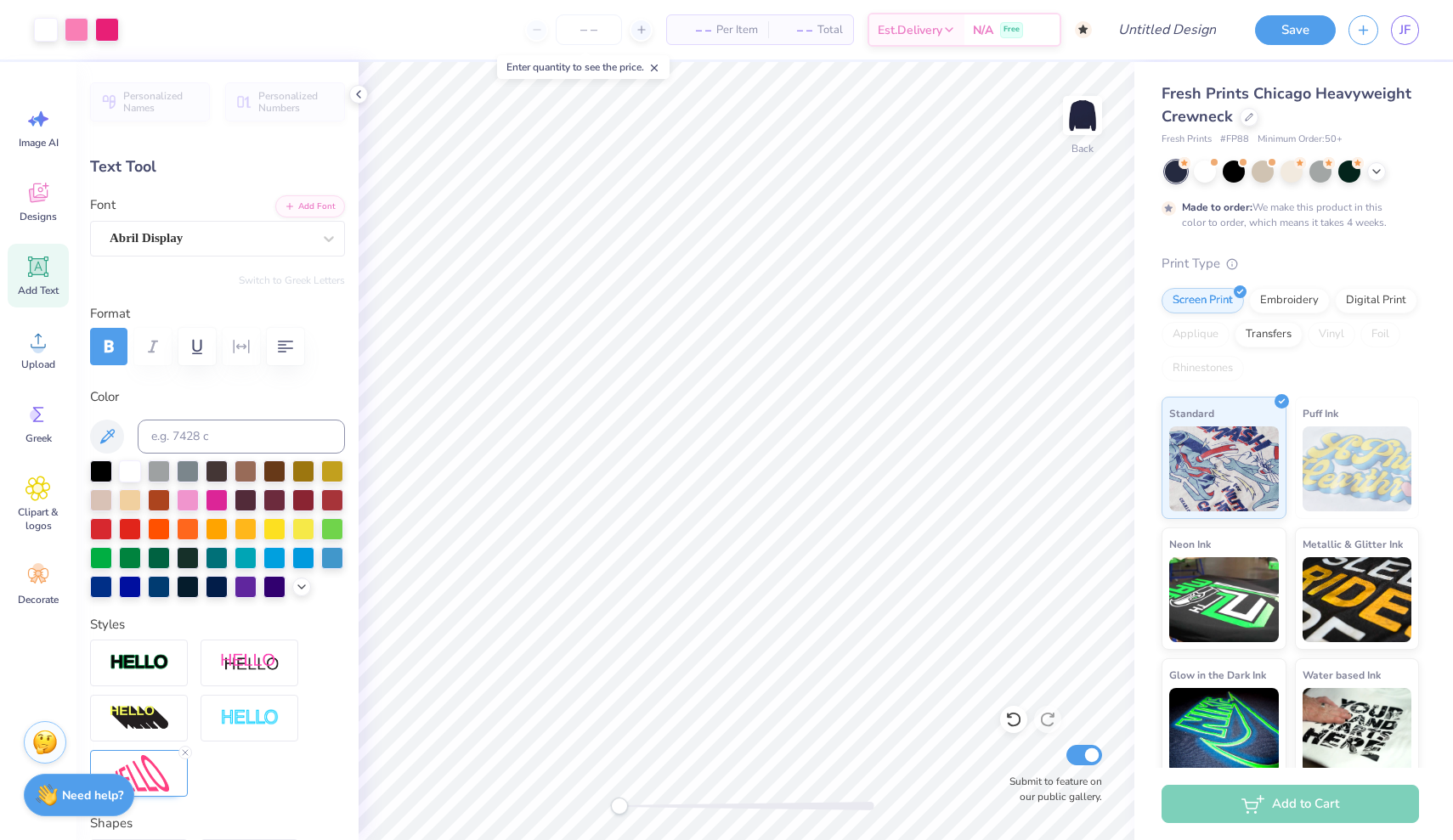
type input "4.33"
type input "3.02"
type input "2.33"
type input "1.76"
type input "1.28"
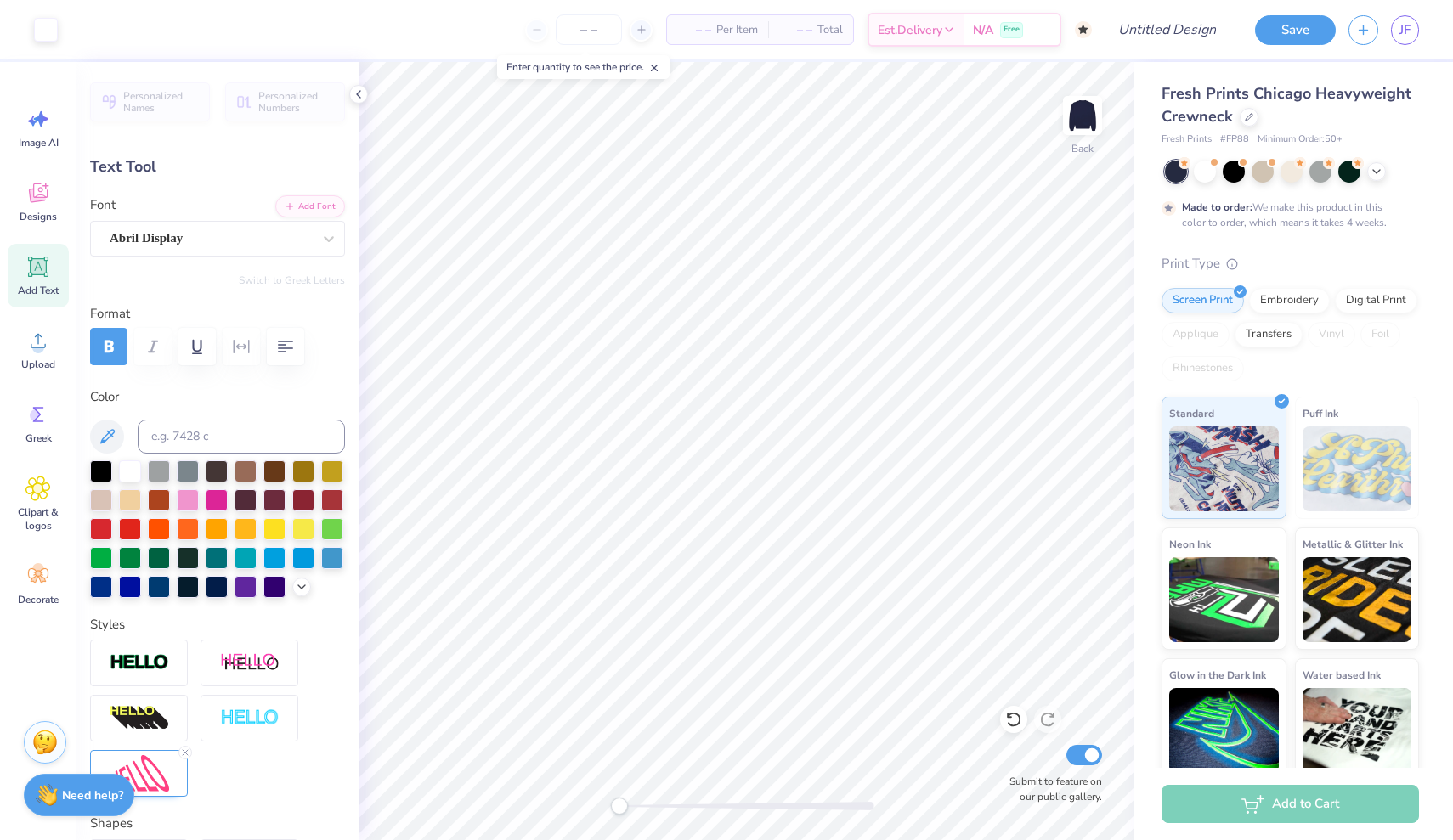
type input "4.90"
type input "1.89"
type input "1.37"
type input "4.81"
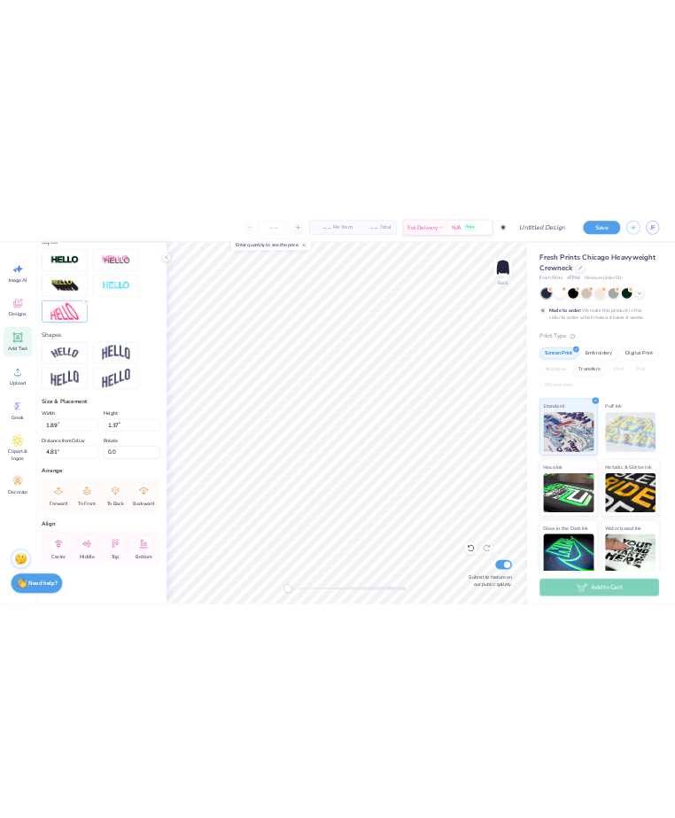
scroll to position [587, 0]
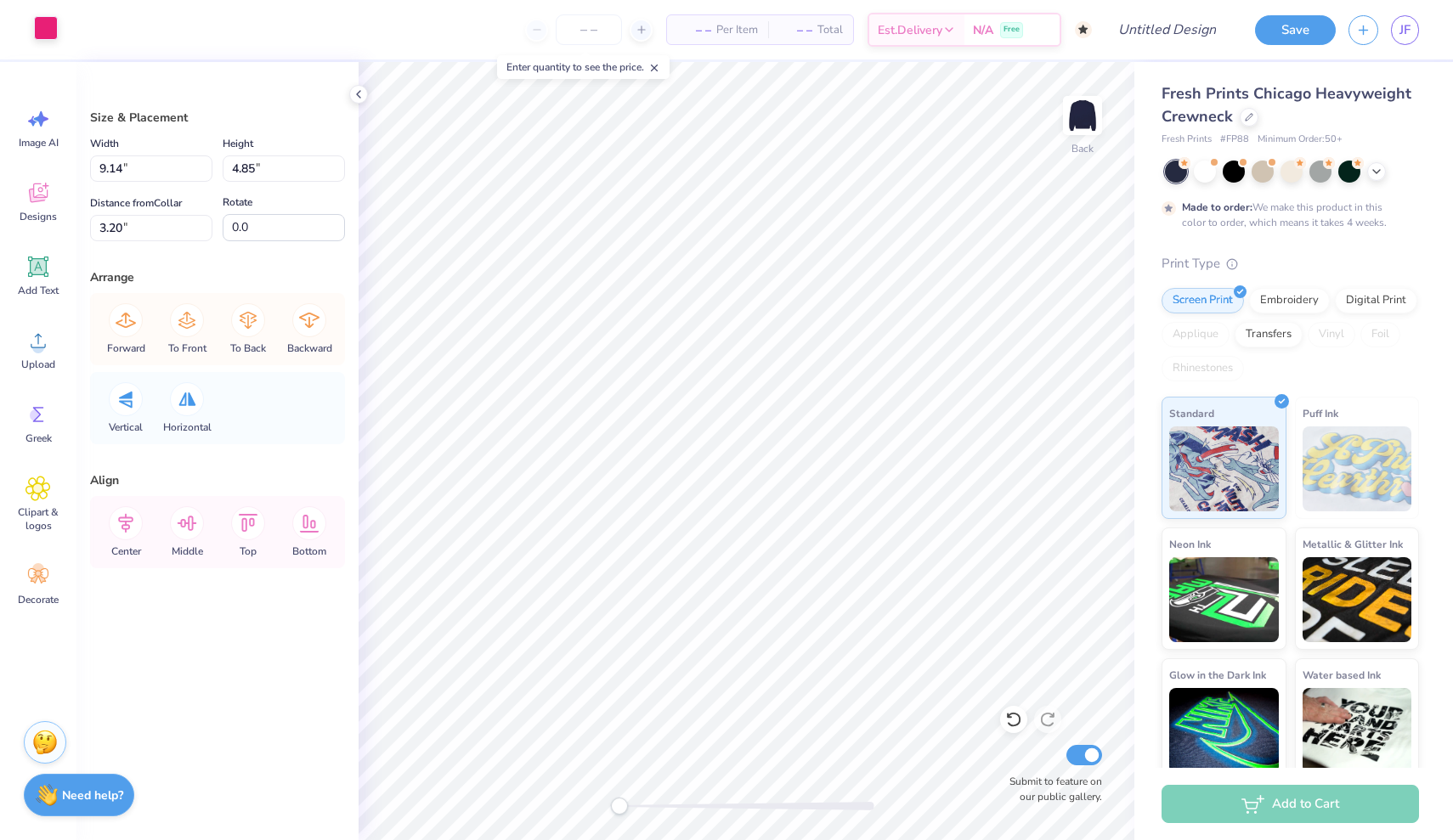
click at [47, 32] on div at bounding box center [45, 28] width 24 height 24
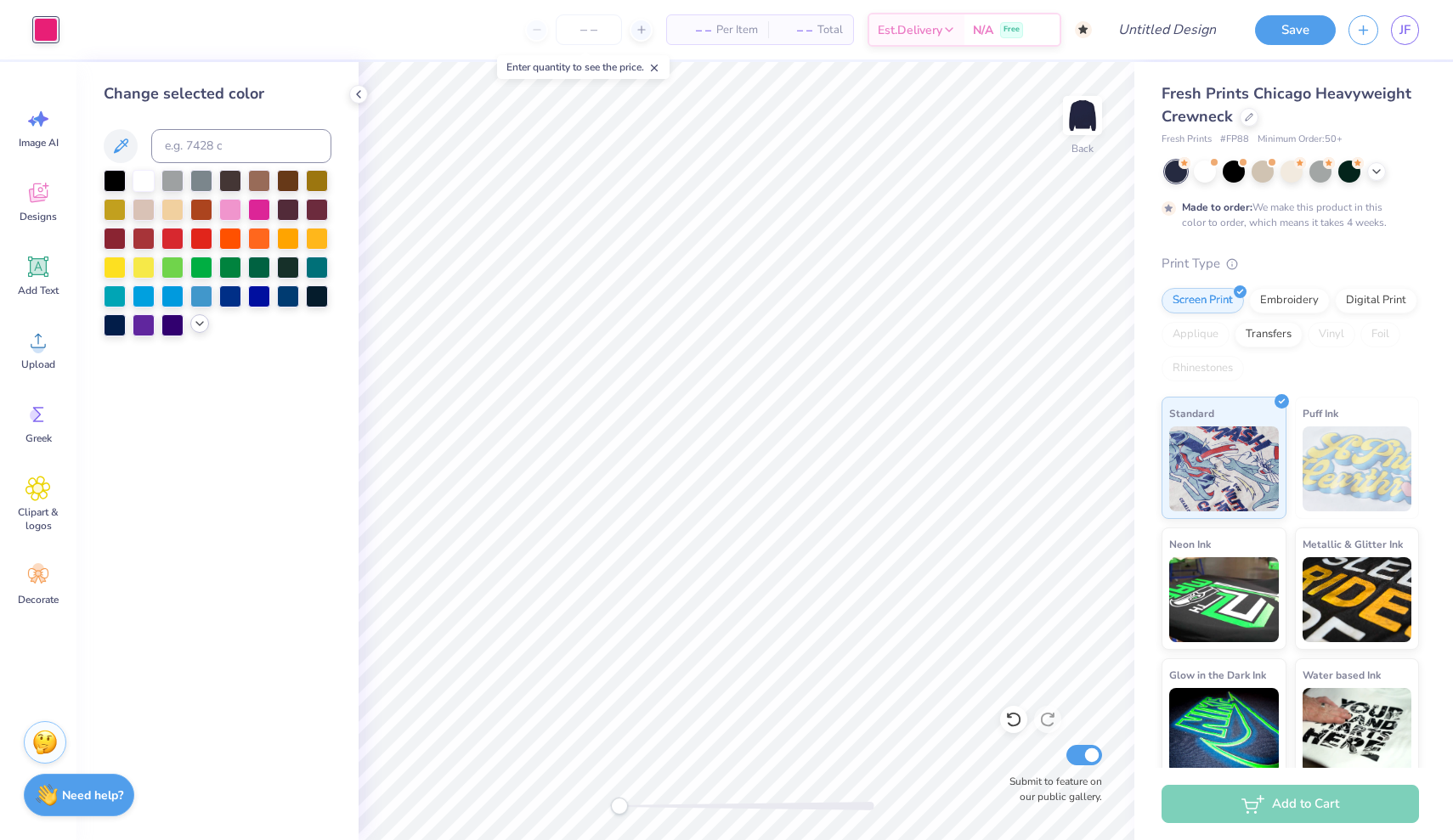
click at [204, 318] on div at bounding box center [199, 323] width 18 height 18
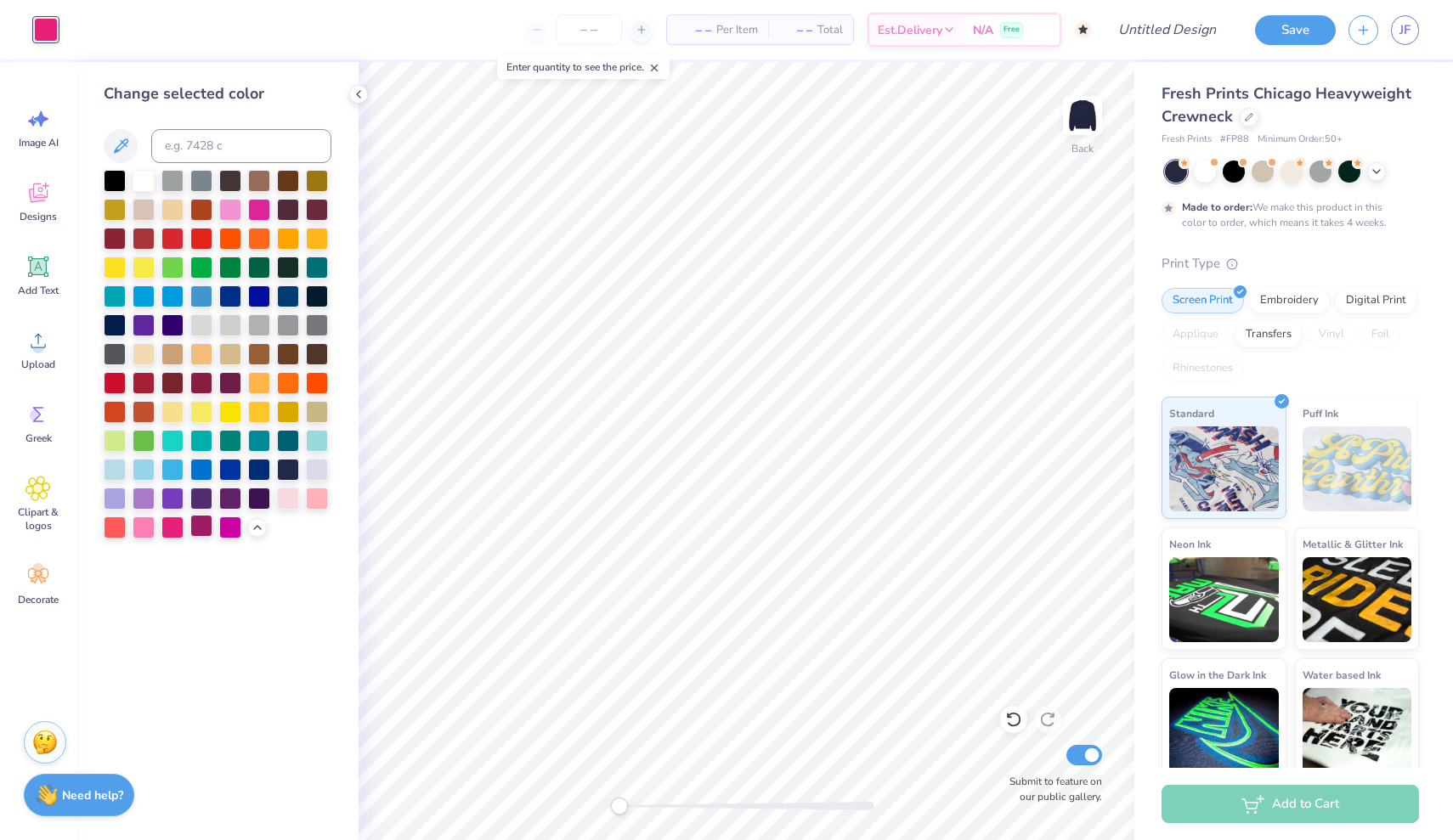
click at [200, 531] on div at bounding box center [200, 525] width 22 height 22
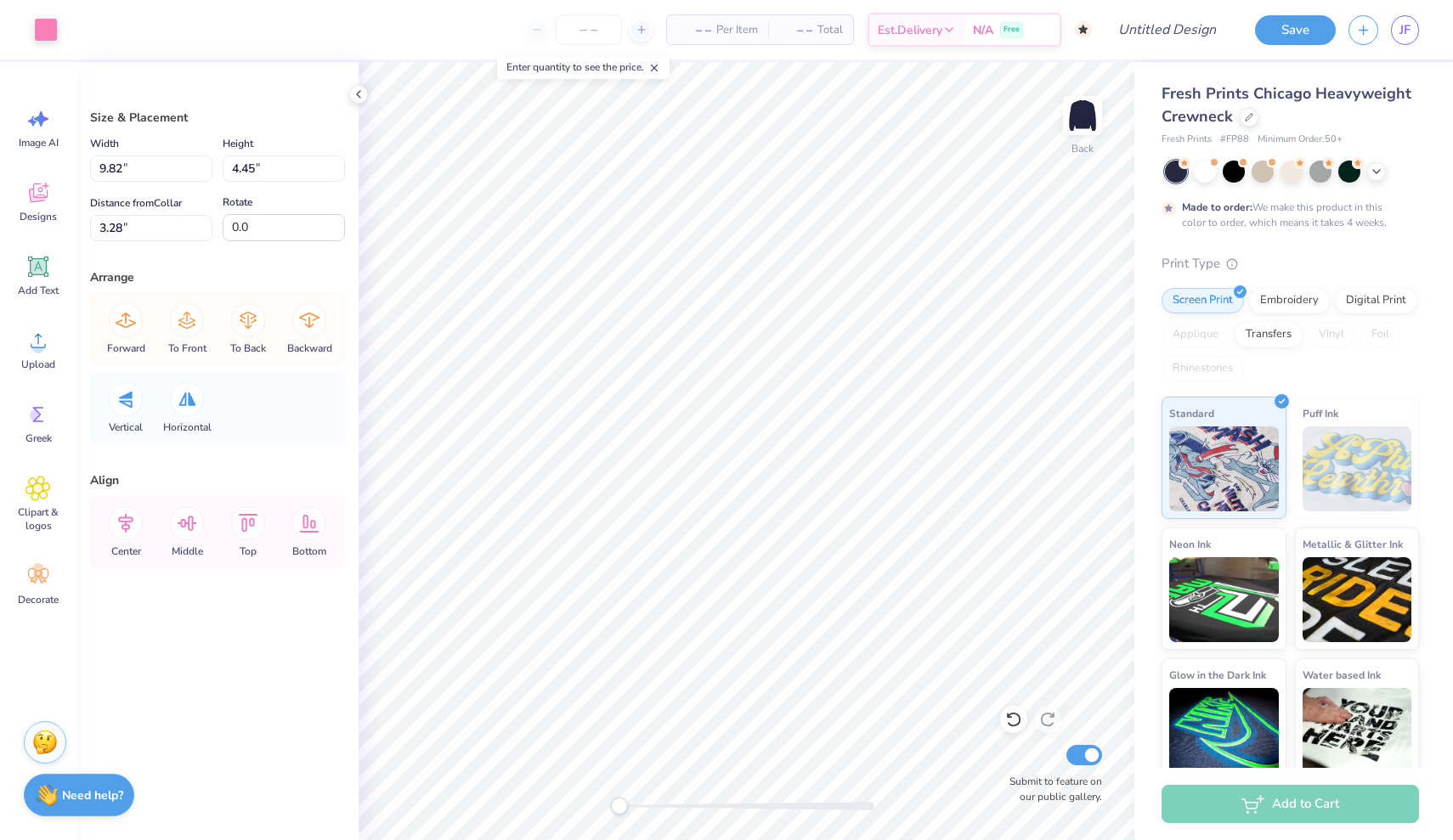
type input "9.14"
type input "4.85"
type input "3.20"
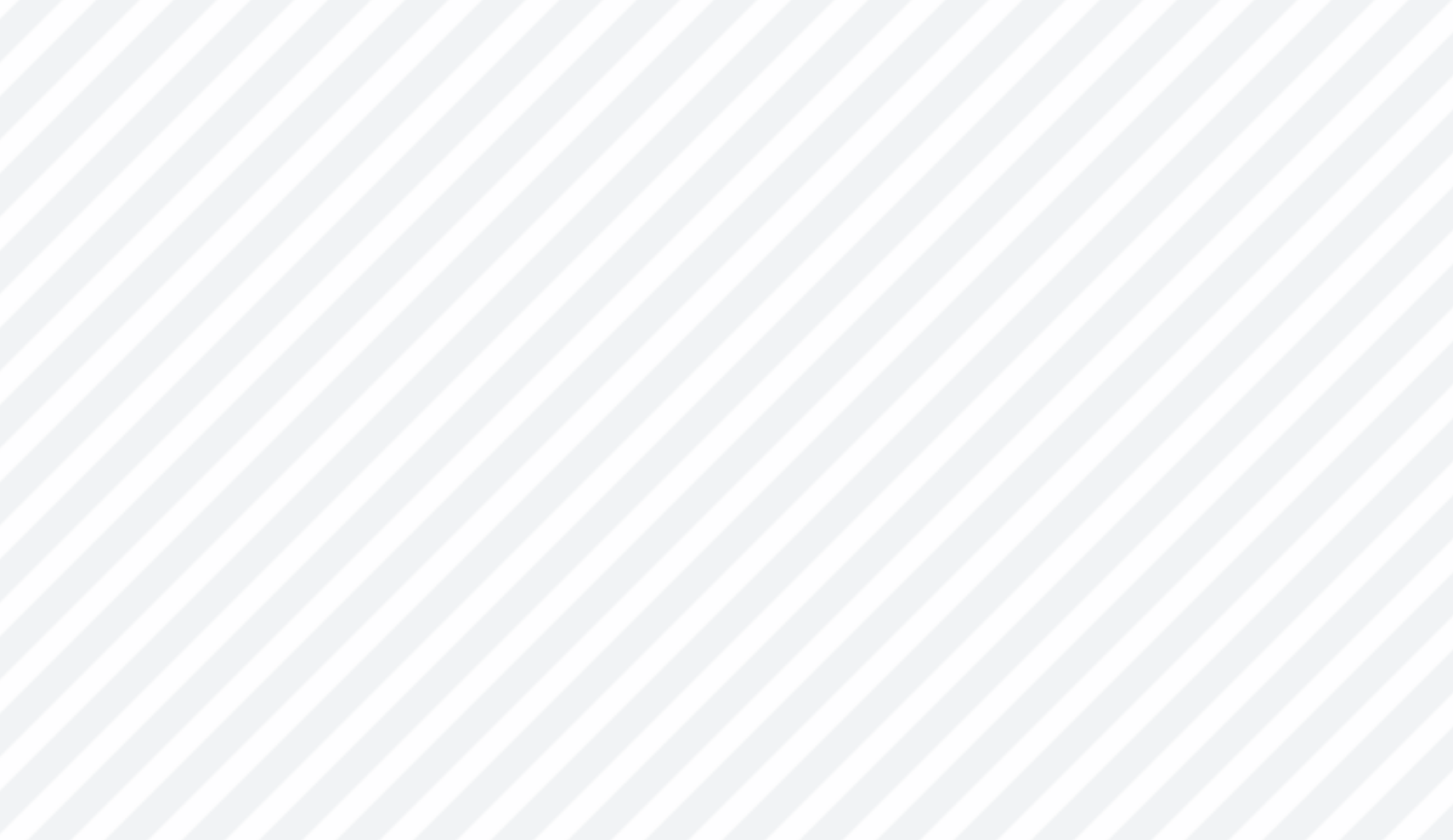
type input "9.10"
type input "4.83"
type input "3.09"
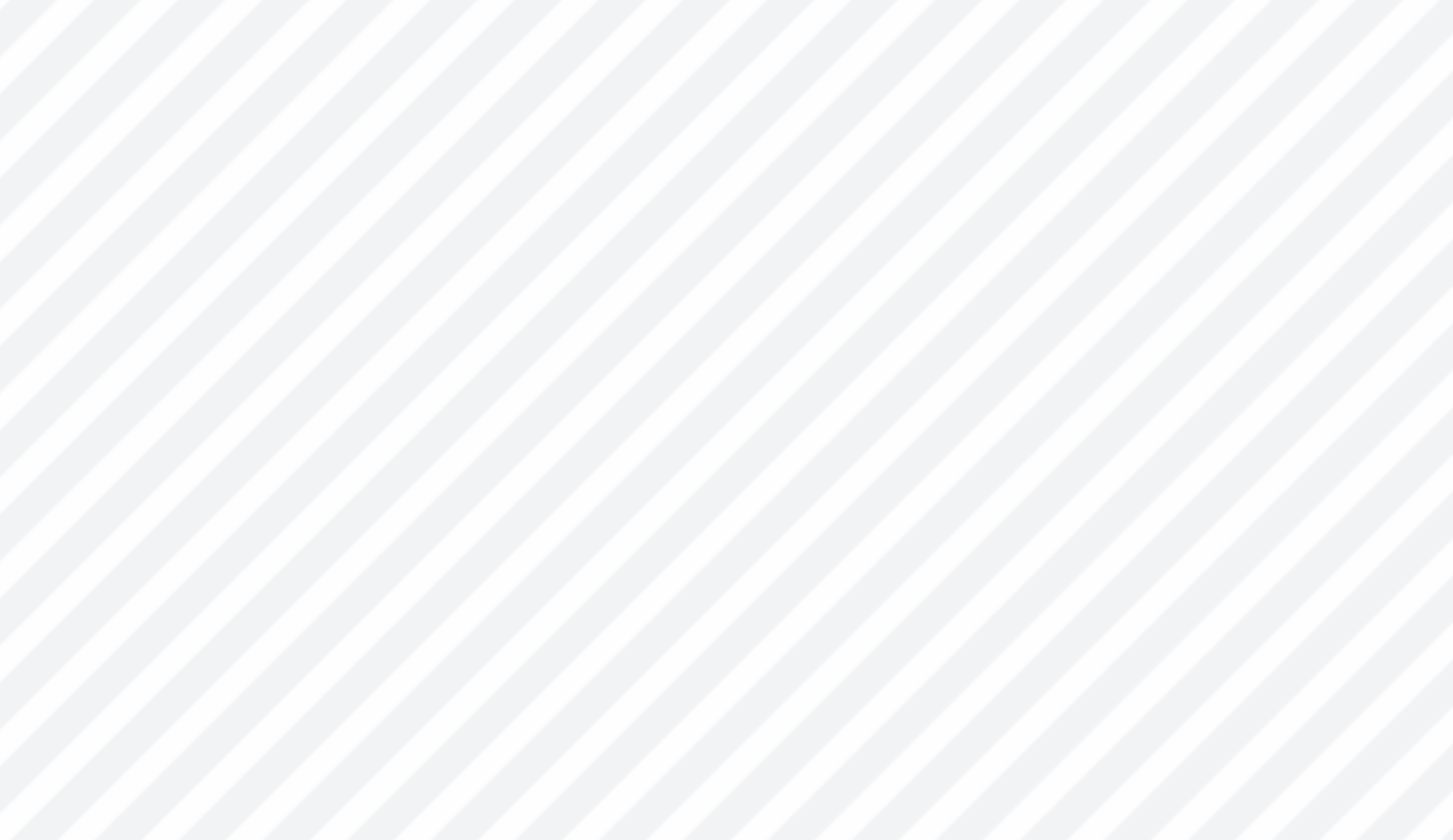
type input "1.89"
type input "1.37"
type input "4.81"
type input "3.02"
type input "2.33"
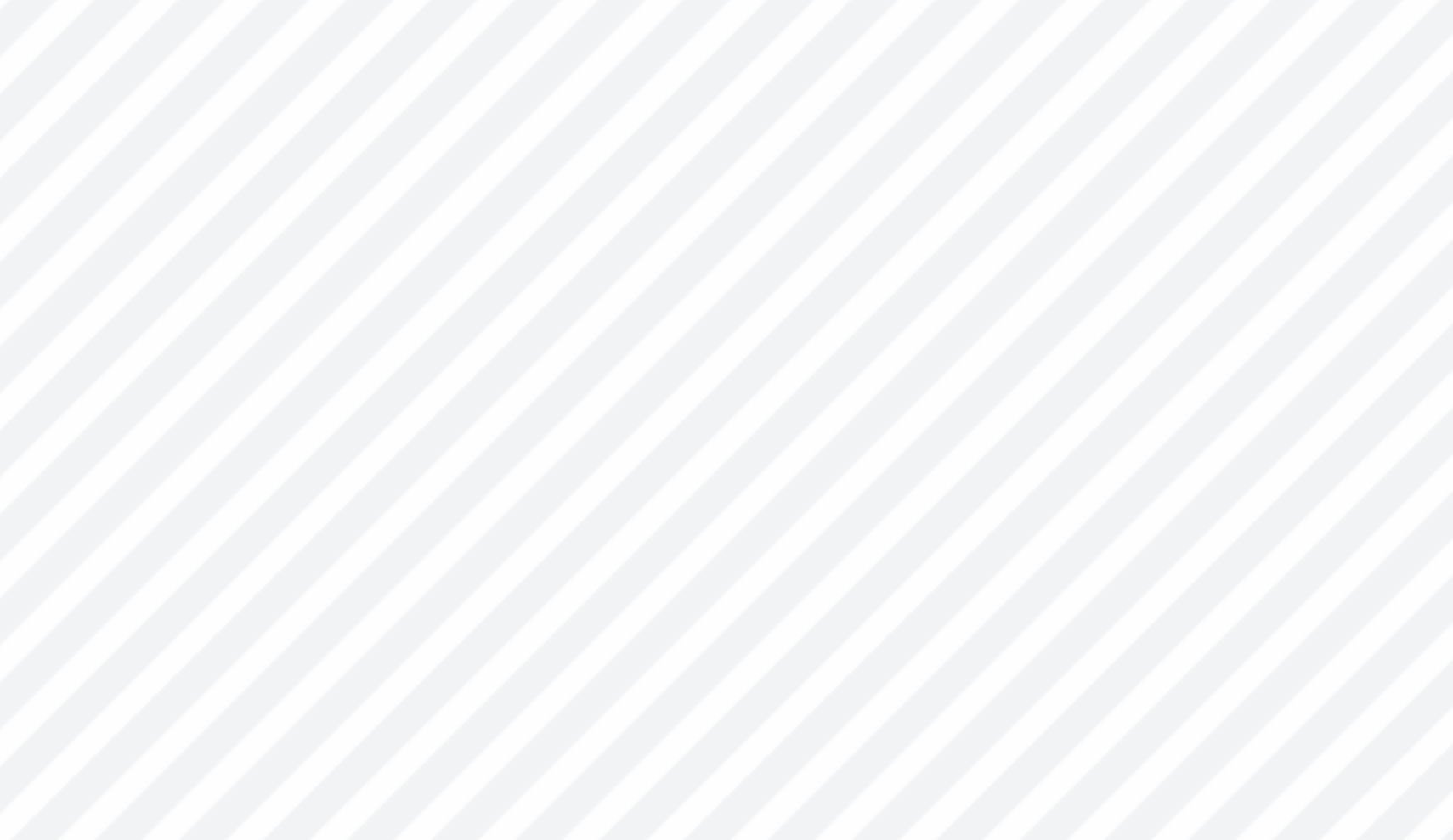
type input "4.33"
type input "1.89"
type input "1.37"
type input "4.81"
type input "1.44"
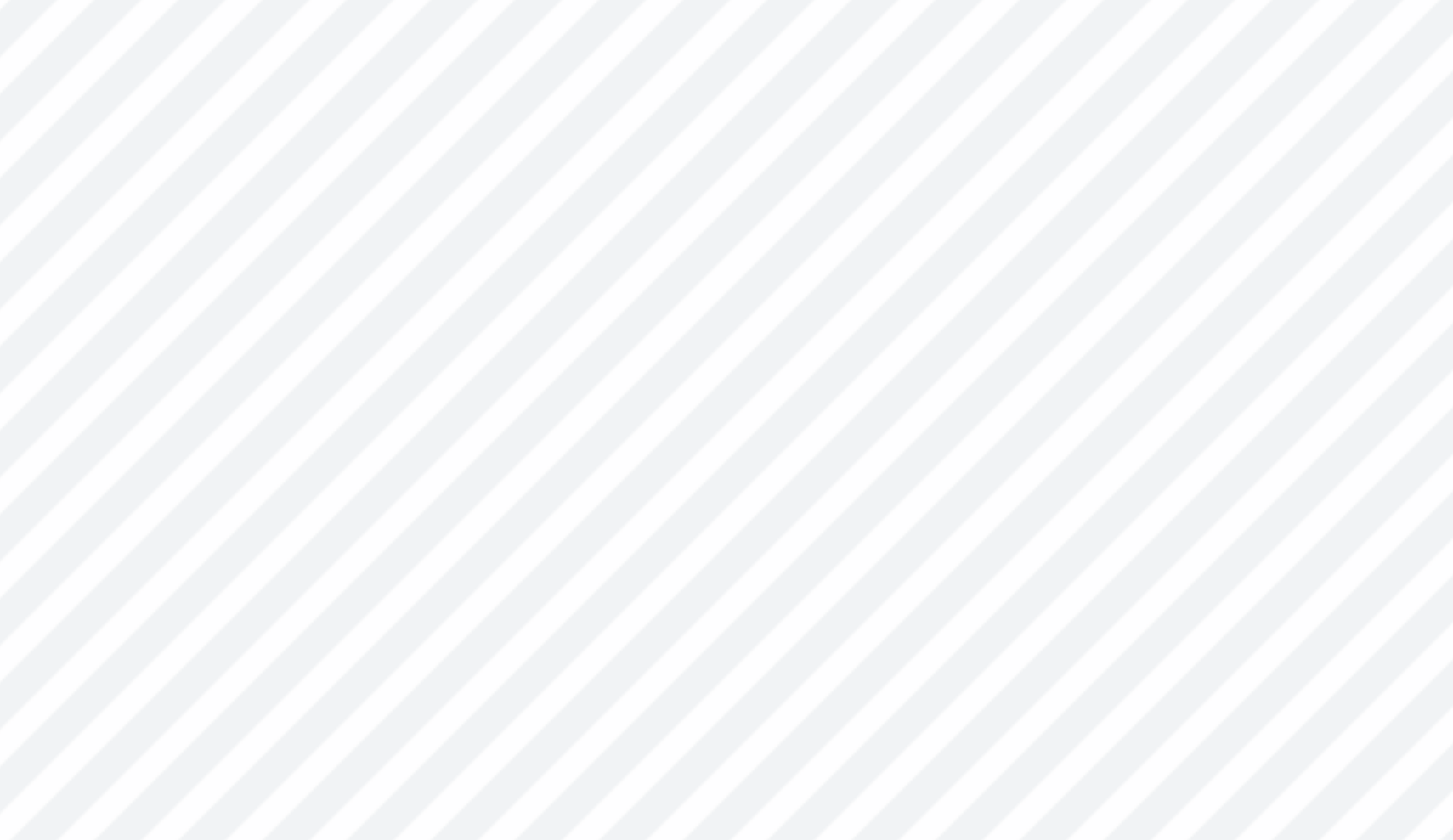
type input "1.10"
type input "4.94"
type input "1.32"
type input "1.01"
type input "5.03"
